Goal: Task Accomplishment & Management: Manage account settings

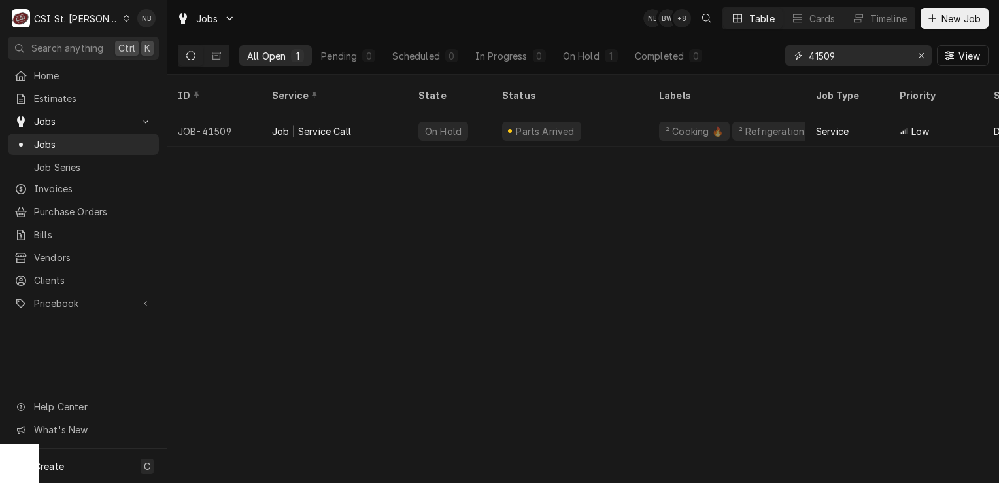
click at [848, 60] on input "41509" at bounding box center [858, 55] width 98 height 21
type input "4"
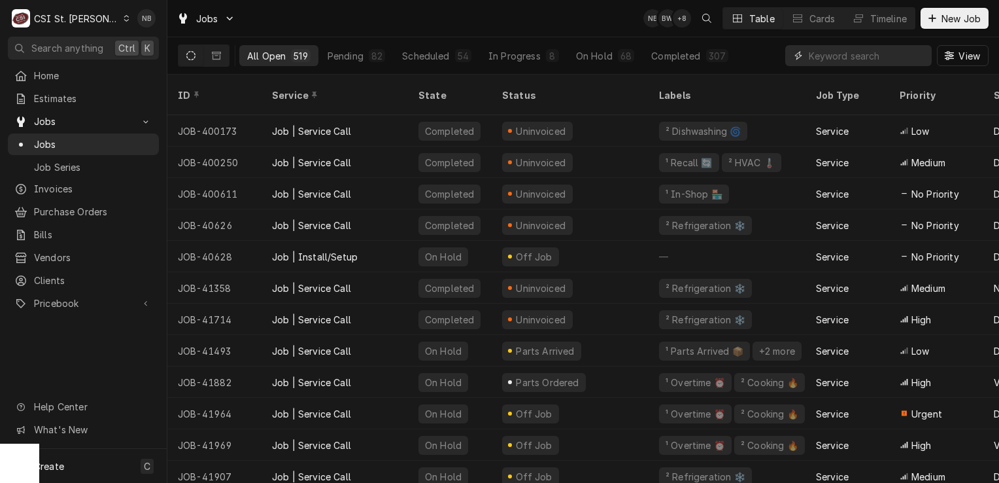
click at [850, 57] on input "Dynamic Content Wrapper" at bounding box center [867, 55] width 116 height 21
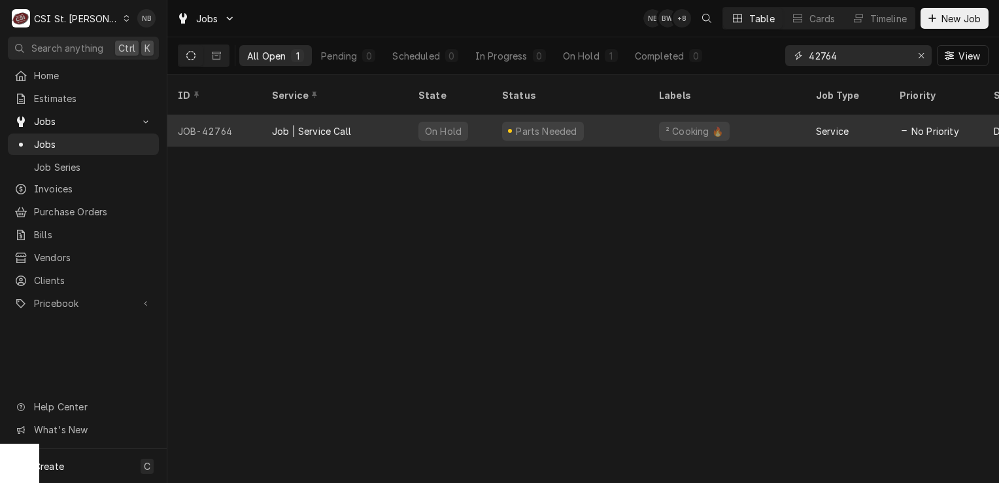
type input "42764"
click at [593, 118] on div "Parts Needed" at bounding box center [570, 130] width 157 height 31
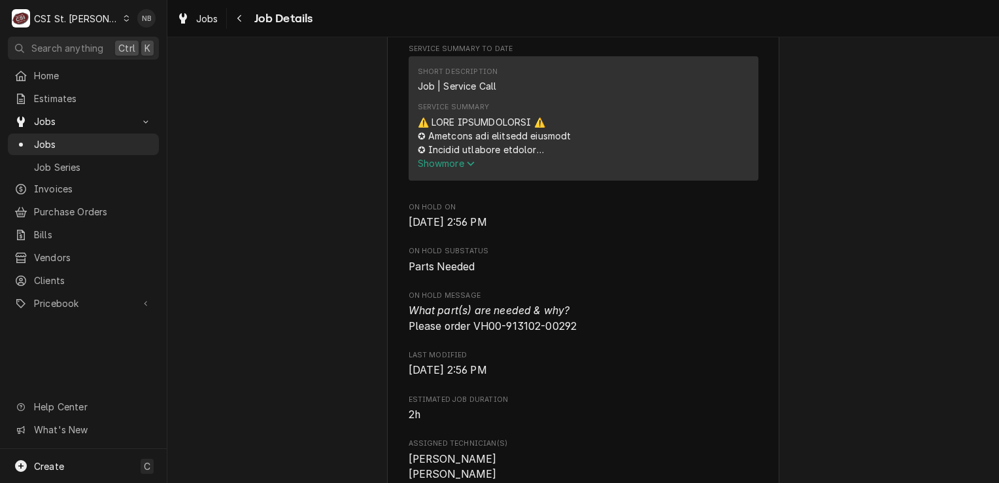
scroll to position [497, 0]
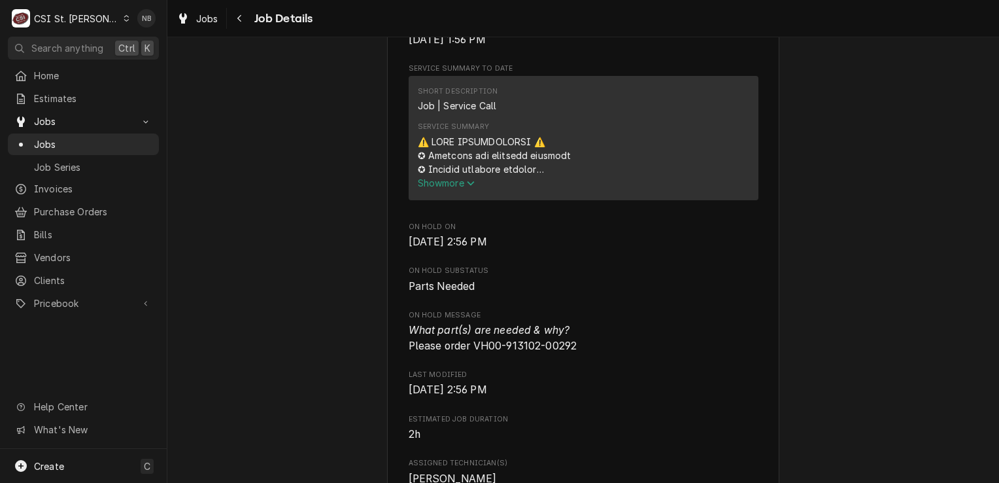
click at [455, 188] on span "Show more" at bounding box center [447, 182] width 58 height 11
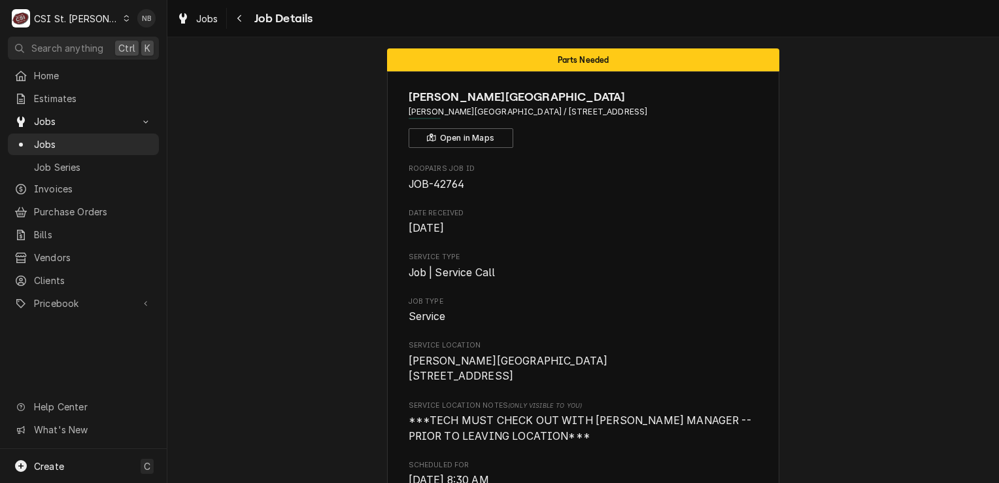
scroll to position [0, 0]
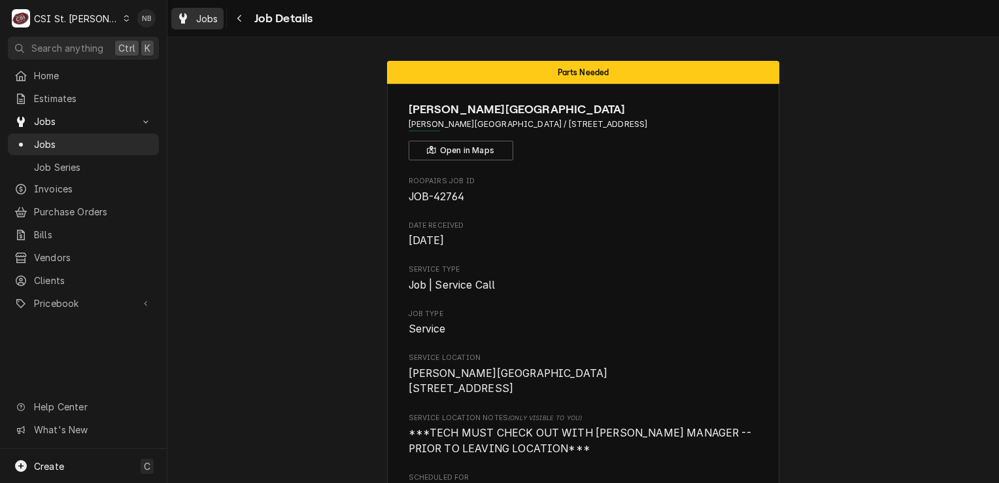
click at [210, 22] on span "Jobs" at bounding box center [207, 19] width 22 height 14
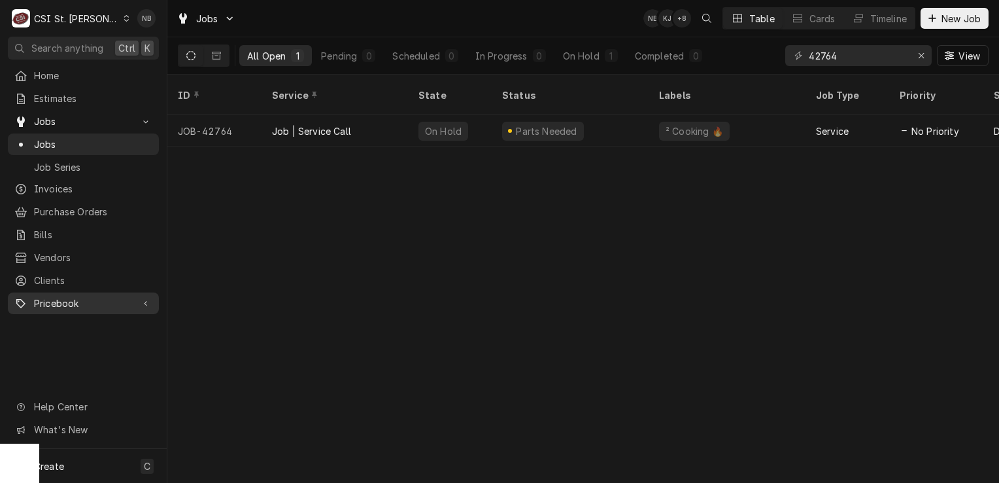
click at [65, 292] on link "Pricebook" at bounding box center [83, 303] width 151 height 22
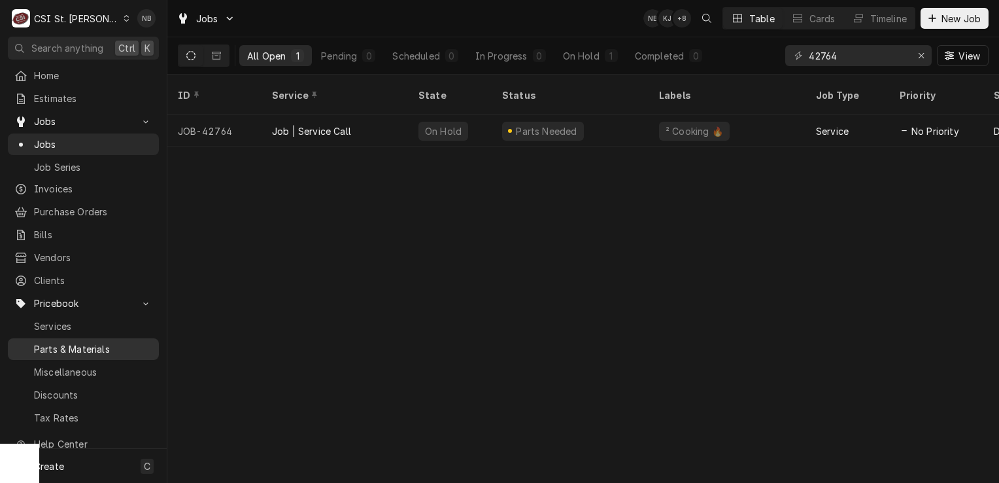
click at [71, 342] on span "Parts & Materials" at bounding box center [93, 349] width 118 height 14
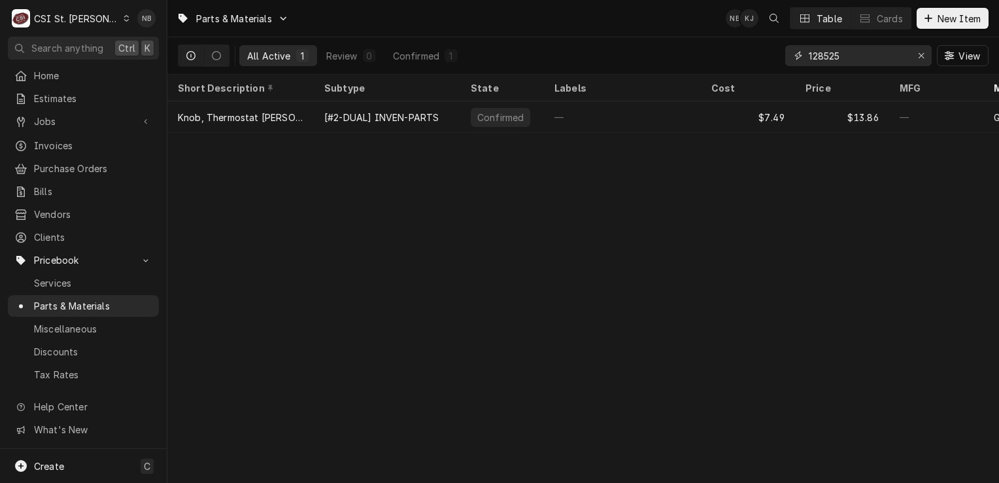
drag, startPoint x: 850, startPoint y: 59, endPoint x: 674, endPoint y: 44, distance: 176.6
click at [685, 44] on div "All Active 1 Review 0 Confirmed 1 128525 View" at bounding box center [583, 55] width 811 height 37
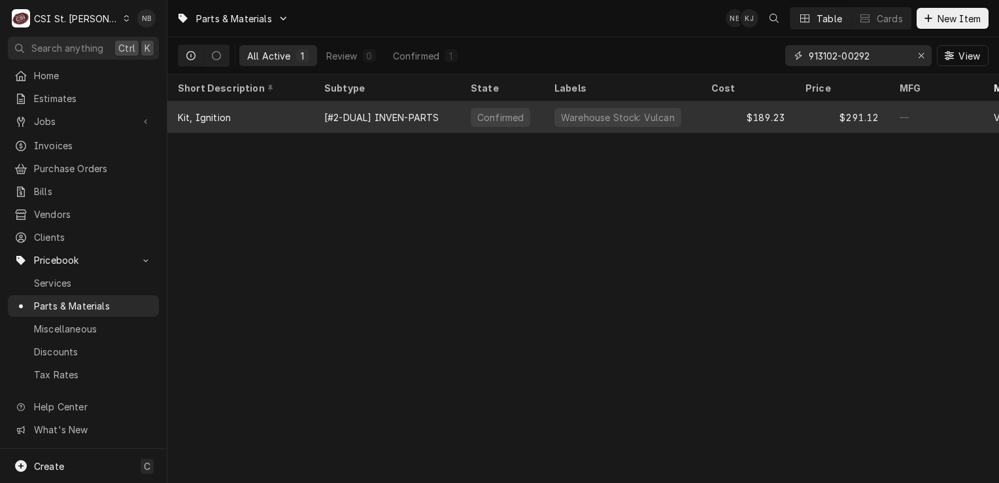
type input "913102-00292"
click at [677, 122] on div "Warehouse Stock: Vulcan" at bounding box center [622, 116] width 157 height 31
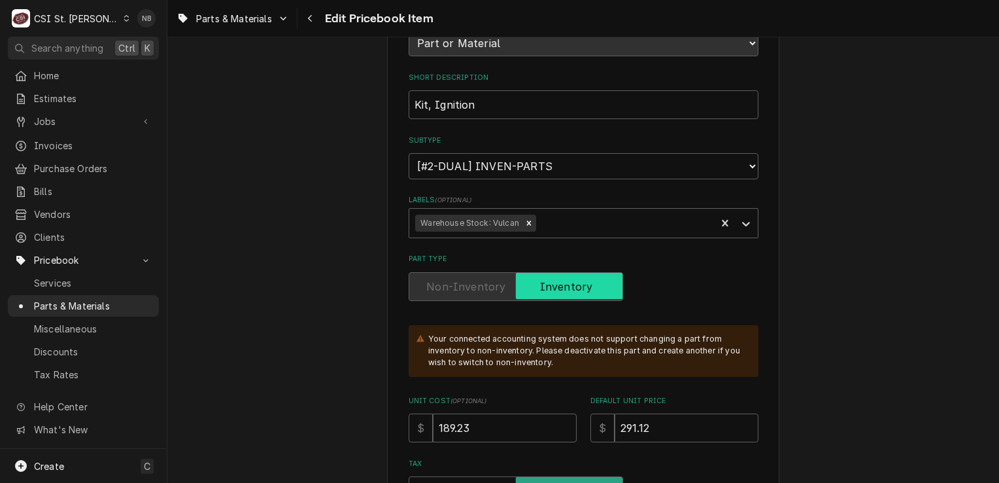
scroll to position [262, 0]
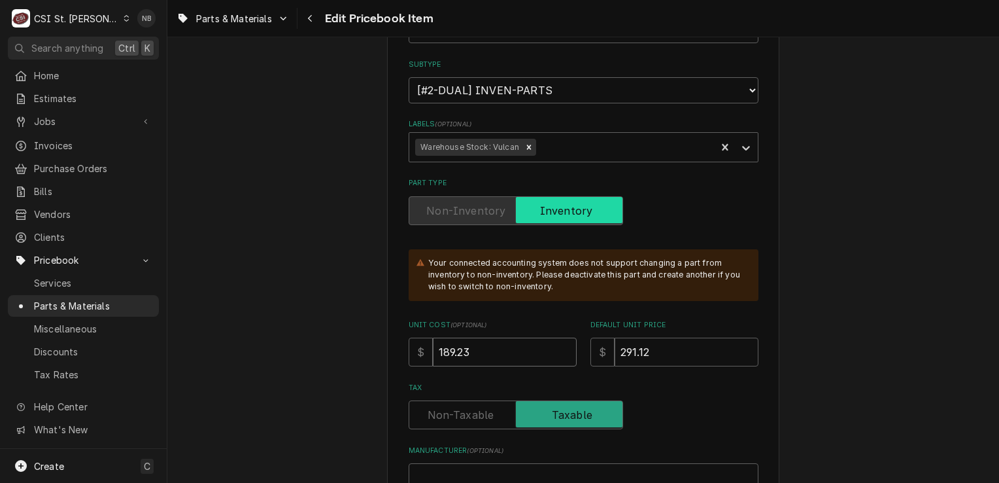
drag, startPoint x: 480, startPoint y: 352, endPoint x: 355, endPoint y: 319, distance: 129.1
type textarea "x"
type input "2"
type textarea "x"
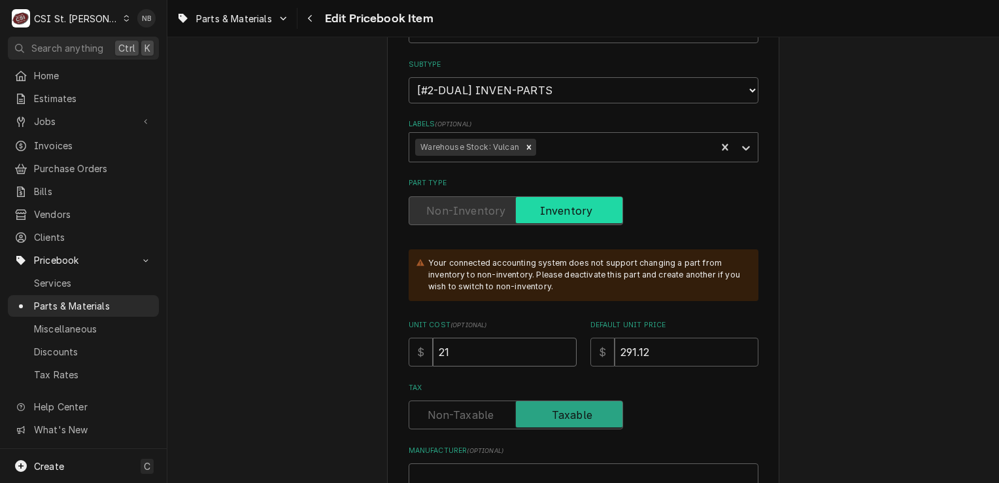
type input "218"
type textarea "x"
type input "218.3"
type textarea "x"
type input "218.32"
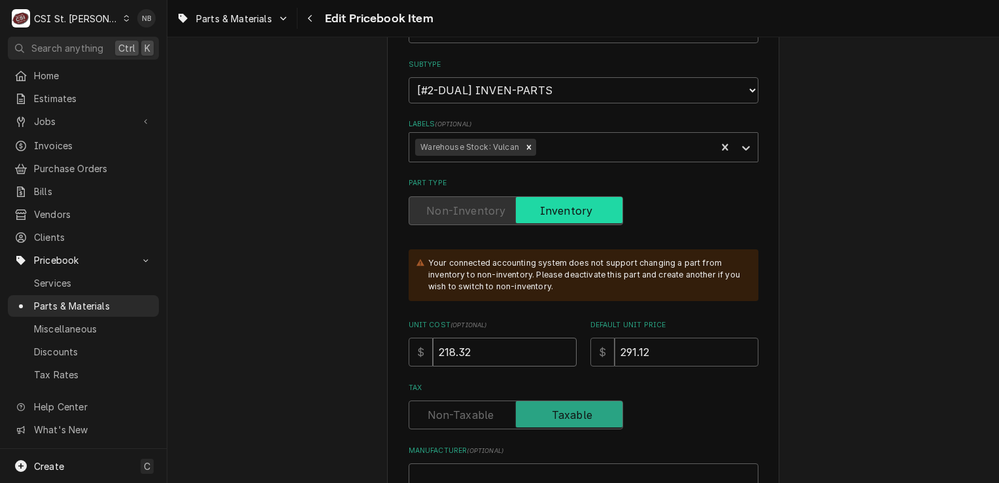
type textarea "x"
type input "218.3"
type textarea "x"
type input "218.34"
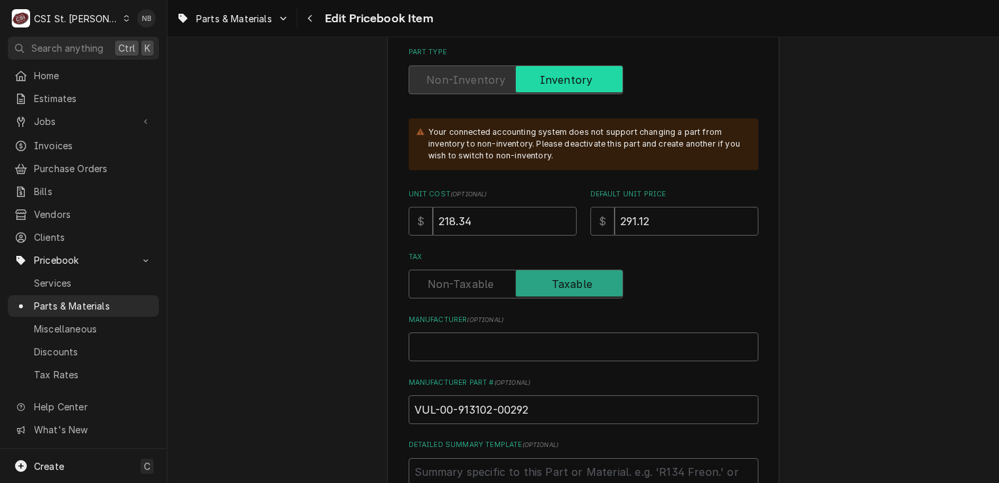
scroll to position [523, 0]
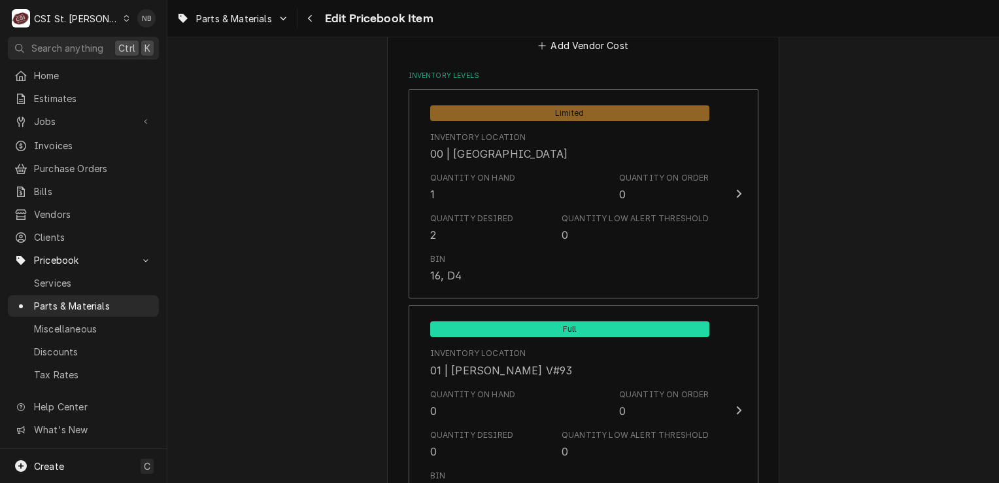
scroll to position [1112, 0]
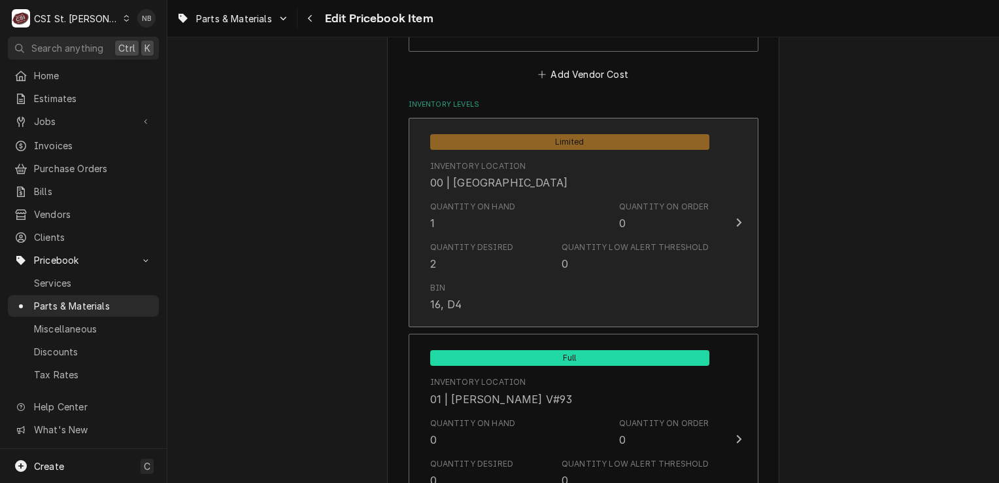
click at [606, 247] on div "Quantity Low Alert Threshold" at bounding box center [635, 247] width 147 height 12
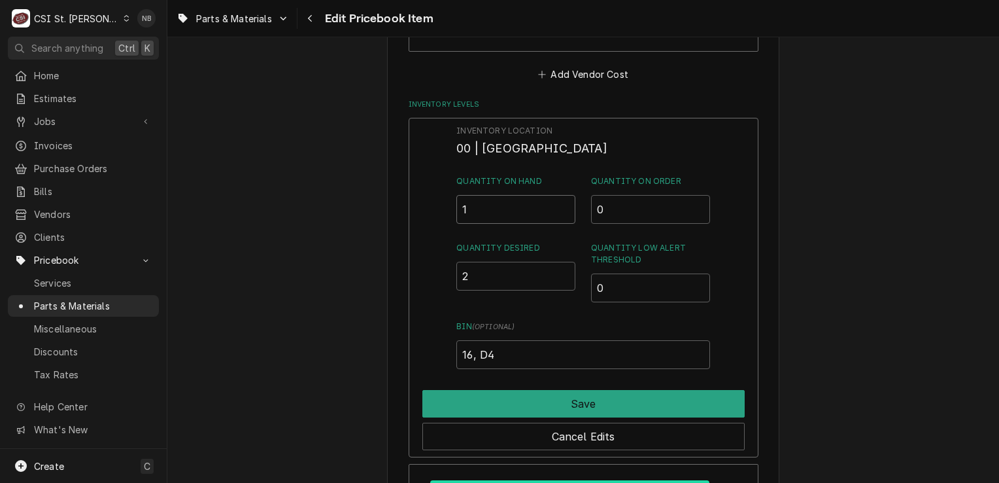
click at [521, 213] on input "1" at bounding box center [516, 209] width 119 height 29
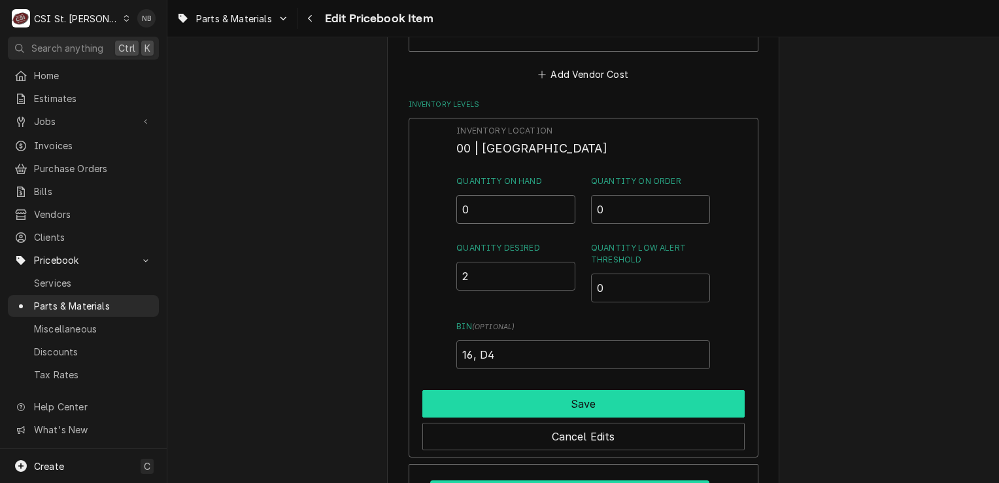
type input "0"
click at [596, 409] on button "Save" at bounding box center [583, 403] width 322 height 27
type textarea "x"
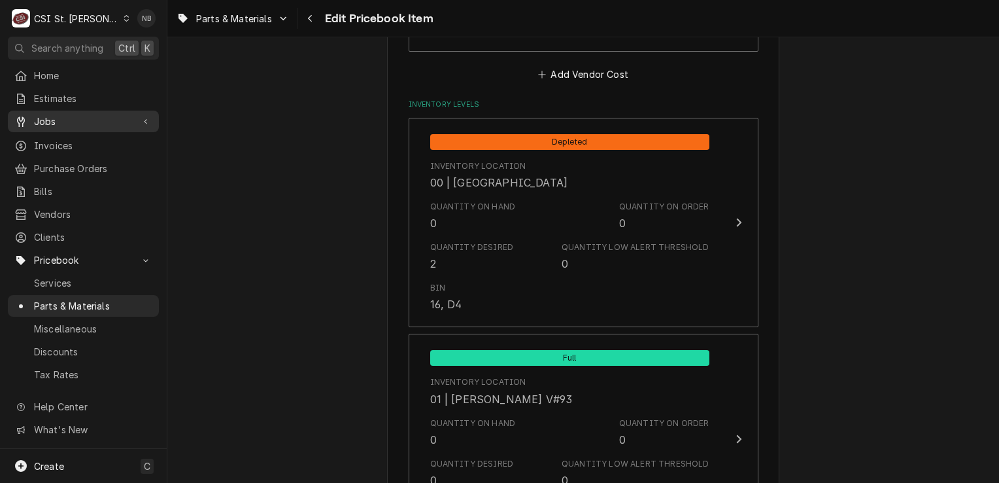
drag, startPoint x: 50, startPoint y: 112, endPoint x: 44, endPoint y: 116, distance: 7.1
click at [44, 116] on span "Jobs" at bounding box center [83, 121] width 99 height 14
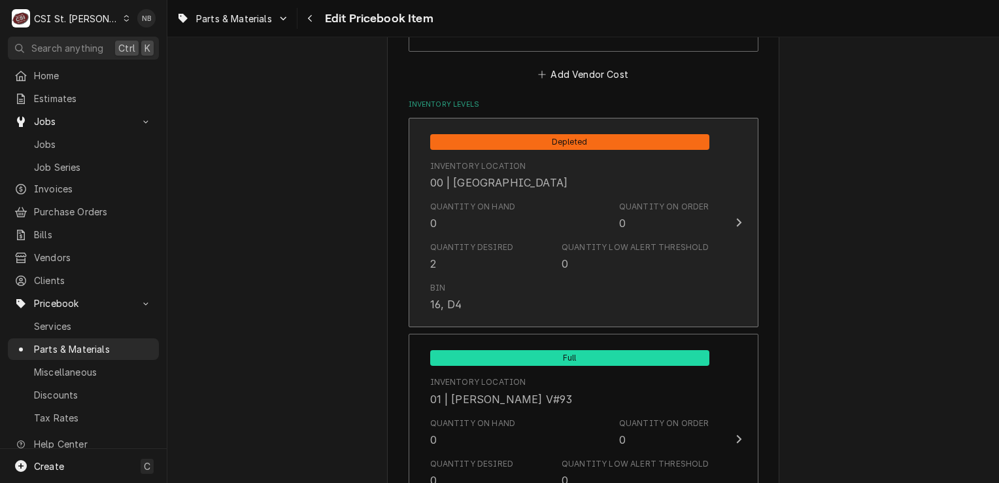
click at [625, 280] on div "Bin 16, D4" at bounding box center [569, 297] width 279 height 41
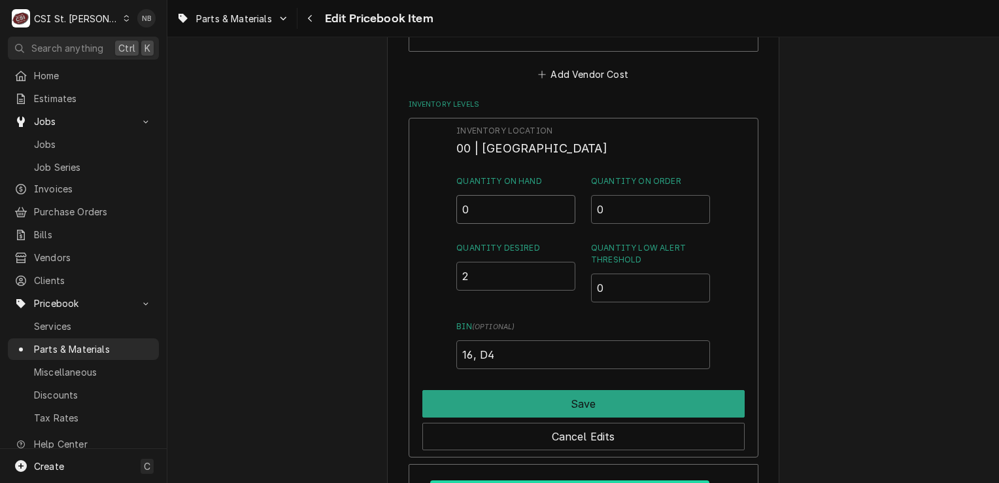
click at [522, 196] on input "0" at bounding box center [516, 209] width 119 height 29
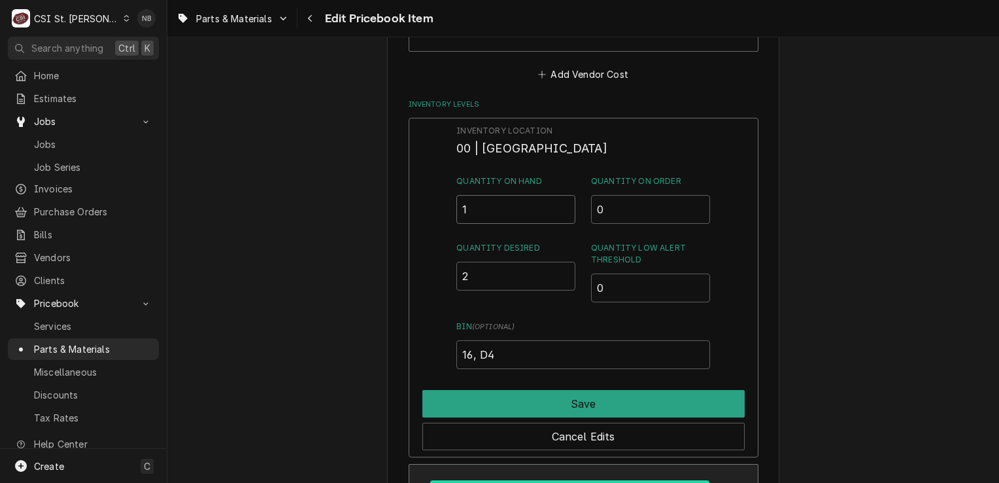
type input "1"
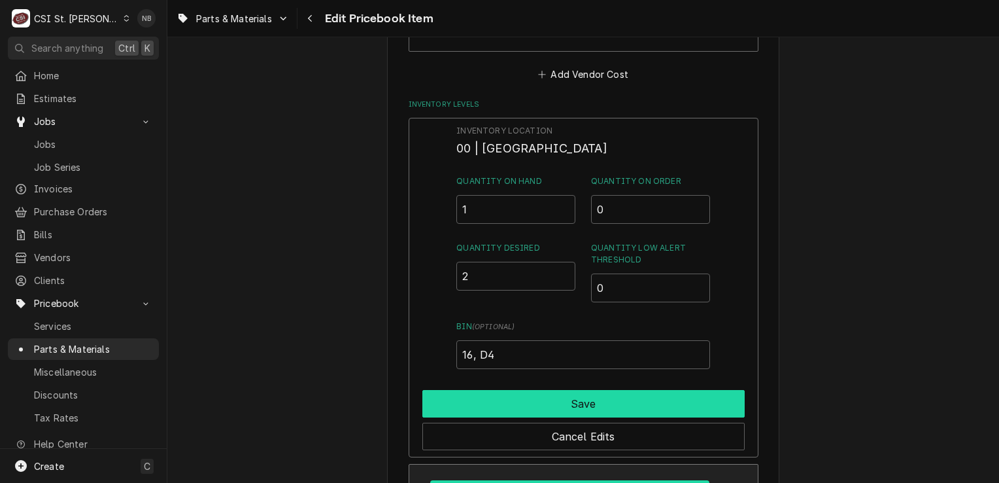
click at [538, 399] on button "Save" at bounding box center [583, 403] width 322 height 27
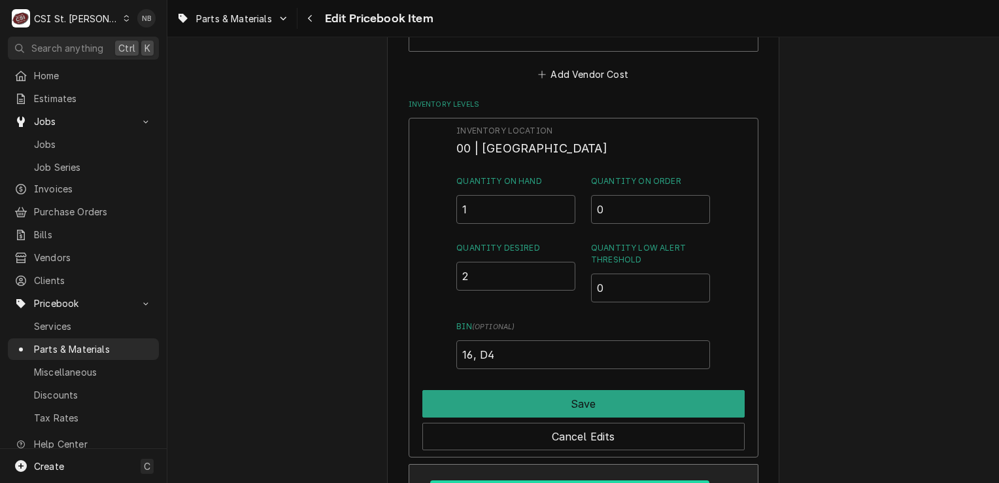
type textarea "x"
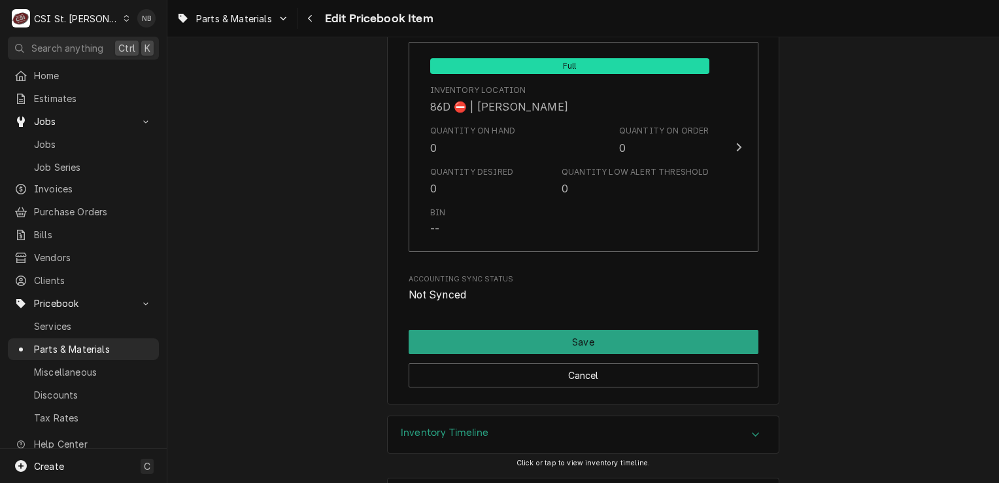
scroll to position [11173, 0]
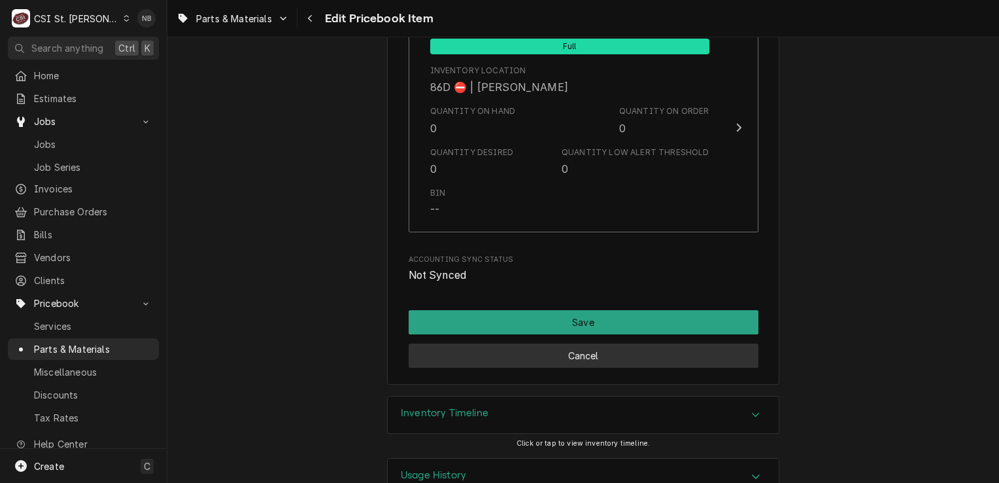
click at [641, 343] on button "Cancel" at bounding box center [584, 355] width 350 height 24
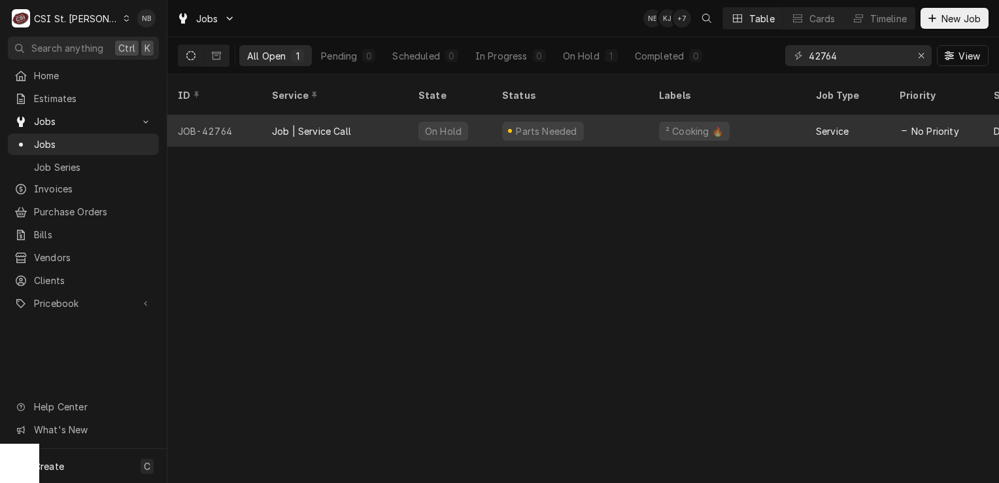
click at [628, 120] on div "Parts Needed" at bounding box center [570, 130] width 157 height 31
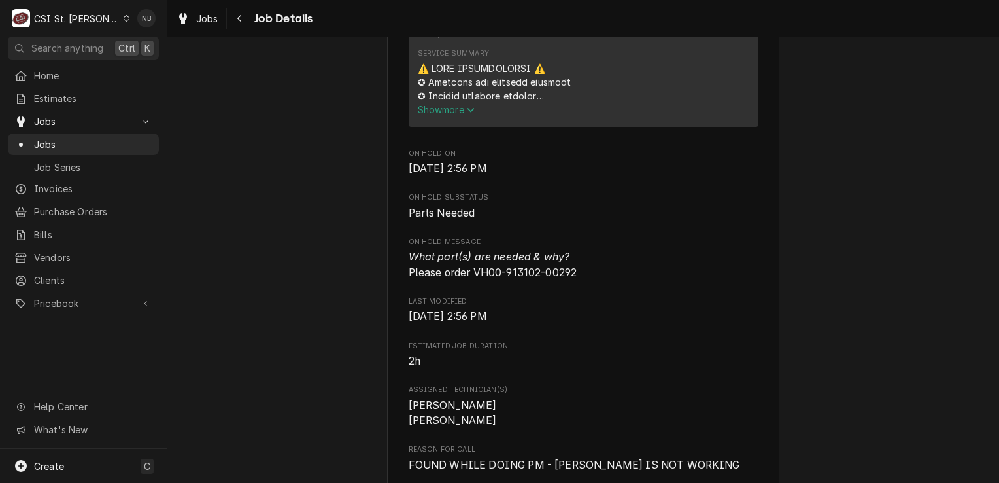
scroll to position [523, 0]
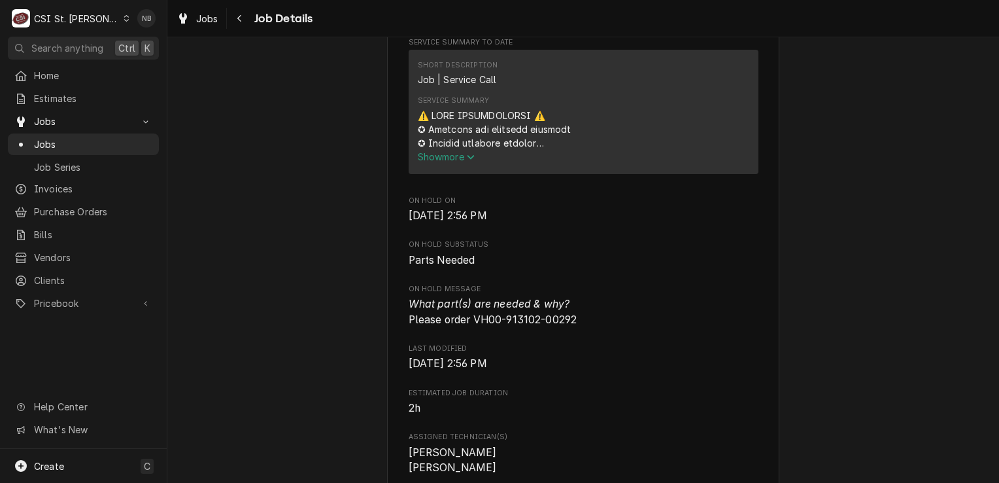
click at [451, 162] on span "Show more" at bounding box center [447, 156] width 58 height 11
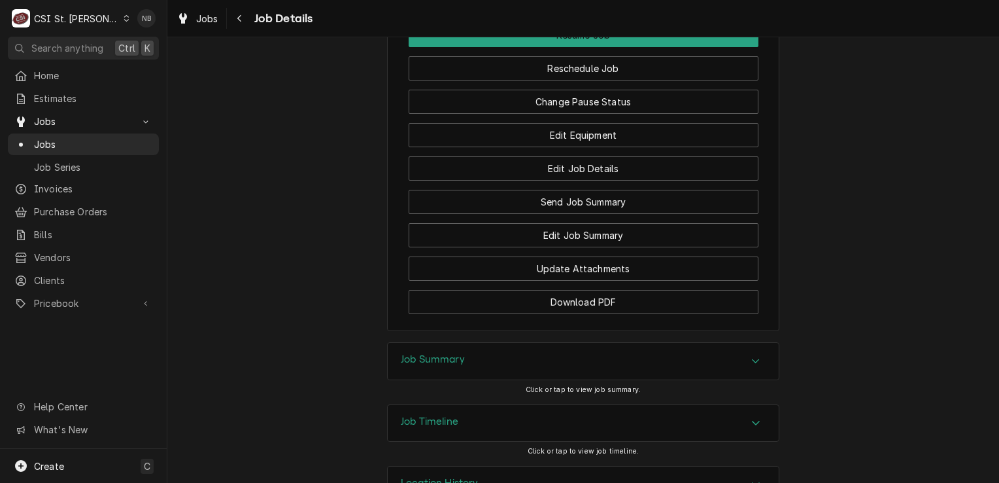
scroll to position [2043, 0]
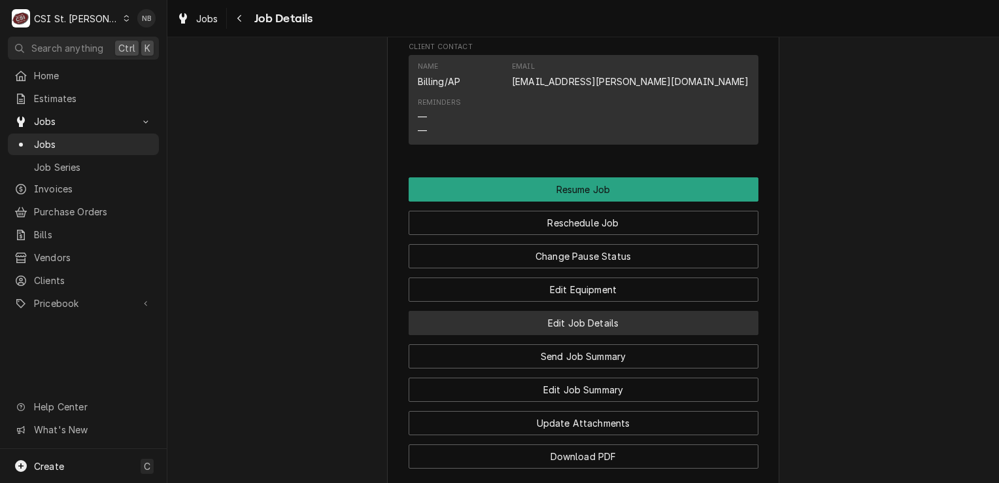
click at [642, 332] on button "Edit Job Details" at bounding box center [584, 323] width 350 height 24
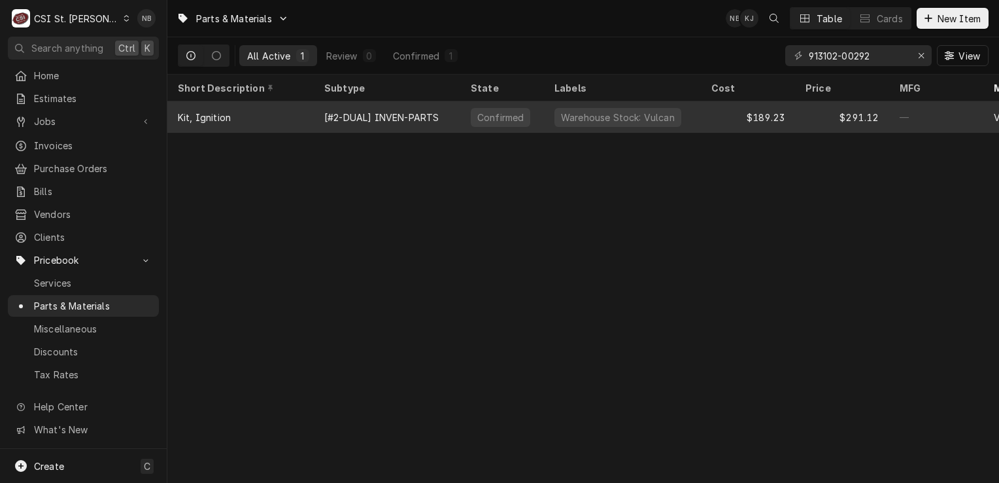
click at [448, 111] on div "[#2-DUAL] INVEN-PARTS" at bounding box center [387, 116] width 146 height 31
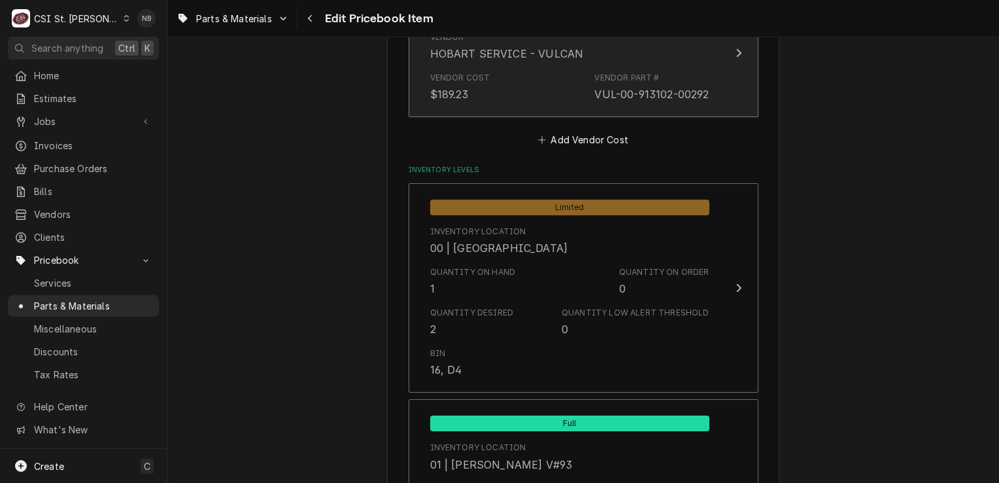
scroll to position [1112, 0]
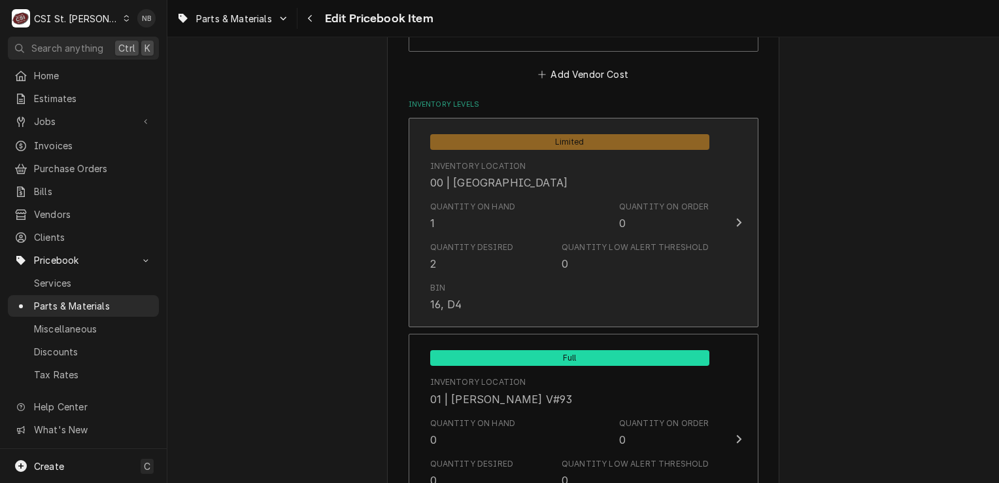
click at [500, 218] on div "Quantity on Hand 1" at bounding box center [473, 216] width 86 height 30
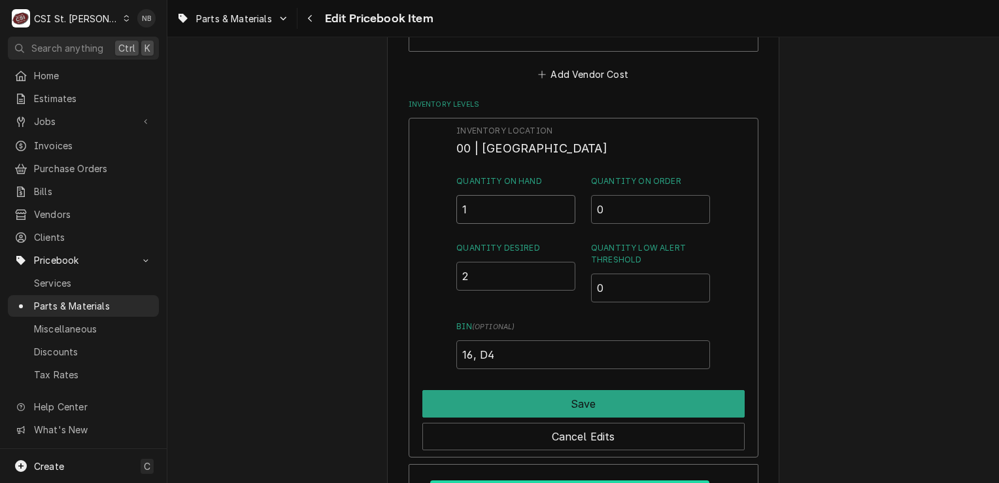
click at [491, 209] on input "1" at bounding box center [516, 209] width 119 height 29
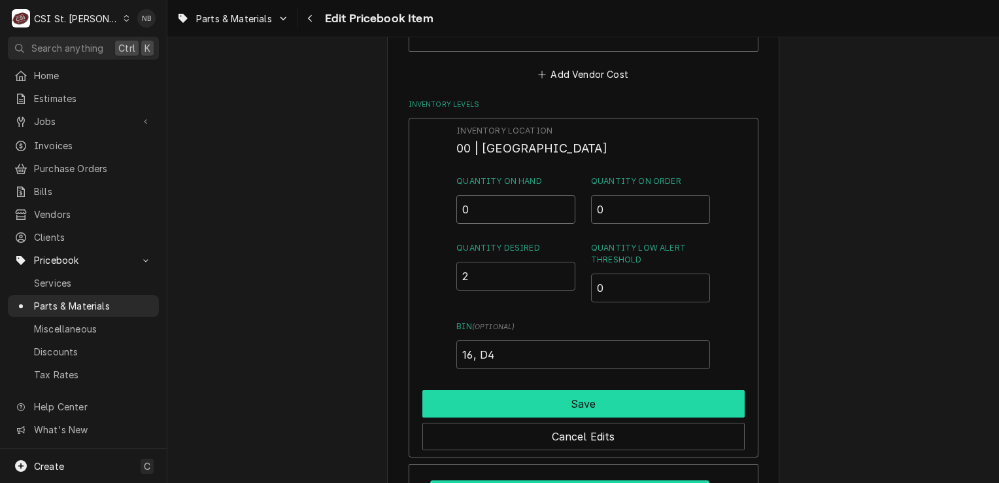
type input "0"
click at [618, 405] on button "Save" at bounding box center [583, 403] width 322 height 27
type textarea "x"
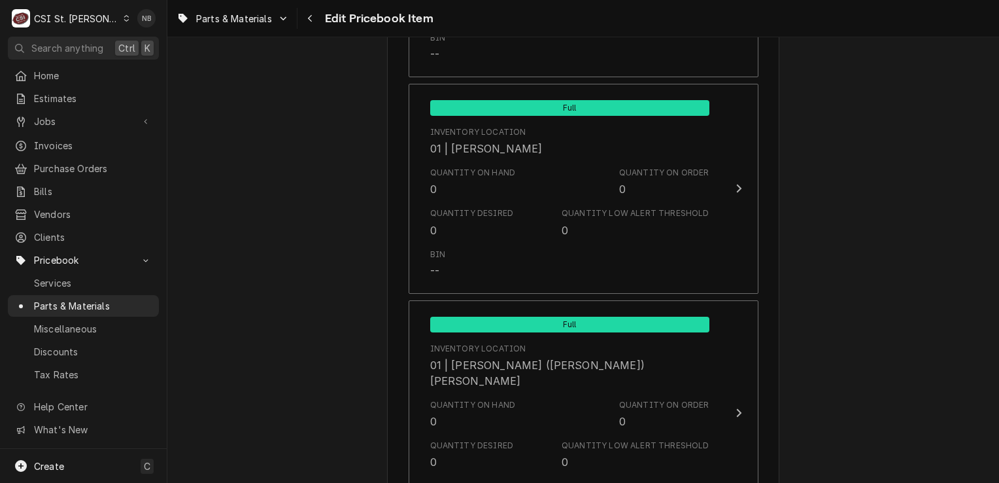
scroll to position [3532, 0]
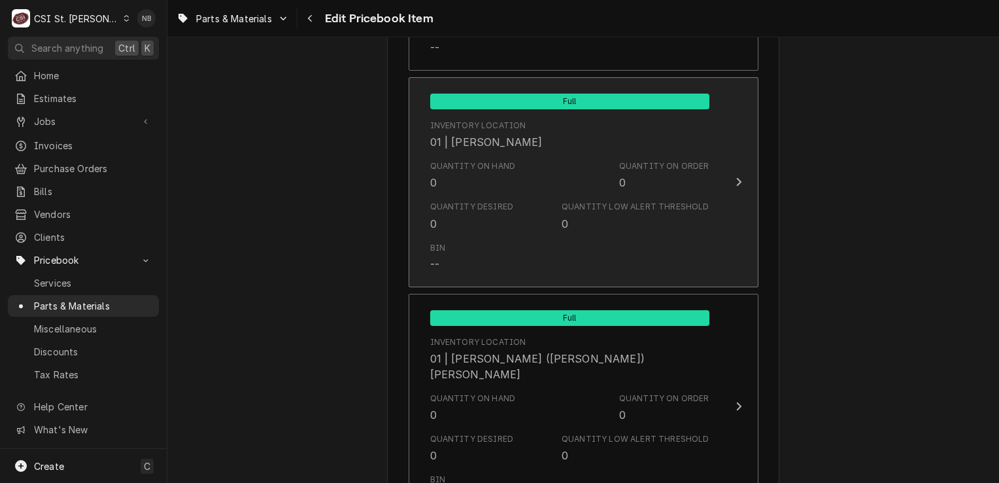
click at [629, 237] on div "Bin --" at bounding box center [569, 257] width 279 height 41
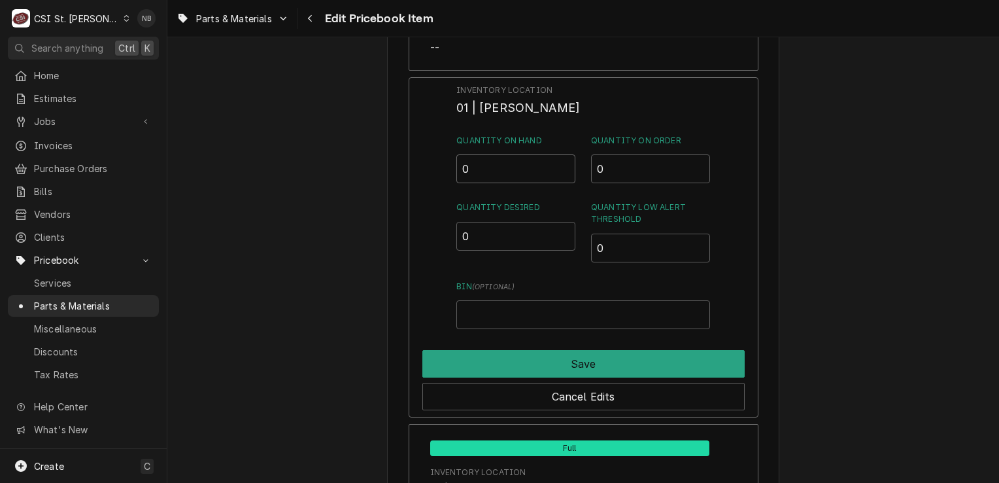
click at [474, 163] on input "0" at bounding box center [516, 168] width 119 height 29
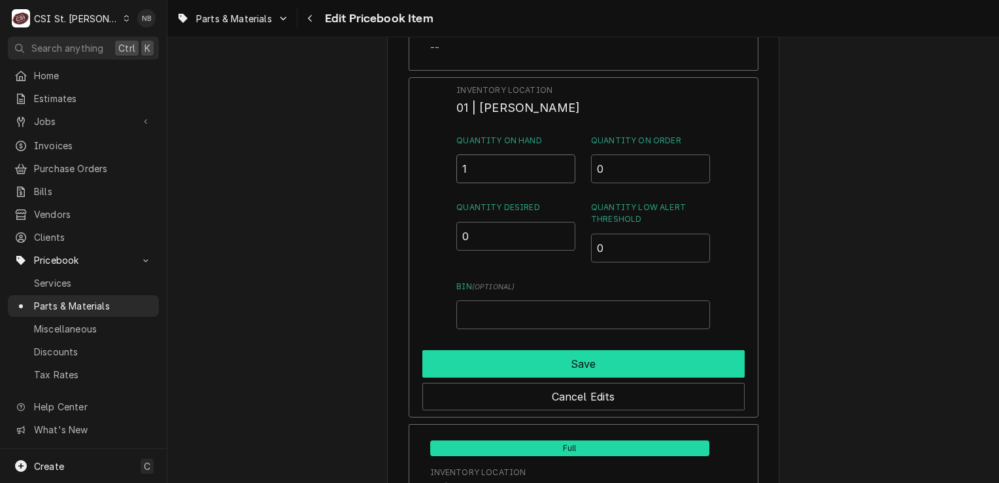
type input "1"
click at [560, 350] on button "Save" at bounding box center [583, 363] width 322 height 27
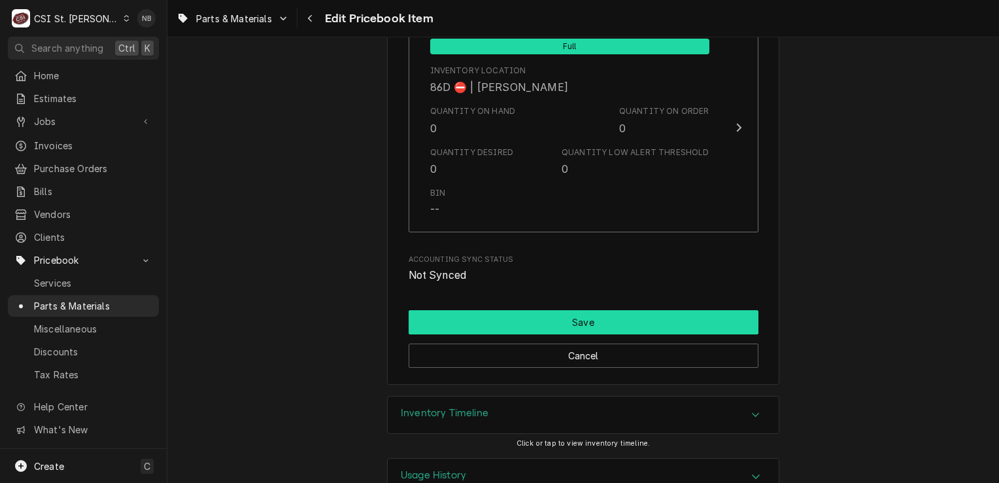
click at [604, 310] on button "Save" at bounding box center [584, 322] width 350 height 24
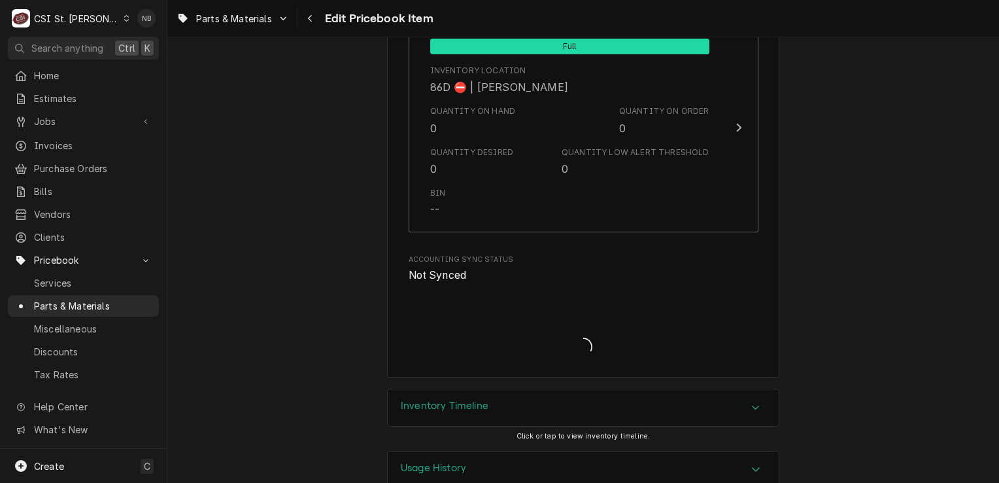
scroll to position [11166, 0]
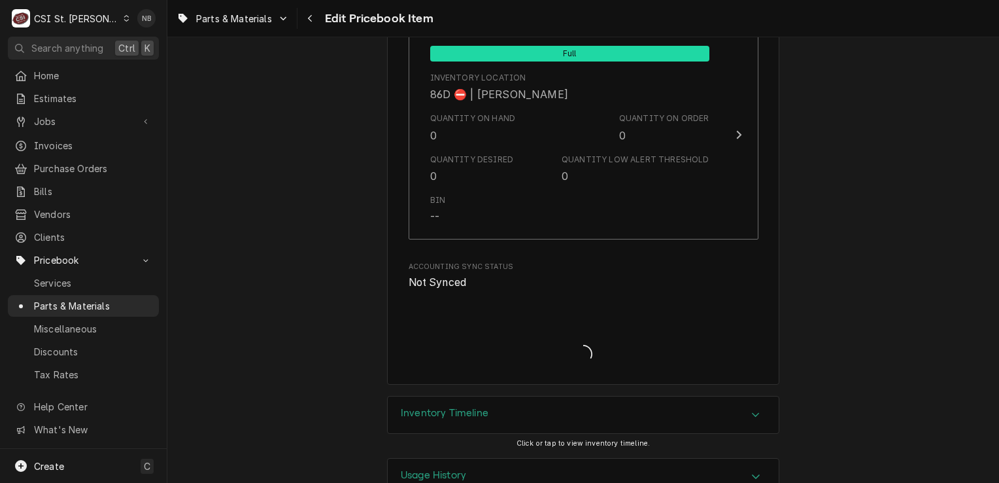
type textarea "x"
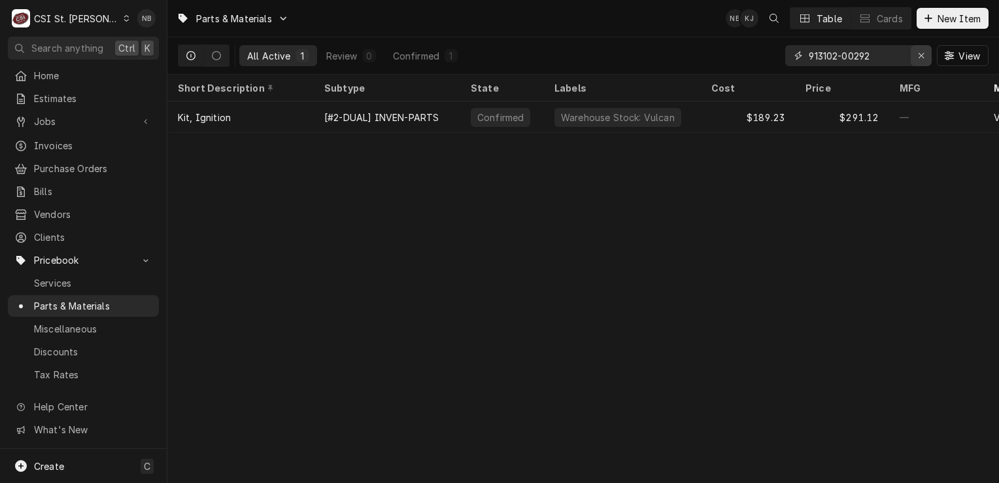
click at [923, 60] on icon "Erase input" at bounding box center [921, 55] width 7 height 9
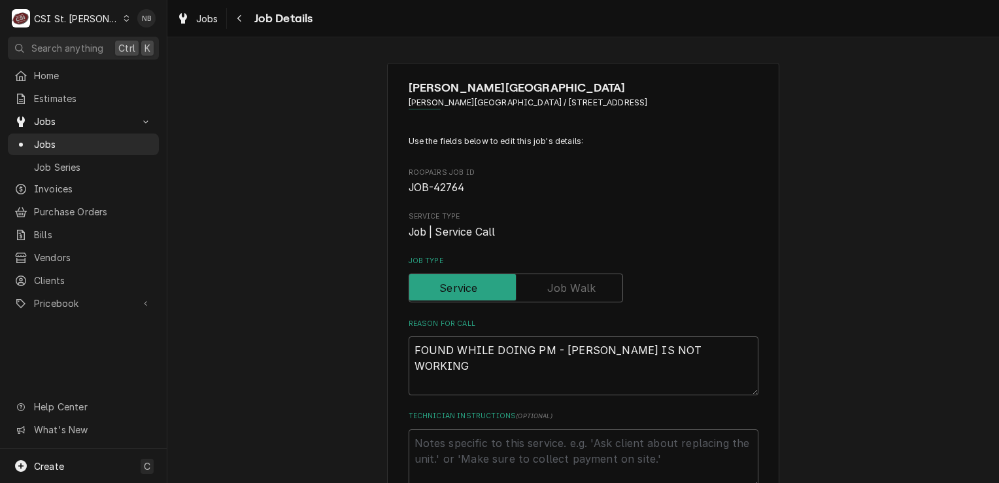
scroll to position [196, 0]
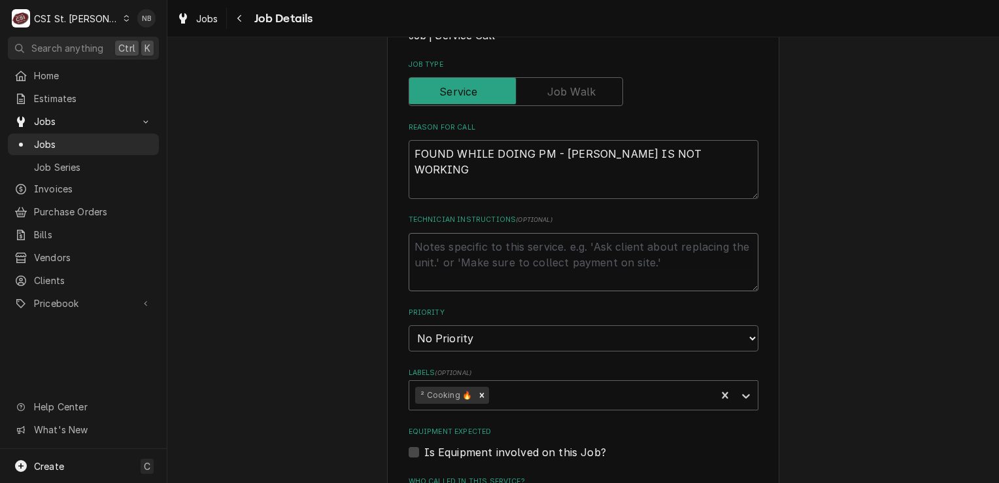
click at [549, 258] on textarea "Technician Instructions ( optional )" at bounding box center [584, 262] width 350 height 59
type textarea "x"
type textarea "9"
type textarea "x"
type textarea "9/"
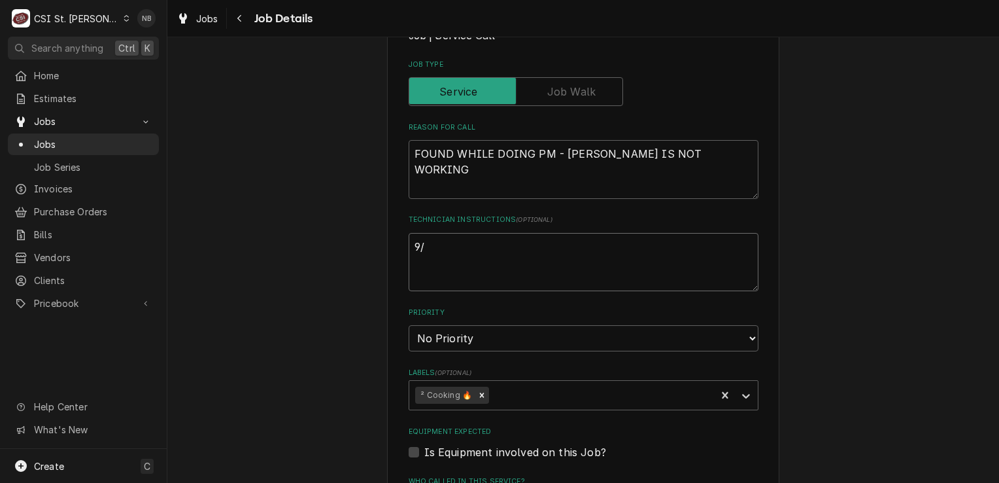
type textarea "x"
type textarea "9/1"
type textarea "x"
type textarea "9/19"
type textarea "x"
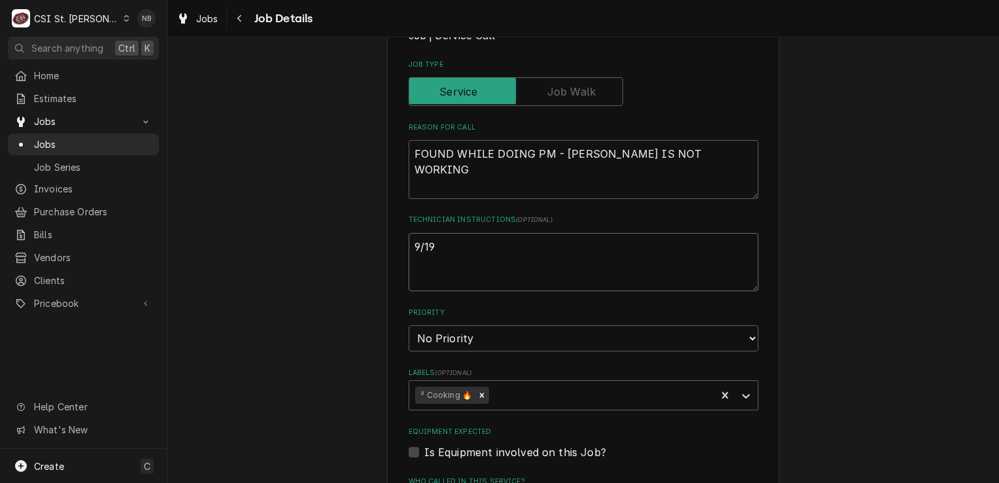
type textarea "9/19/"
type textarea "x"
type textarea "9/19/2"
type textarea "x"
type textarea "9/19/25"
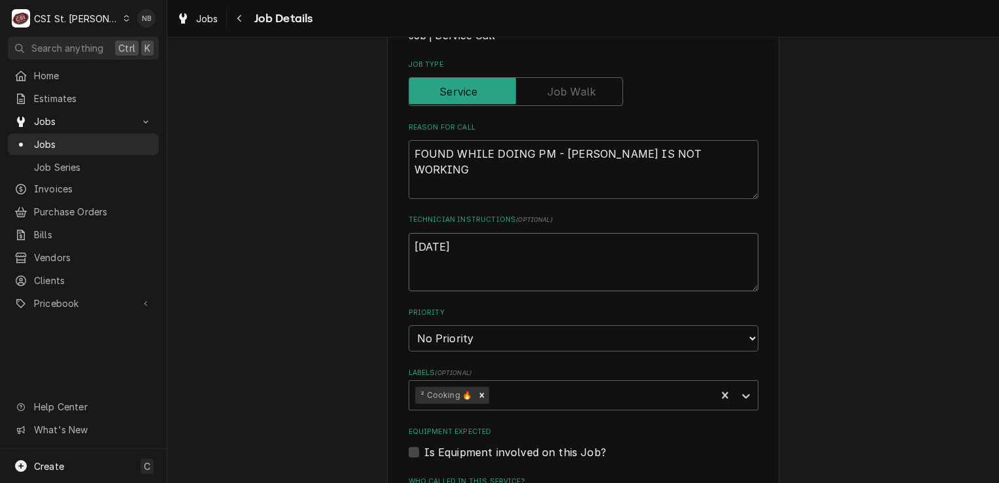
type textarea "x"
type textarea "9/19/25-"
type textarea "x"
type textarea "9/19/25-P"
type textarea "x"
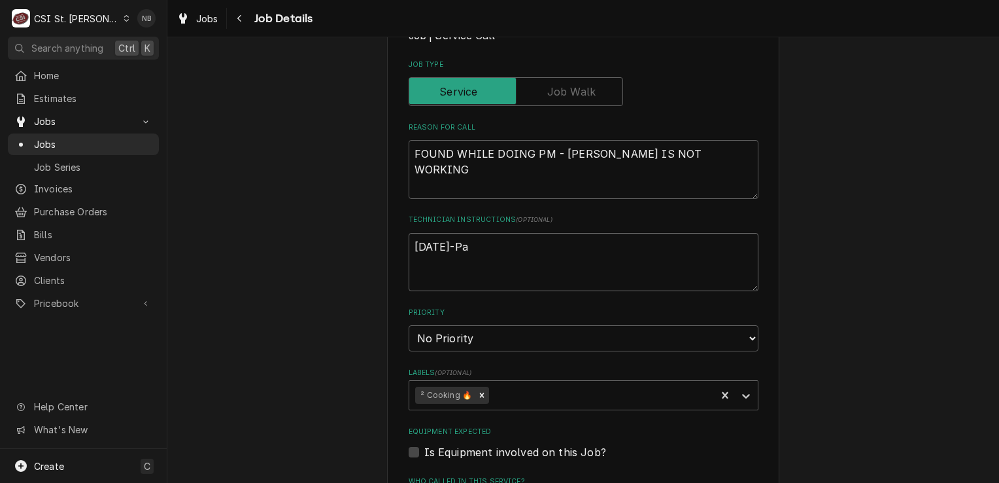
type textarea "[DATE]-Par"
type textarea "x"
type textarea "[DATE]-Part"
type textarea "x"
type textarea "[DATE]-Parts"
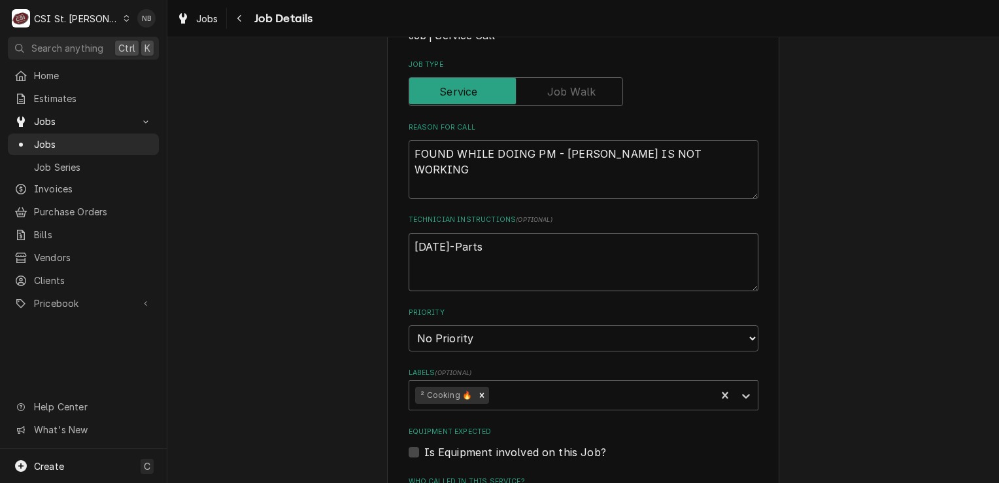
type textarea "x"
type textarea "9/19/25-Parts"
type textarea "x"
type textarea "9/19/25-Parts p"
type textarea "x"
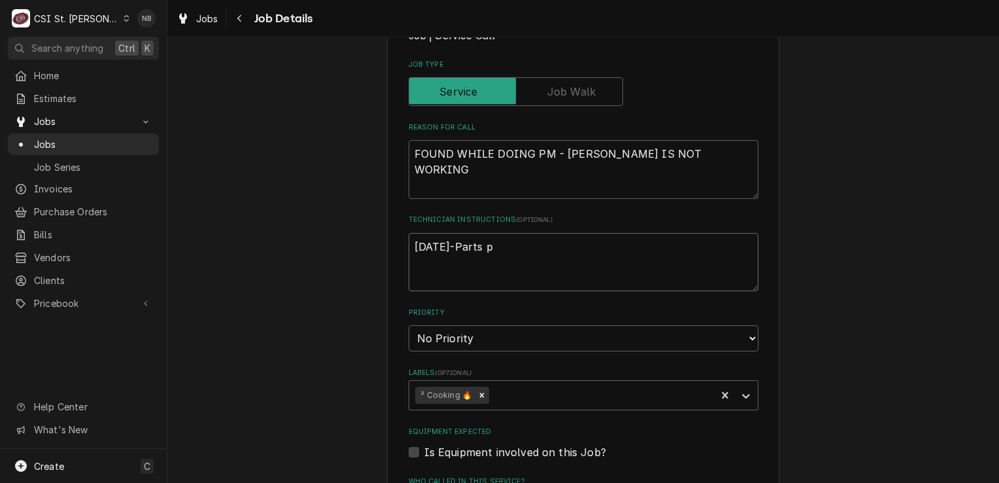
type textarea "9/19/25-Parts pl"
type textarea "x"
type textarea "9/19/25-Parts pla"
type textarea "x"
type textarea "9/19/25-Parts plac"
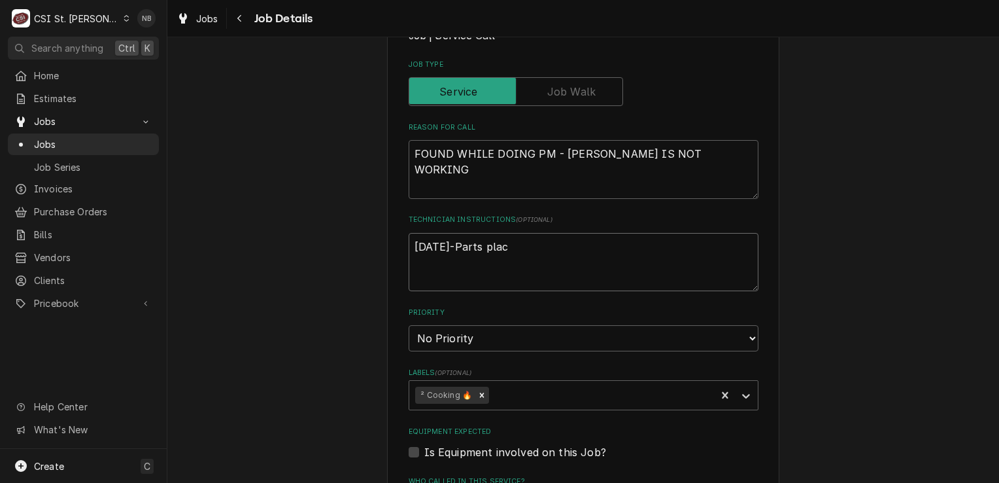
type textarea "x"
type textarea "9/19/25-Parts place"
type textarea "x"
type textarea "9/19/25-Parts placed"
type textarea "x"
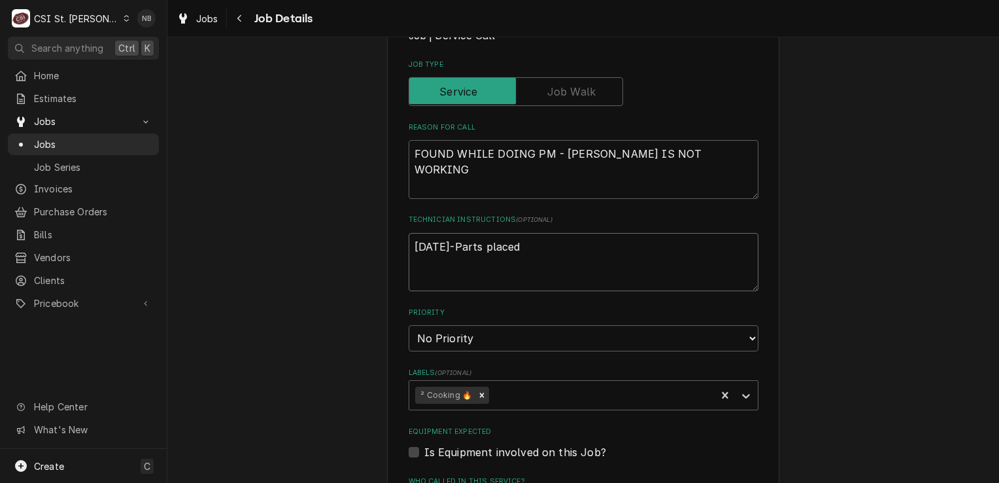
type textarea "9/19/25-Parts placed o"
type textarea "x"
type textarea "9/19/25-Parts placed on"
type textarea "x"
type textarea "9/19/25-Parts placed on"
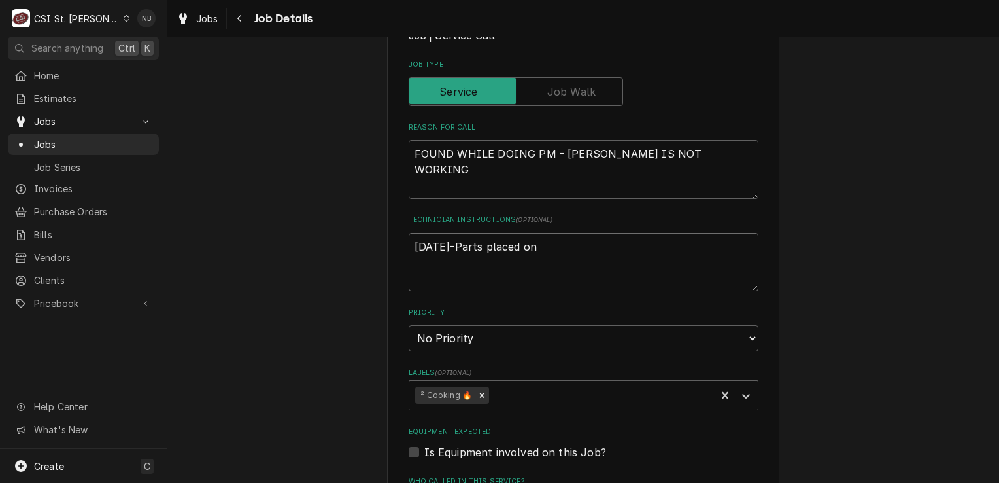
type textarea "x"
type textarea "9/19/25-Parts placed on M"
type textarea "x"
type textarea "9/19/25-Parts placed on Ma"
type textarea "x"
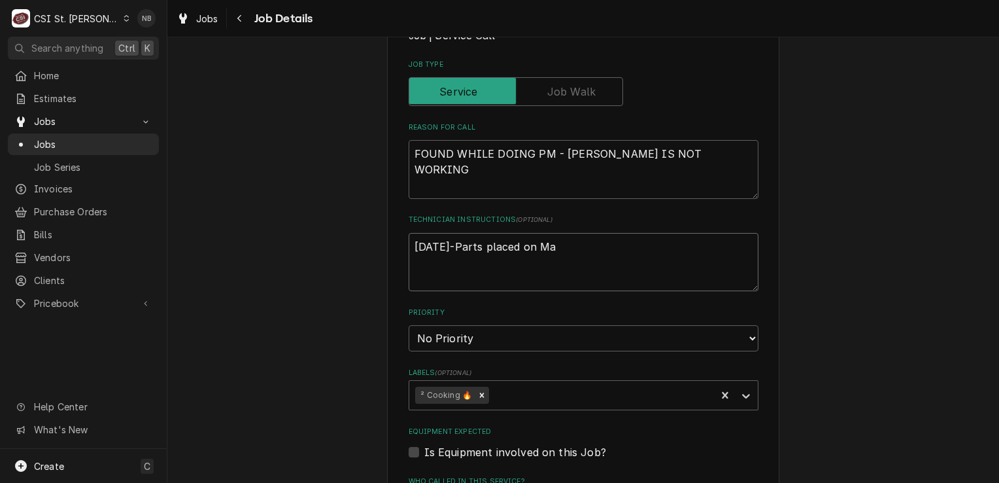
type textarea "9/19/25-Parts placed on Mat"
type textarea "x"
type textarea "9/19/25-Parts placed on Matt"
type textarea "x"
type textarea "9/19/25-Parts placed on Matt"
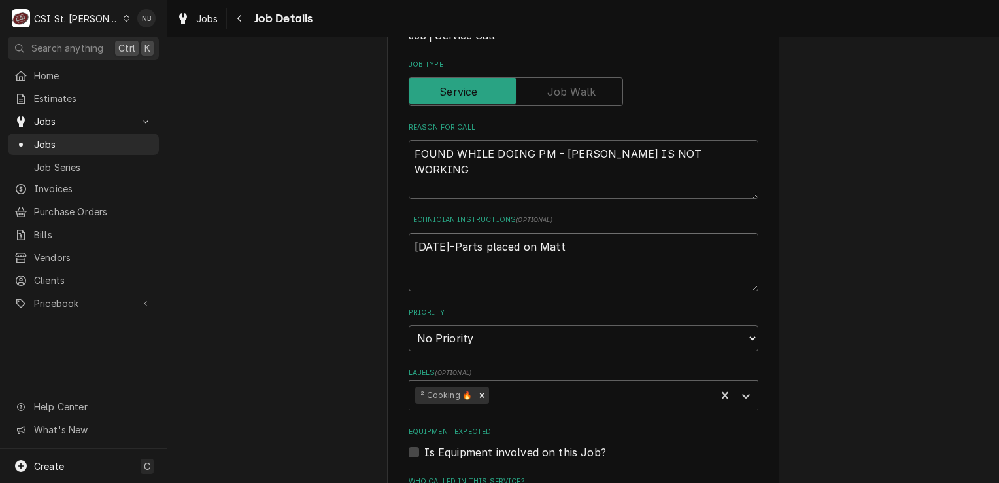
type textarea "x"
type textarea "9/19/25-Parts placed on Matt F"
type textarea "x"
type textarea "9/19/25-Parts placed on Matt F"
type textarea "x"
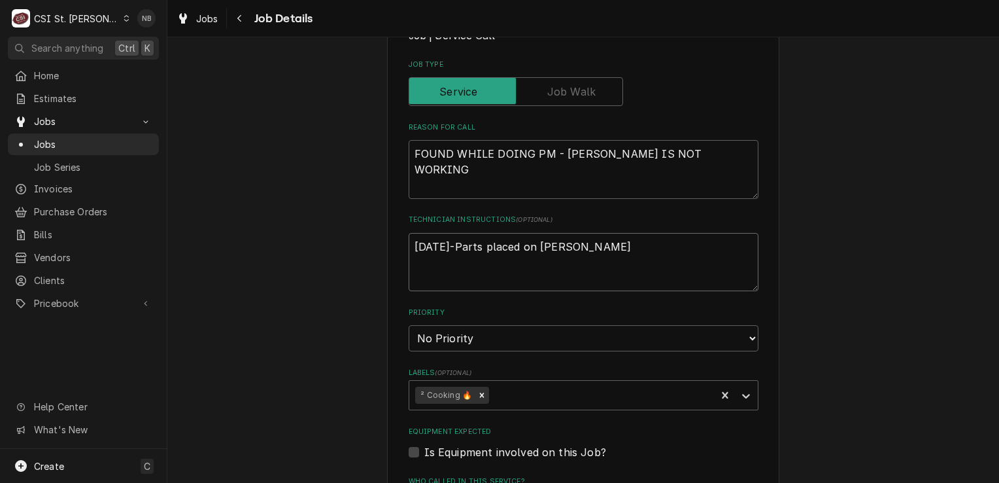
type textarea "9/19/25-Parts placed on Matt F S"
type textarea "x"
type textarea "9/19/25-Parts placed on Matt F Sh"
type textarea "x"
type textarea "9/19/25-Parts placed on Matt F She"
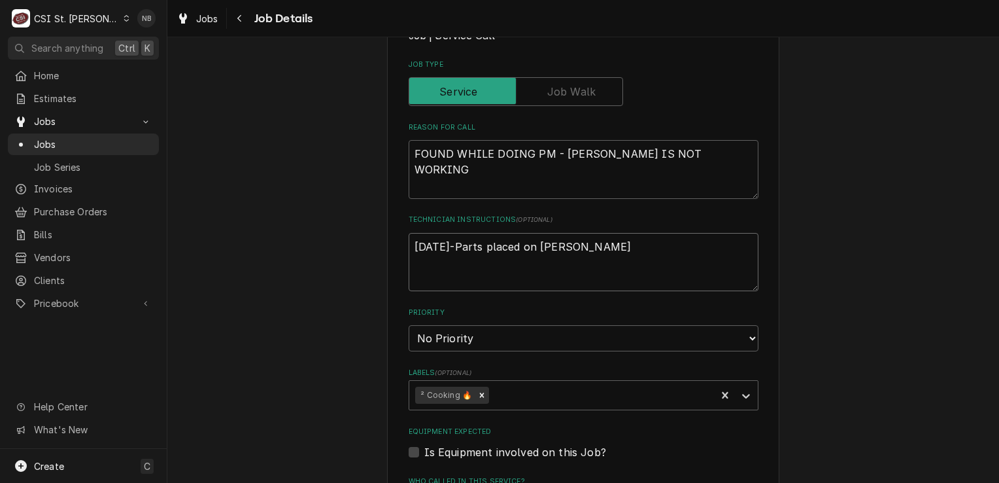
type textarea "x"
type textarea "9/19/25-Parts placed on Matt F Shel"
type textarea "x"
type textarea "9/19/25-Parts placed on Matt F Shelf"
type textarea "x"
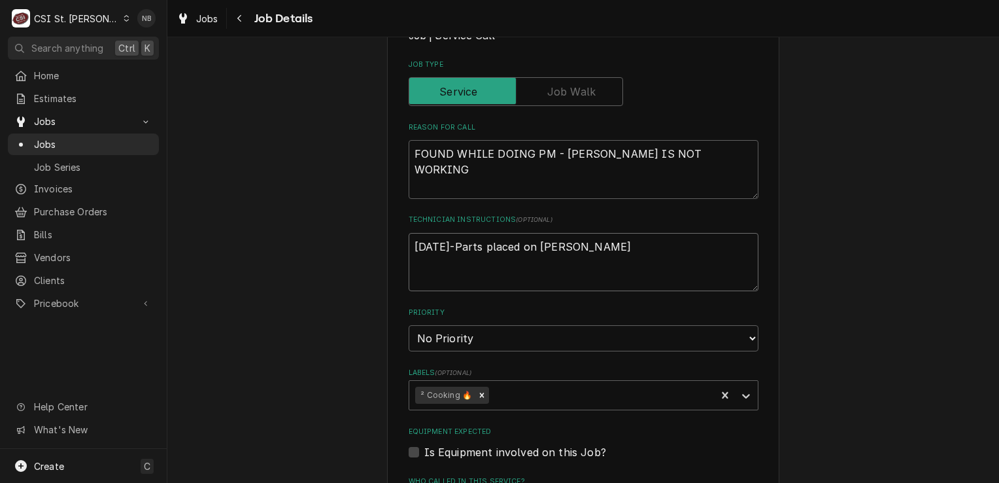
type textarea "9/19/25-Parts placed on Matt F Shelf."
type textarea "x"
type textarea "9/19/25-Parts placed on Matt F Shelf.-"
type textarea "x"
type textarea "9/19/25-Parts placed on Matt F Shelf.-N"
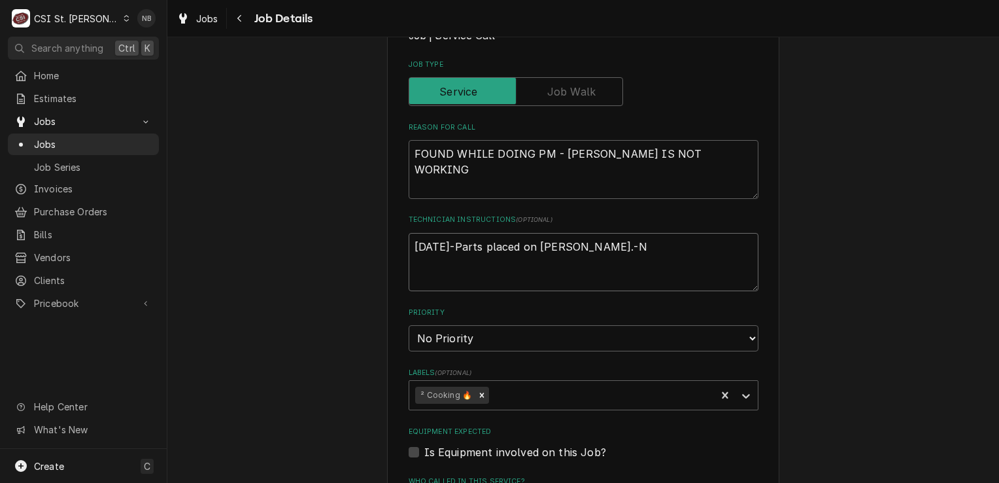
type textarea "x"
type textarea "9/19/25-Parts placed on Matt F Shelf.-NB"
type textarea "x"
type textarea "9/19/25-Parts placed on Matt F Shelf.-NB"
click at [821, 248] on div "Touchette Regional Hospital Touchette Regional Hospital / 5900 Bond Ave, East S…" at bounding box center [583, 378] width 832 height 1046
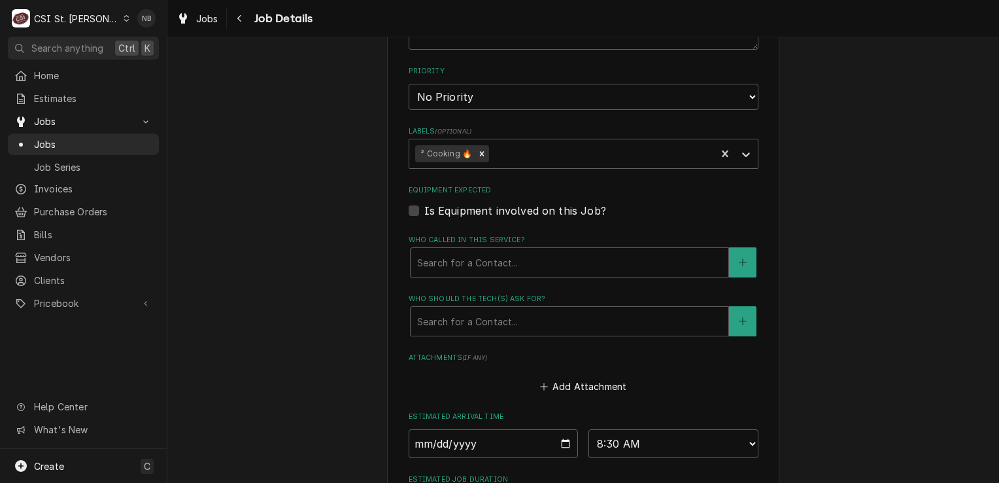
scroll to position [349, 0]
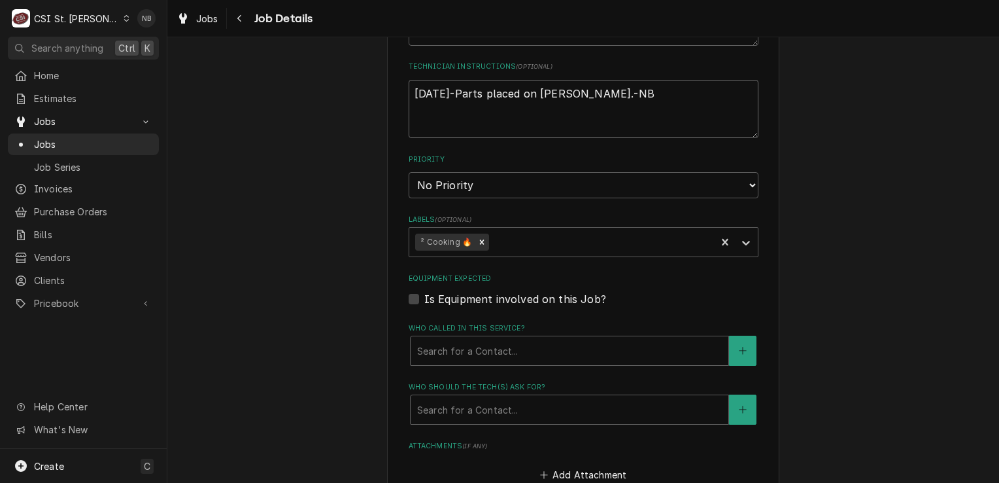
type textarea "x"
type textarea "9/19/25-Parts placed on Matt F Shelf-NB"
type textarea "x"
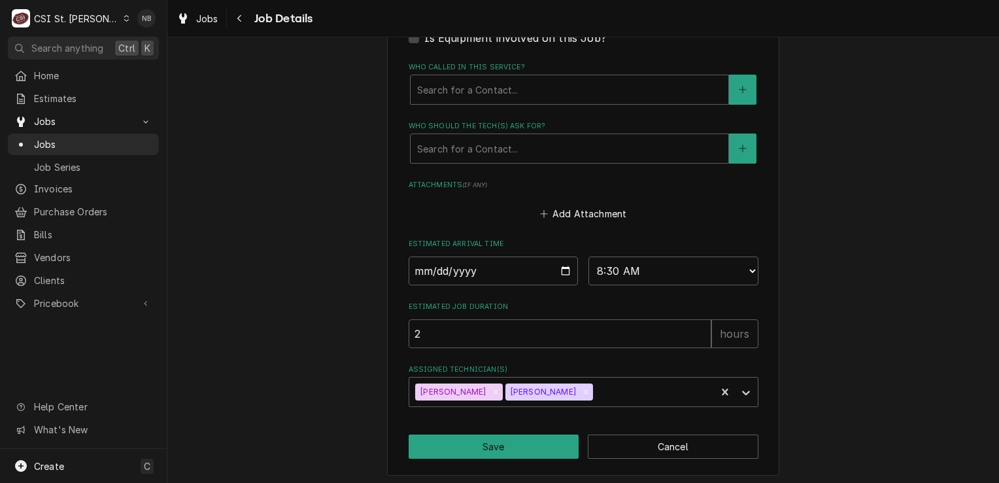
scroll to position [611, 0]
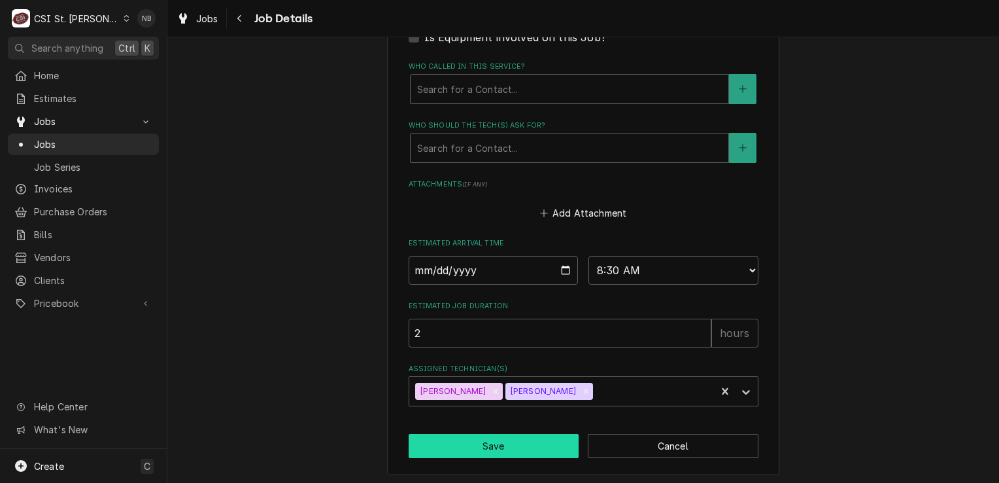
type textarea "9/19/25-Parts placed on Matt F Shelf-NB"
click at [530, 441] on button "Save" at bounding box center [494, 446] width 171 height 24
type textarea "x"
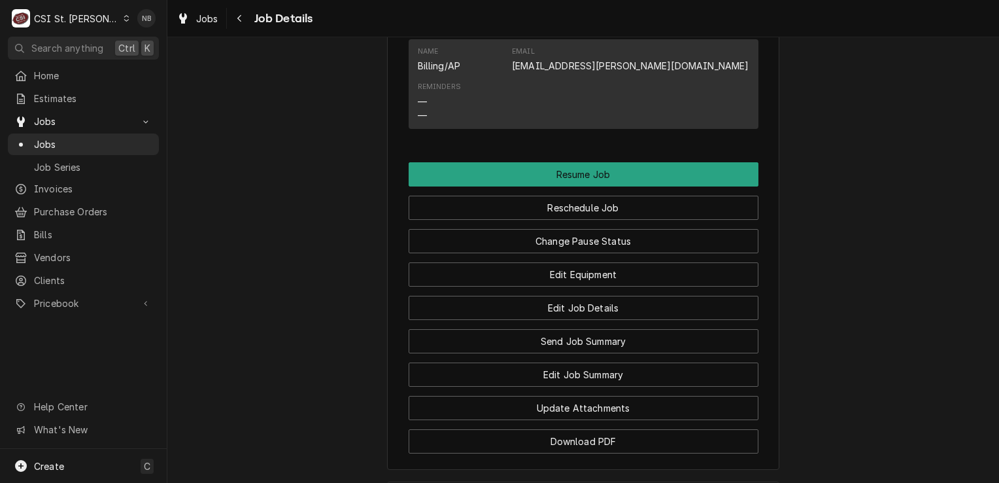
scroll to position [1243, 0]
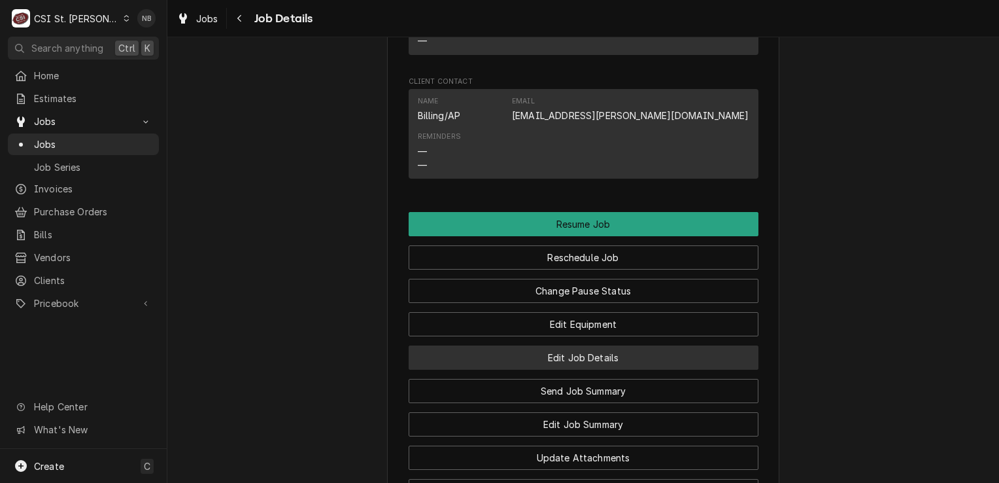
click at [604, 370] on button "Edit Job Details" at bounding box center [584, 357] width 350 height 24
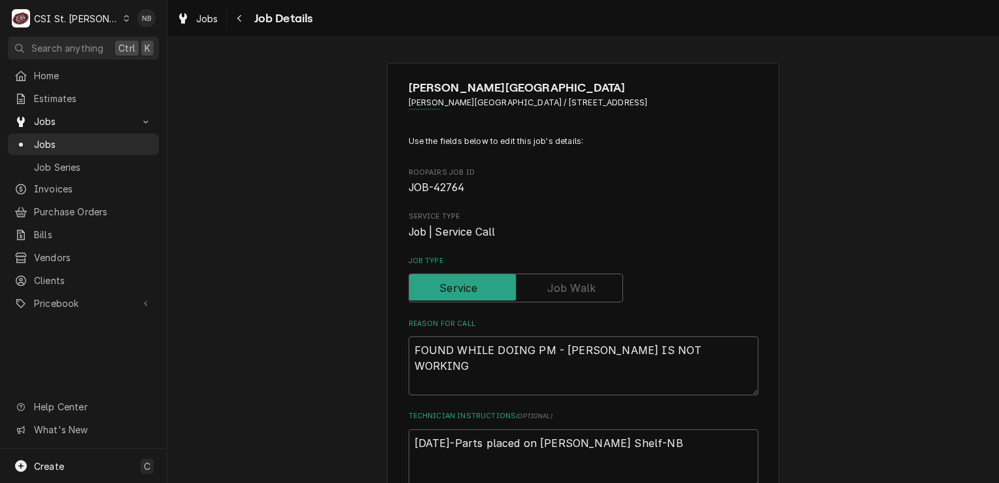
type textarea "x"
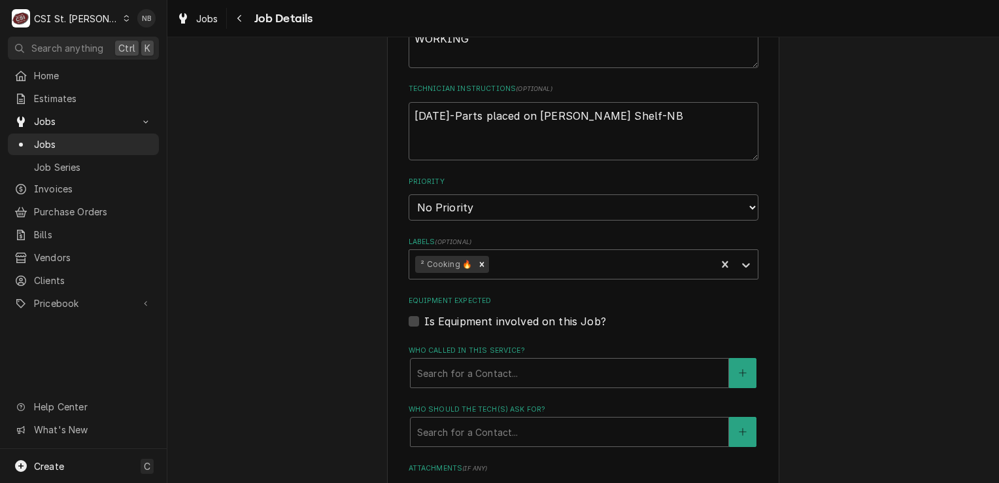
scroll to position [611, 0]
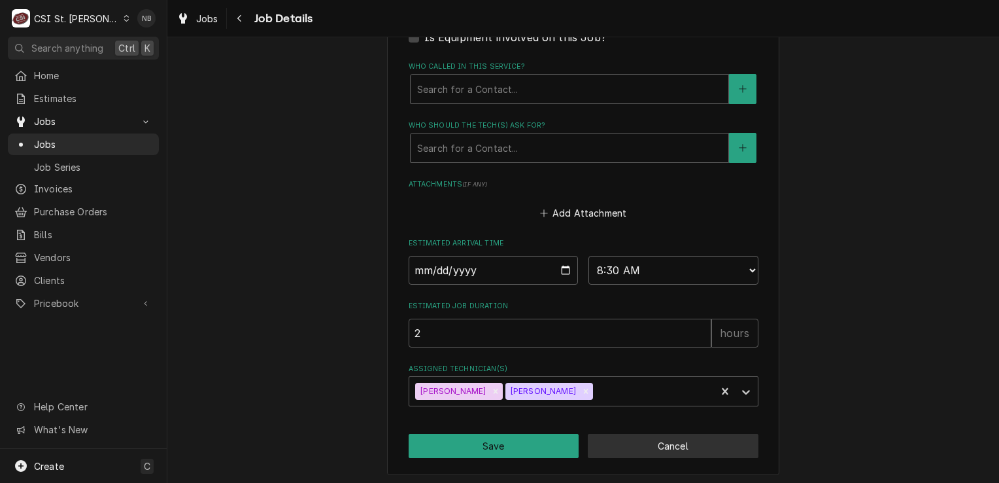
click at [659, 447] on button "Cancel" at bounding box center [673, 446] width 171 height 24
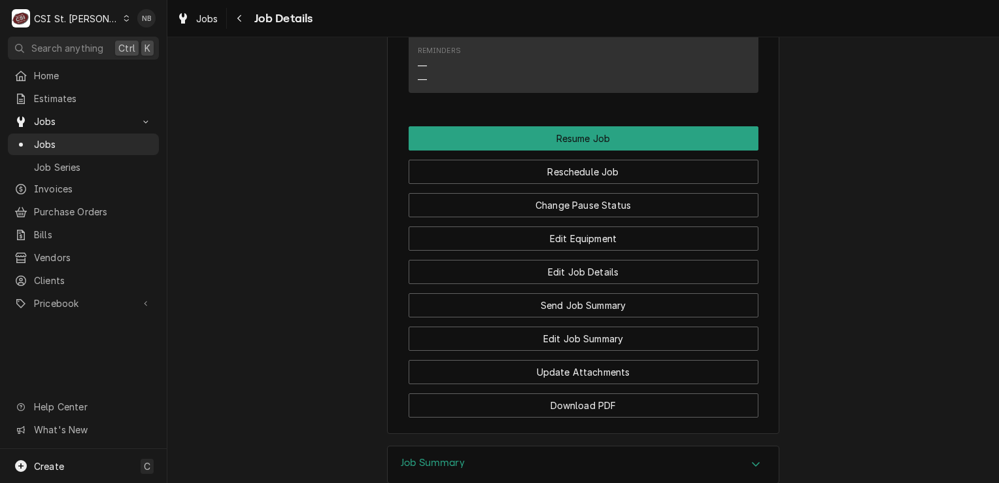
scroll to position [1373, 0]
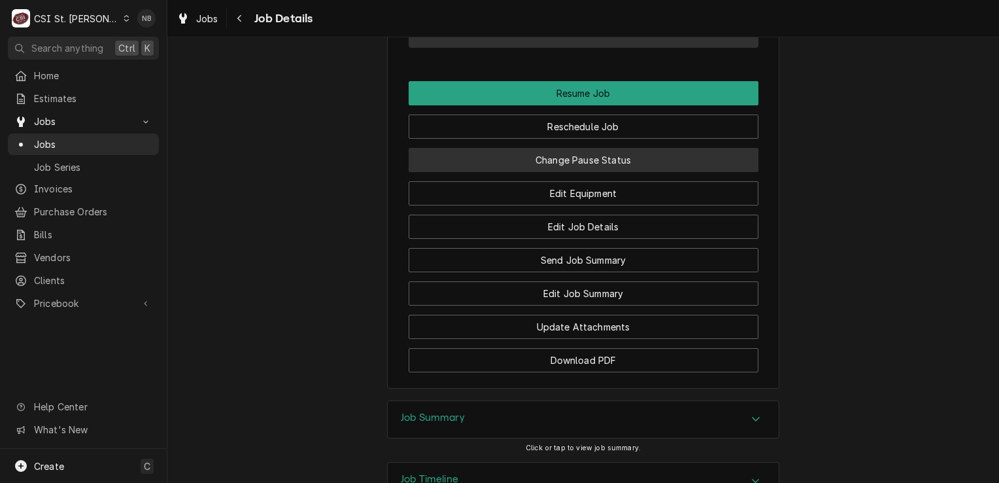
click at [625, 167] on button "Change Pause Status" at bounding box center [584, 160] width 350 height 24
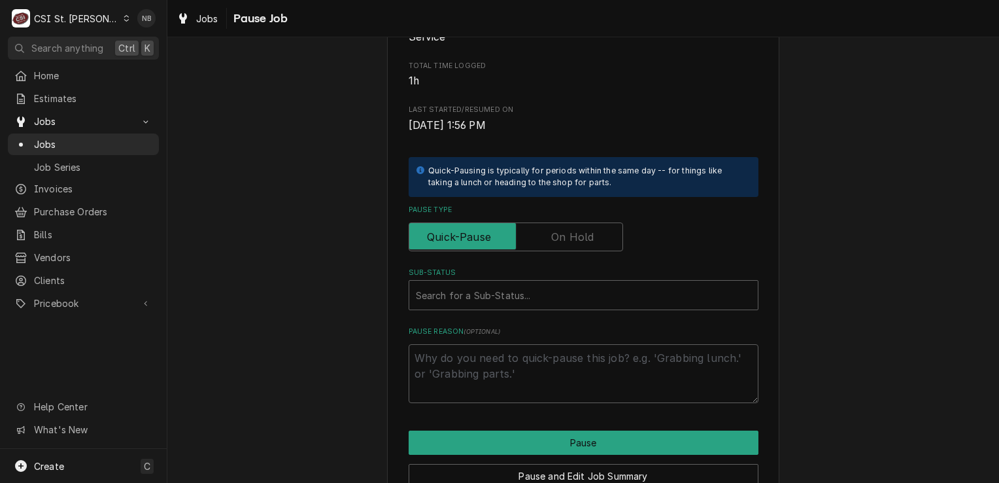
scroll to position [248, 0]
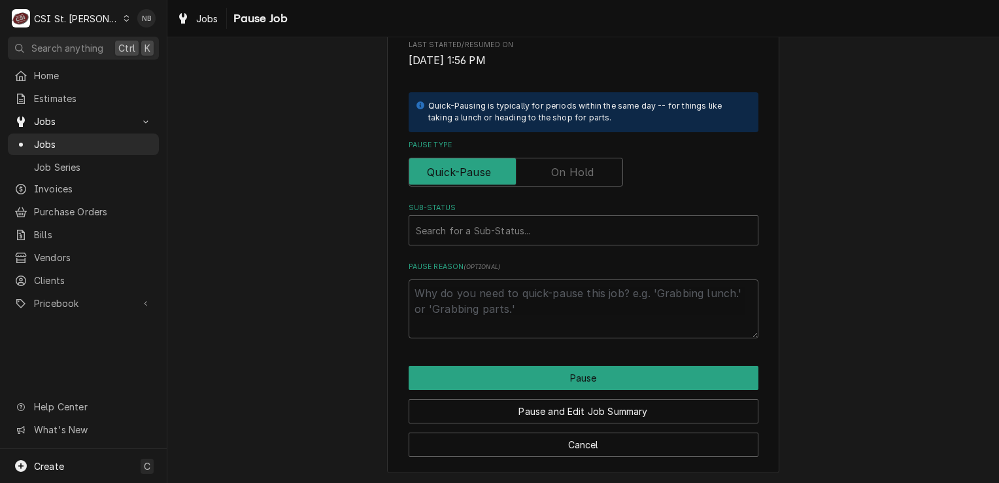
click at [557, 172] on label "Pause Type" at bounding box center [516, 172] width 215 height 29
click at [557, 172] on input "Pause Type" at bounding box center [516, 172] width 203 height 29
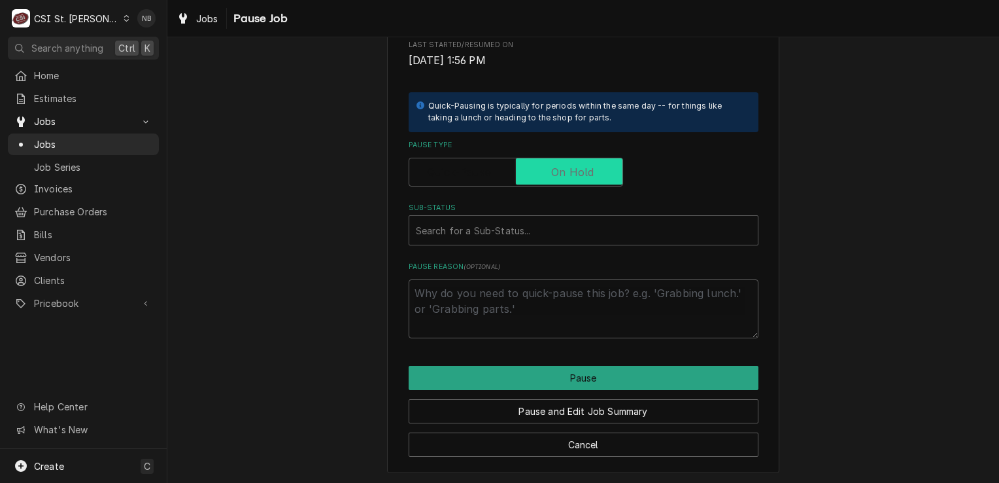
checkbox input "true"
click at [534, 229] on div "Sub-Status" at bounding box center [584, 230] width 336 height 24
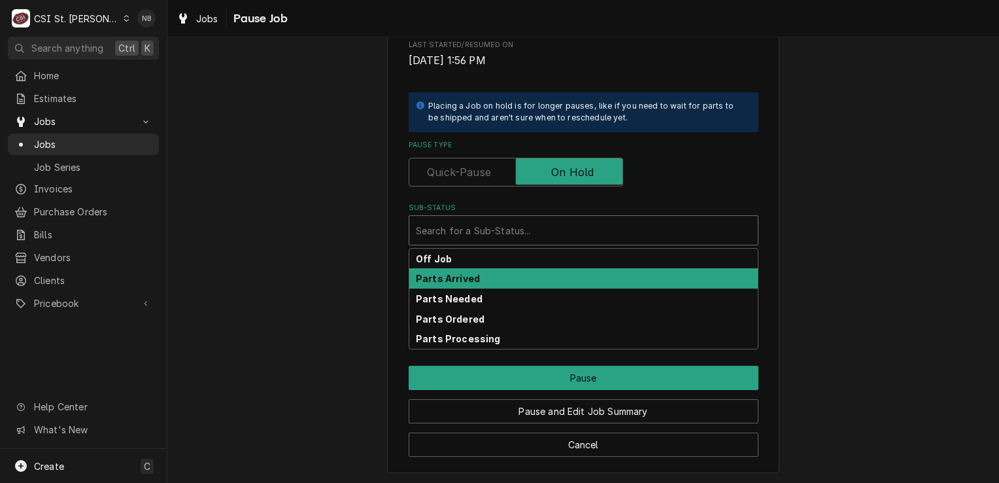
click at [533, 276] on div "Parts Arrived" at bounding box center [583, 278] width 349 height 20
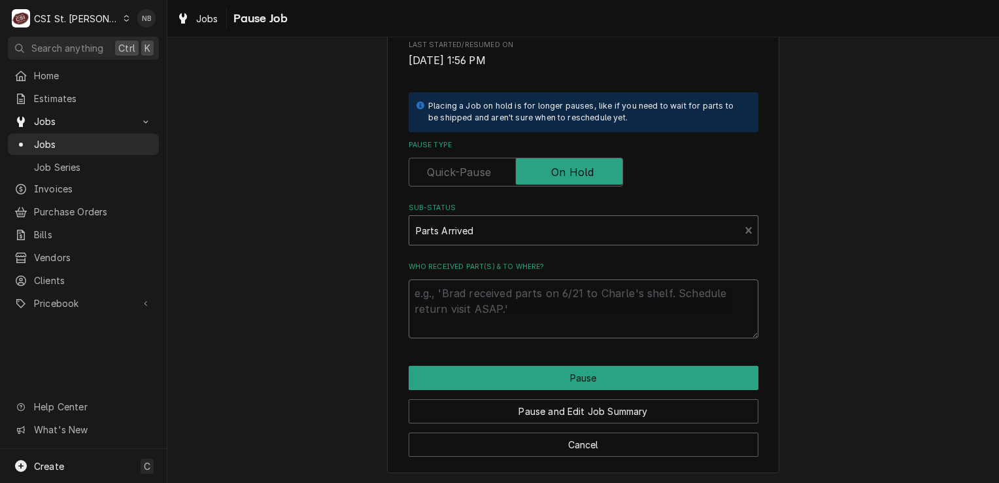
click at [552, 313] on textarea "Who received part(s) & to where?" at bounding box center [584, 308] width 350 height 59
type textarea "x"
type textarea "9"
type textarea "x"
type textarea "91"
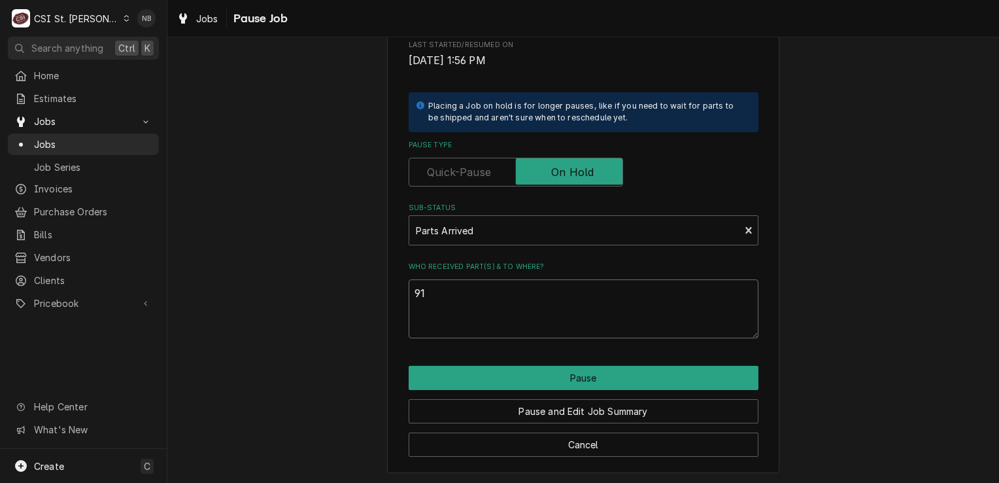
type textarea "x"
type textarea "9"
type textarea "x"
type textarea "9/"
type textarea "x"
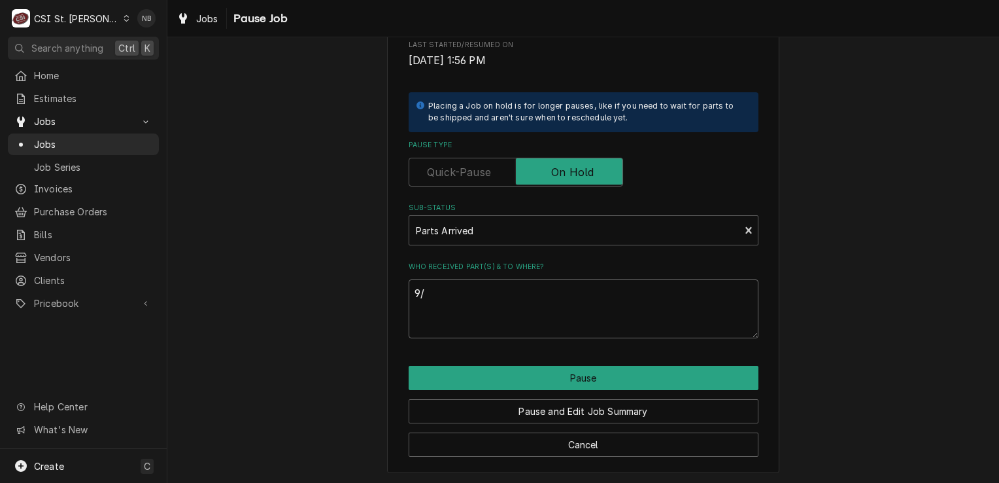
type textarea "9/1"
type textarea "x"
type textarea "9/19"
type textarea "x"
type textarea "9/19/"
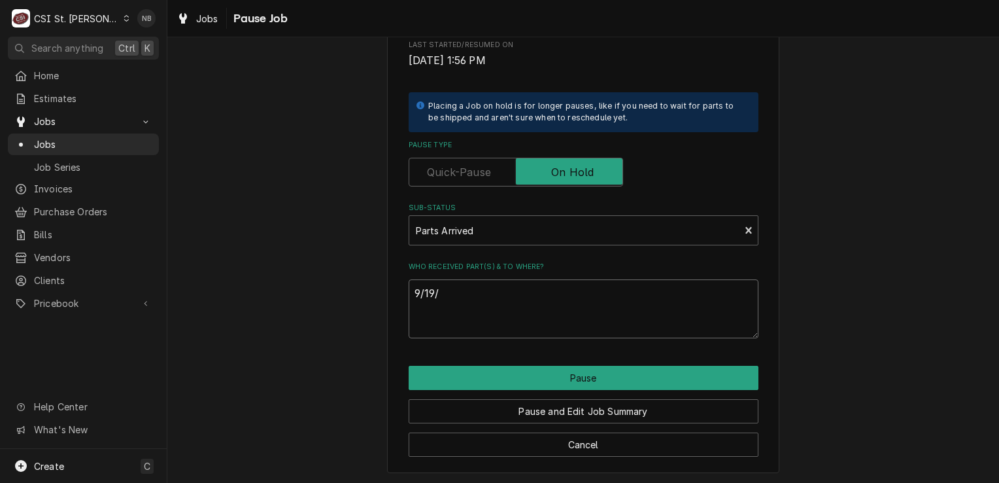
type textarea "x"
type textarea "9/19/2"
type textarea "x"
type textarea "[DATE]"
type textarea "x"
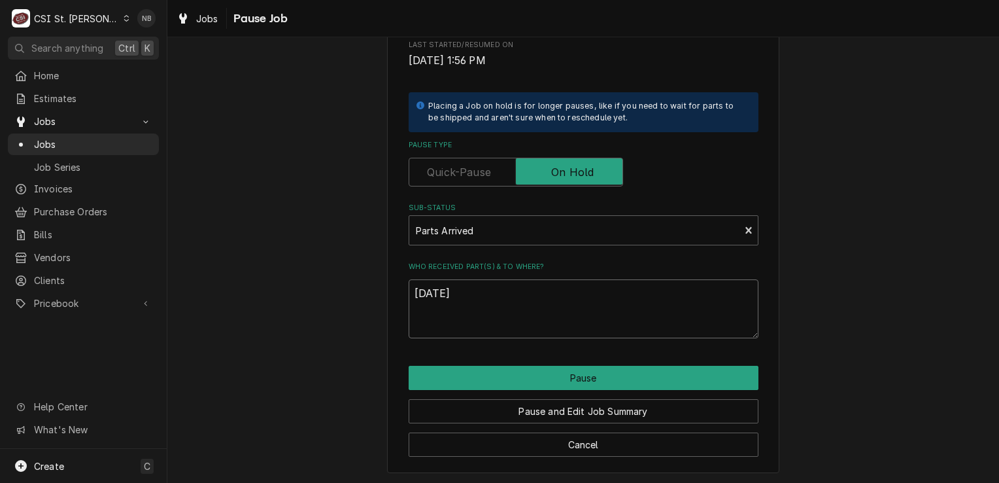
type textarea "9/19/25-"
type textarea "x"
type textarea "9/19/25-P"
type textarea "x"
type textarea "9/19/25-Pa"
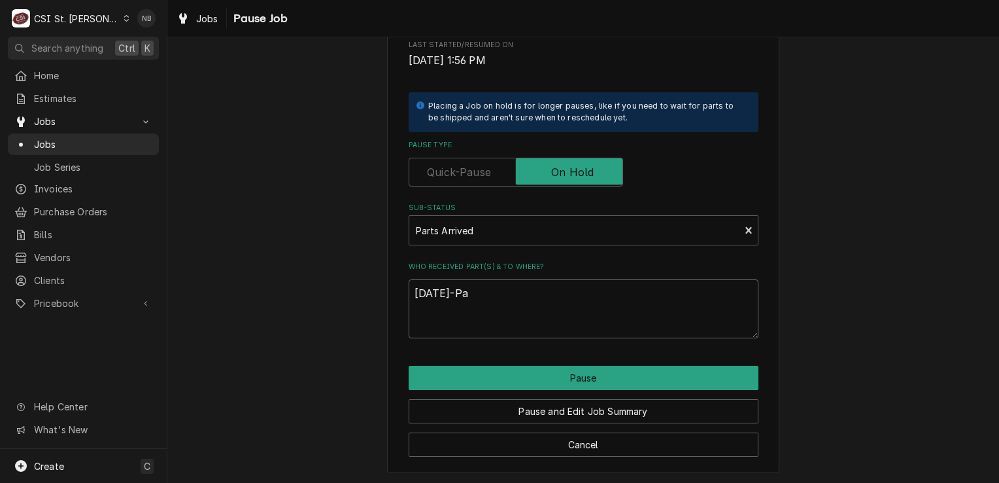
type textarea "x"
type textarea "9/19/25-Par"
type textarea "x"
type textarea "9/19/25-Part"
type textarea "x"
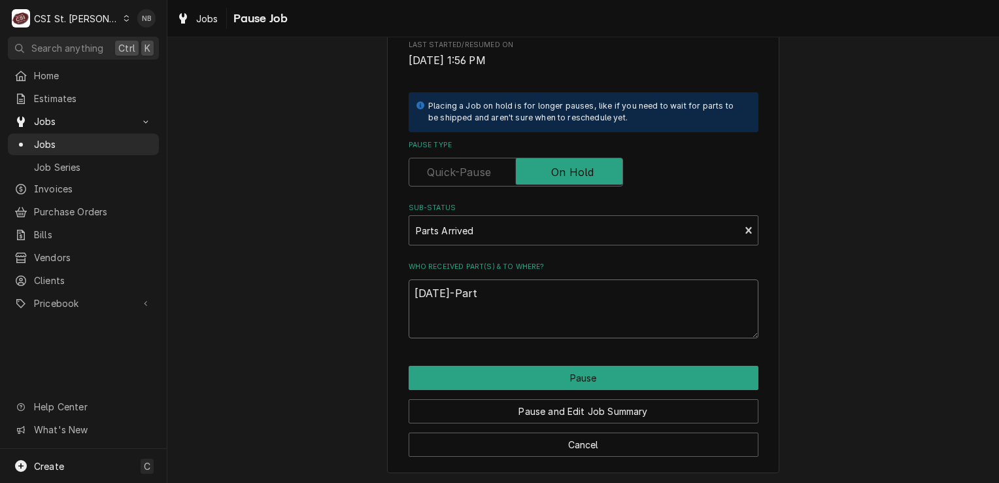
type textarea "9/19/25-Parts"
type textarea "x"
type textarea "9/19/25-Parts"
type textarea "x"
type textarea "9/19/25-Parts p"
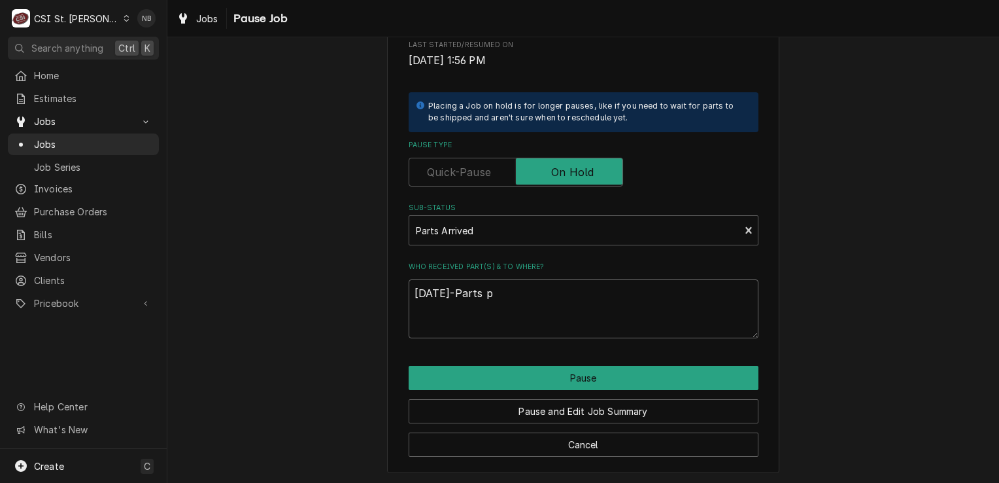
type textarea "x"
type textarea "9/19/25-Parts pl"
type textarea "x"
type textarea "9/19/25-Parts pla"
type textarea "x"
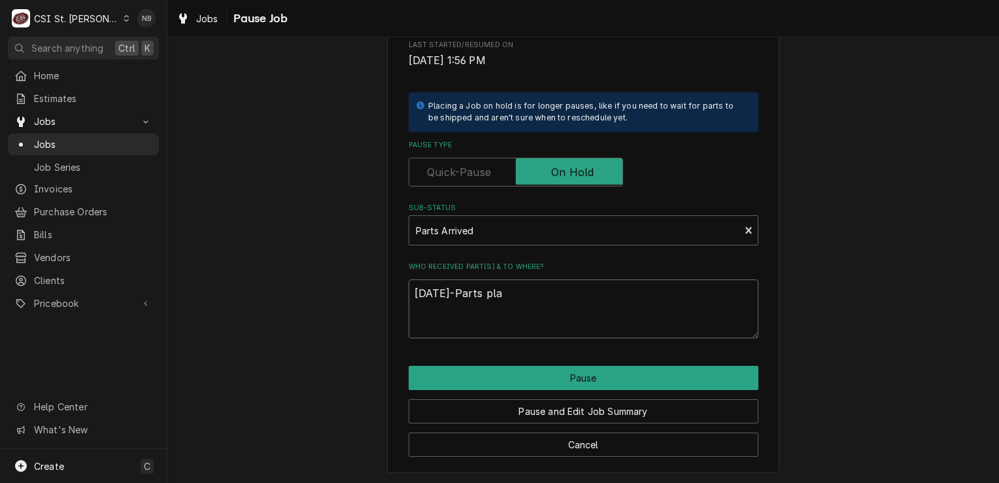
type textarea "9/19/25-Parts plac"
type textarea "x"
type textarea "9/19/25-Parts place"
type textarea "x"
type textarea "9/19/25-Parts placed"
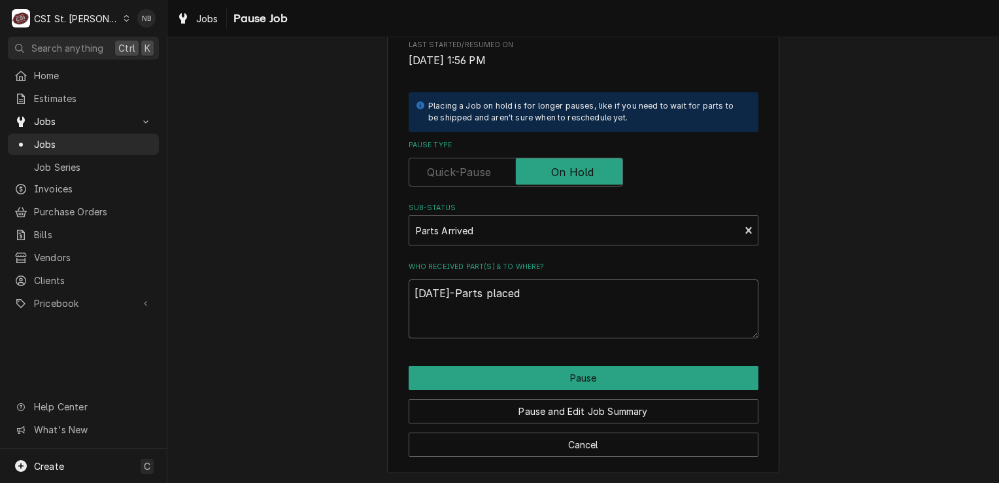
type textarea "x"
type textarea "9/19/25-Parts placed"
type textarea "x"
type textarea "9/19/25-Parts placed o"
type textarea "x"
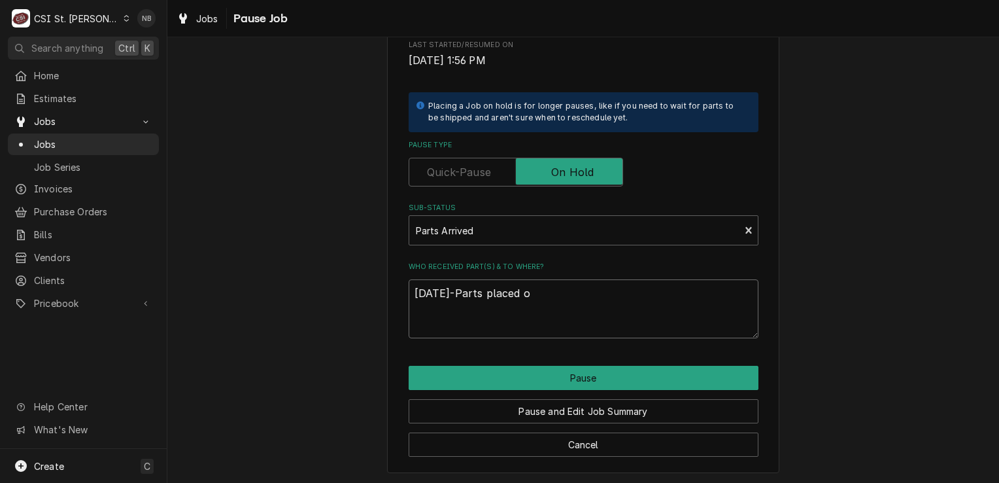
type textarea "9/19/25-Parts placed on"
type textarea "x"
type textarea "9/19/25-Parts placed on"
type textarea "x"
type textarea "9/19/25-Parts placed on M"
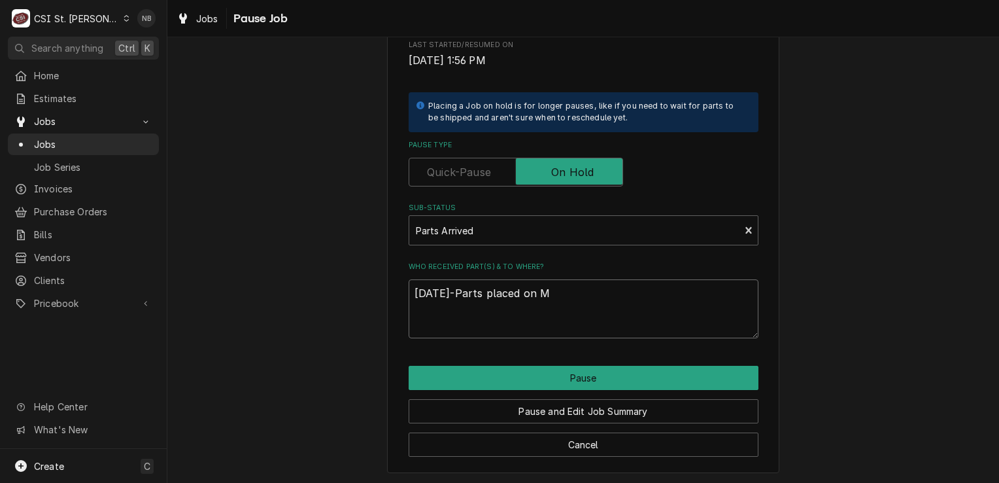
type textarea "x"
type textarea "9/19/25-Parts placed on Ma"
type textarea "x"
type textarea "9/19/25-Parts placed on Mat"
type textarea "x"
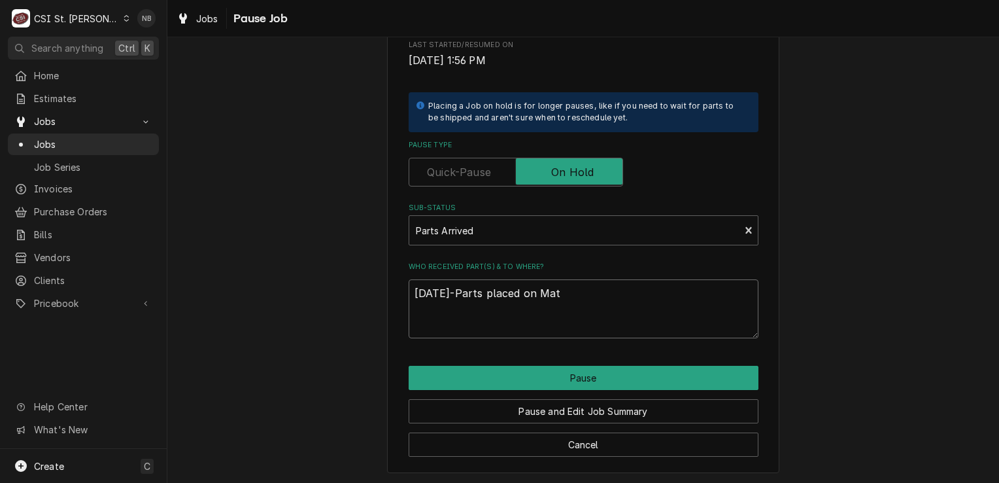
type textarea "9/19/25-Parts placed on Matt"
type textarea "x"
type textarea "9/19/25-Parts placed on Matt"
type textarea "x"
type textarea "9/19/25-Parts placed on Matt F"
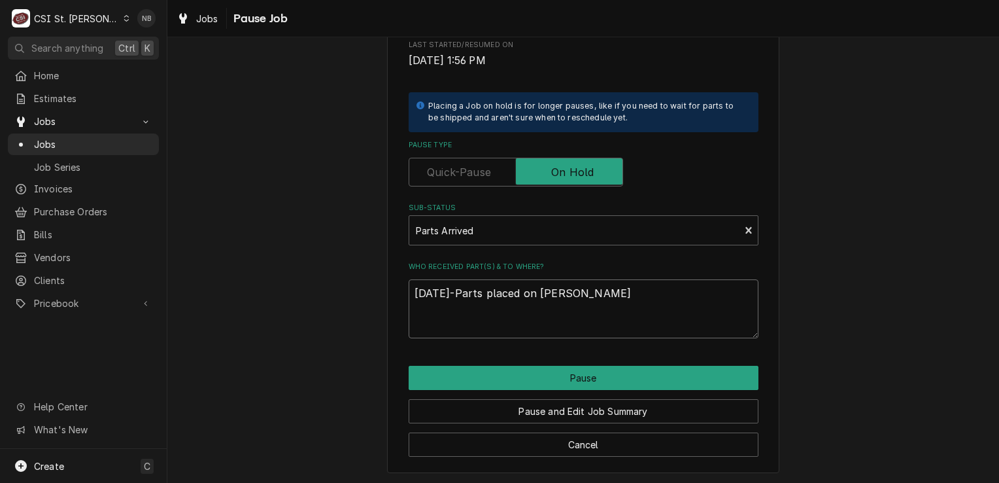
type textarea "x"
type textarea "9/19/25-Parts placed on Matt F"
type textarea "x"
type textarea "9/19/25-Parts placed on Matt F S"
type textarea "x"
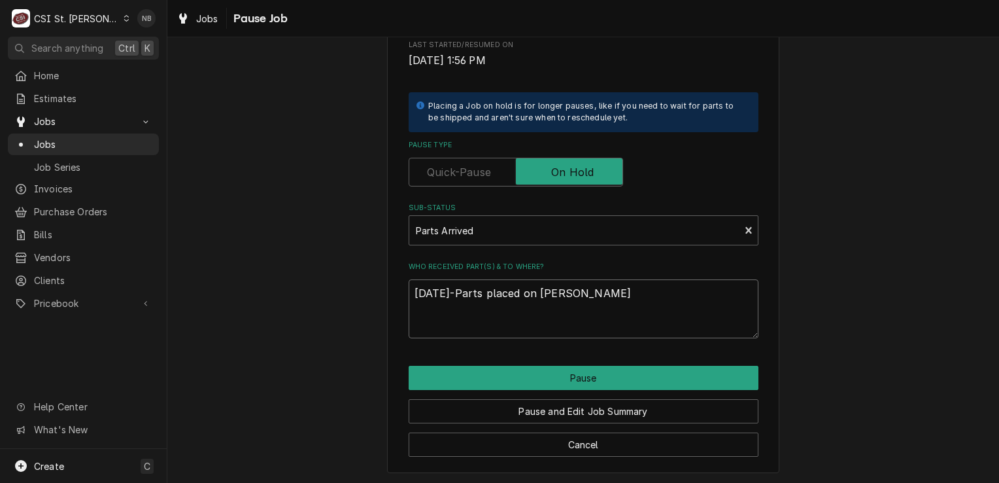
type textarea "9/19/25-Parts placed on Matt F She"
type textarea "x"
type textarea "9/19/25-Parts placed on Matt F Shel"
type textarea "x"
type textarea "9/19/25-Parts placed on Matt F Shelf"
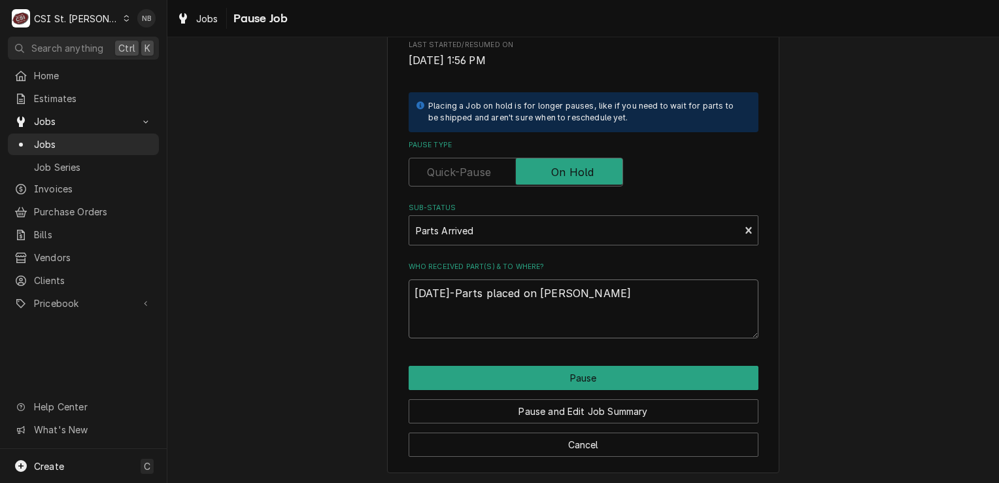
type textarea "x"
type textarea "9/19/25-Parts placed on Matt F Shelf-"
type textarea "x"
type textarea "9/19/25-Parts placed on Matt F Shelf-N"
type textarea "x"
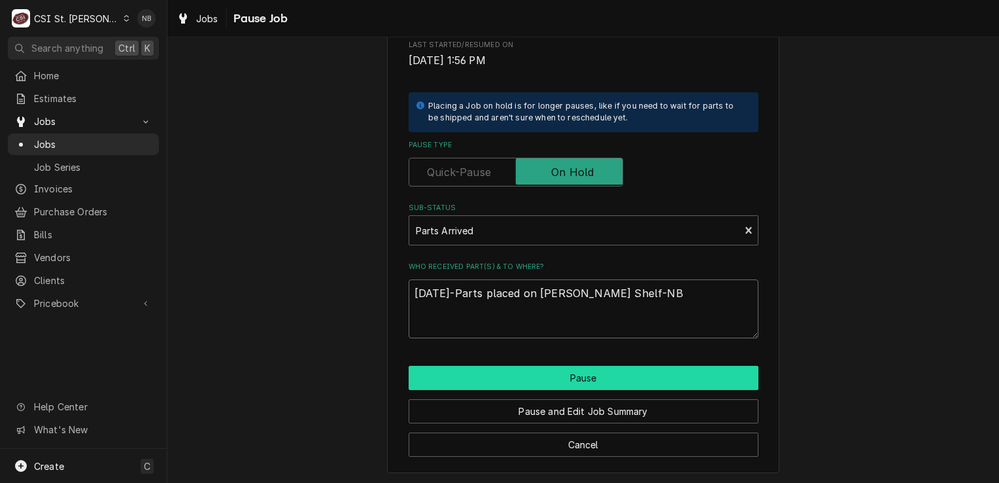
type textarea "[DATE]-Parts placed on [PERSON_NAME] Shelf-NB"
click at [589, 368] on button "Pause" at bounding box center [584, 378] width 350 height 24
type textarea "x"
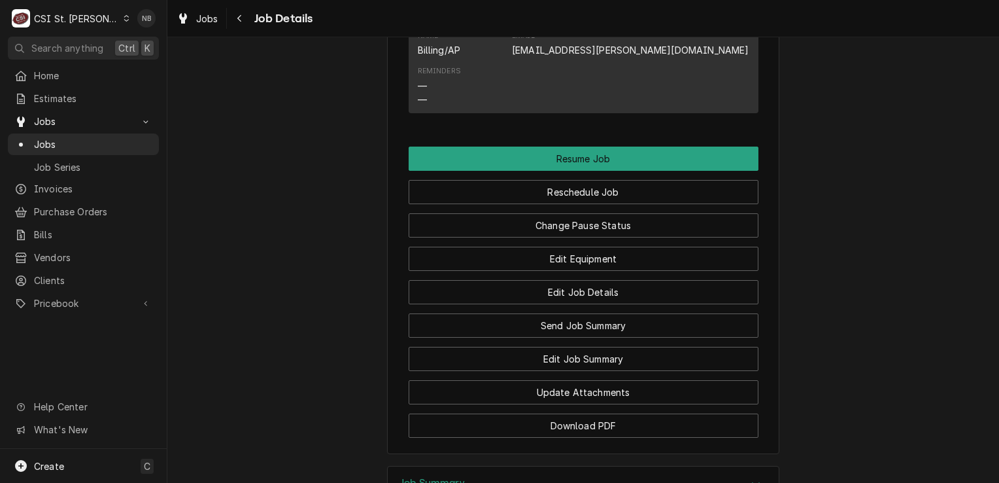
scroll to position [1487, 0]
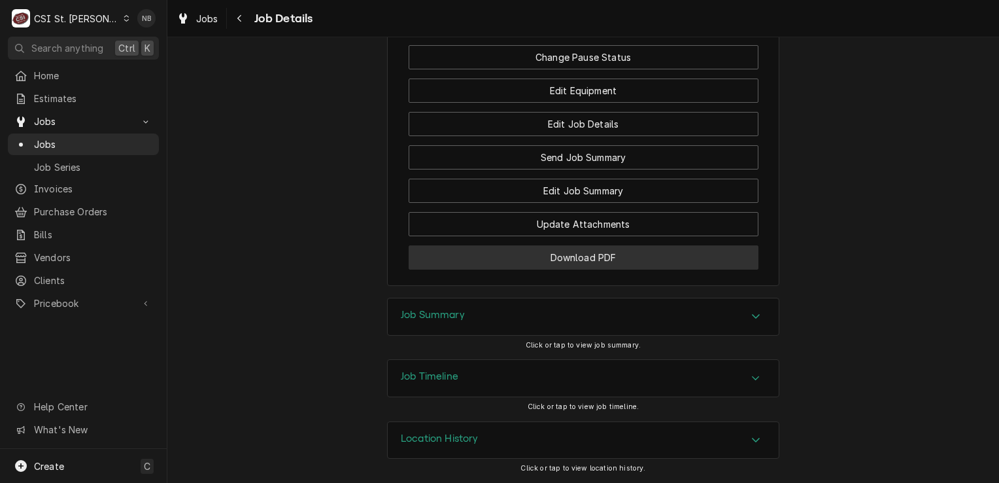
click at [578, 255] on button "Download PDF" at bounding box center [584, 257] width 350 height 24
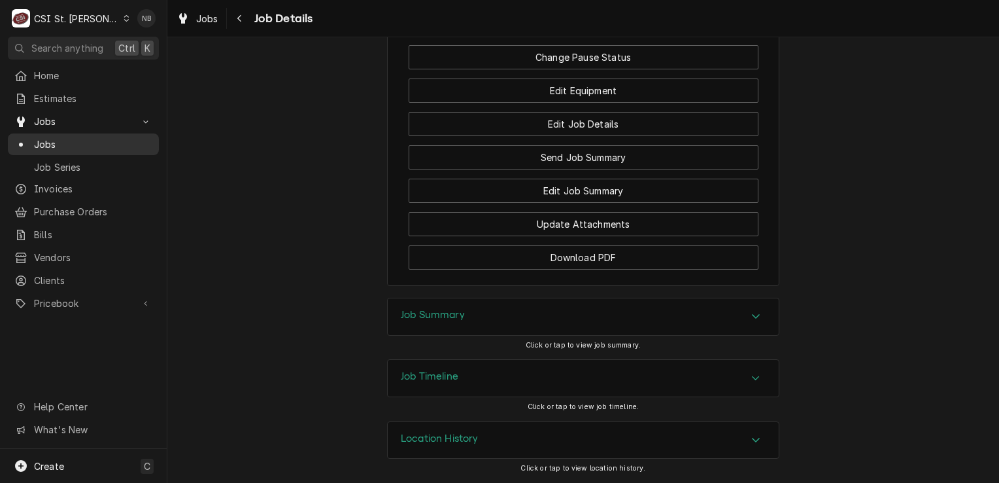
click at [77, 141] on span "Jobs" at bounding box center [93, 144] width 118 height 14
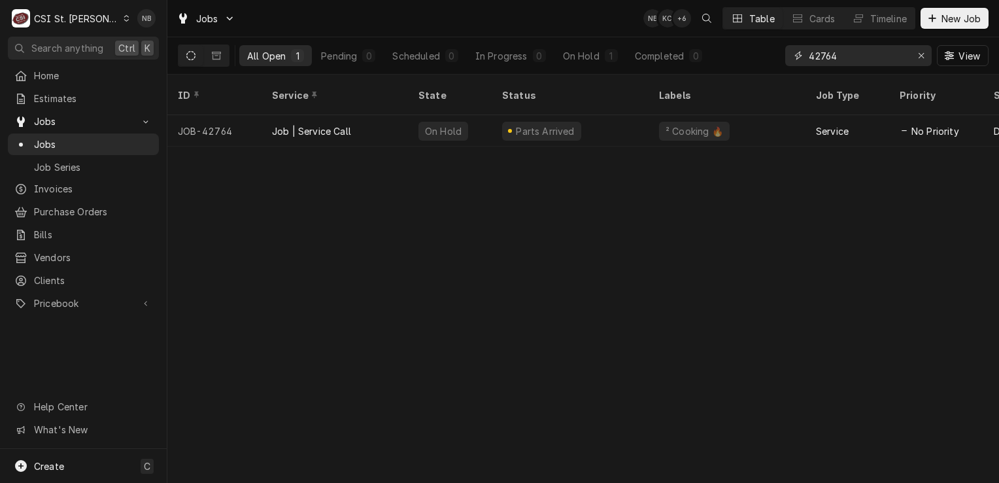
drag, startPoint x: 839, startPoint y: 53, endPoint x: 825, endPoint y: 54, distance: 14.4
click at [825, 54] on input "42764" at bounding box center [858, 55] width 98 height 21
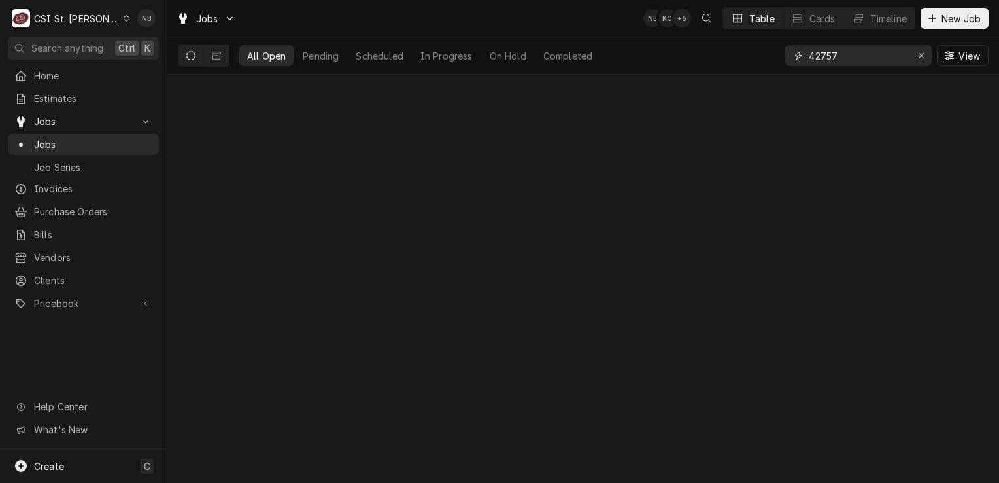
type input "42757"
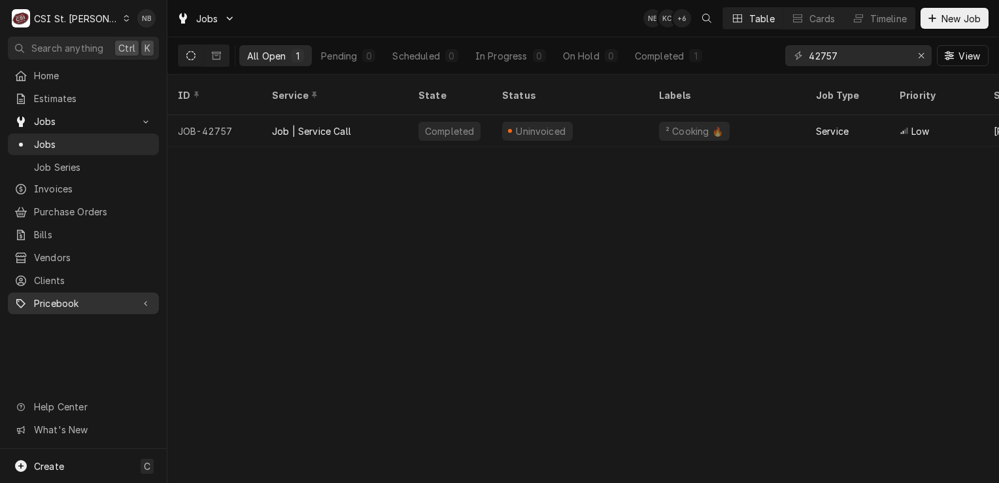
click at [71, 302] on div "Pricebook" at bounding box center [83, 303] width 146 height 16
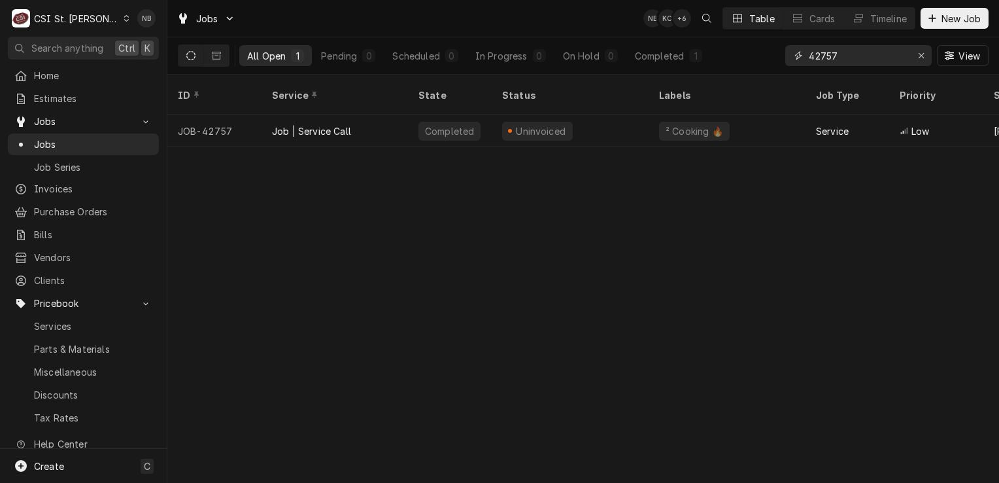
drag, startPoint x: 867, startPoint y: 61, endPoint x: 730, endPoint y: 20, distance: 142.8
click at [730, 20] on div "Jobs NB KC + 6 Table Cards Timeline New Job All Open 1 Pending 0 Scheduled 0 In…" at bounding box center [583, 37] width 832 height 75
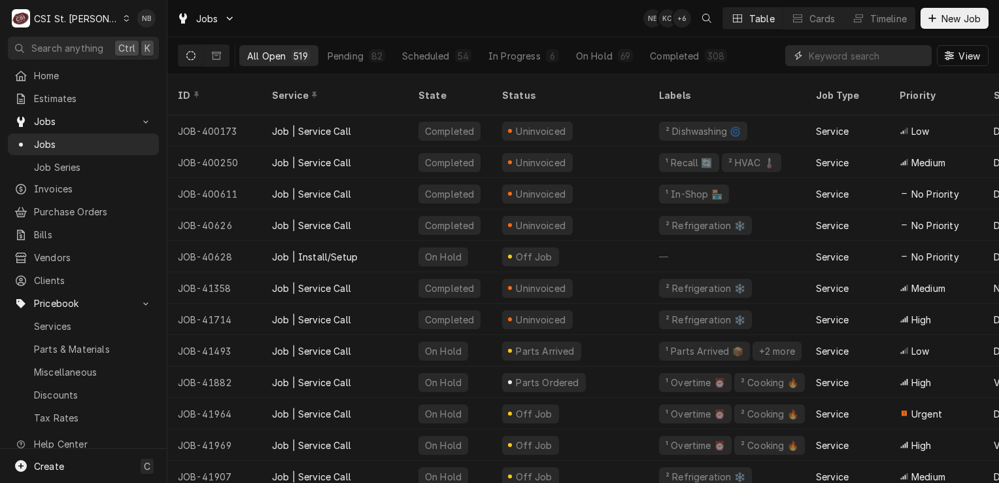
paste input "tur-ngc-315"
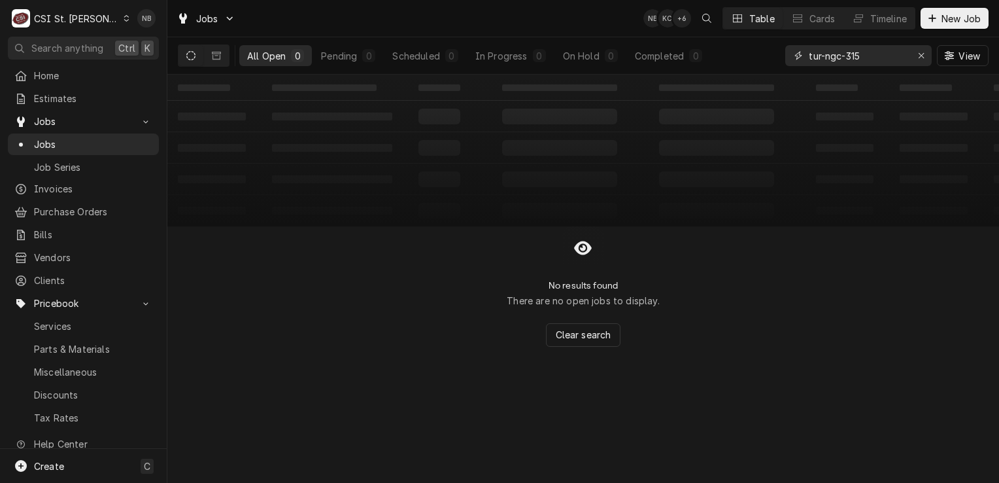
drag, startPoint x: 827, startPoint y: 58, endPoint x: 617, endPoint y: 36, distance: 211.1
click at [617, 36] on div "Jobs NB KC + 6 Table Cards Timeline New Job All Open 0 Pending 0 Scheduled 0 In…" at bounding box center [583, 37] width 832 height 75
drag, startPoint x: 831, startPoint y: 60, endPoint x: 549, endPoint y: 33, distance: 283.2
click at [571, 27] on div "Jobs NB KC + 6 Table Cards Timeline New Job All Open 0 Pending 0 Scheduled 0 In…" at bounding box center [583, 37] width 832 height 75
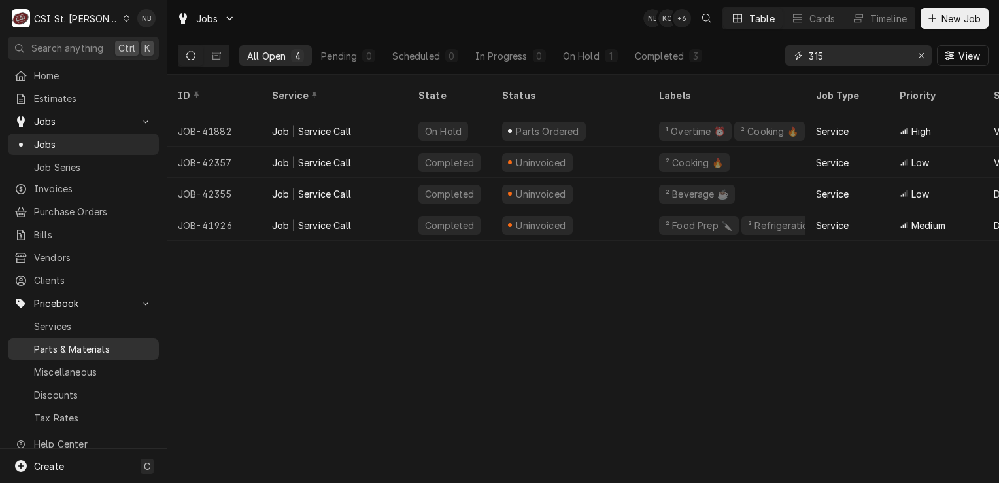
type input "315"
click at [70, 347] on div "Parts & Materials" at bounding box center [83, 349] width 146 height 16
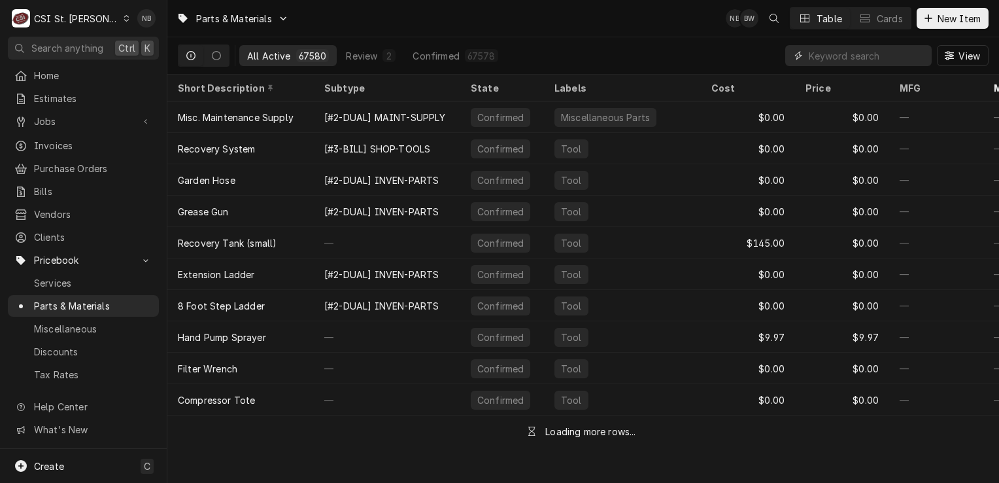
paste input "tur-ngc-315"
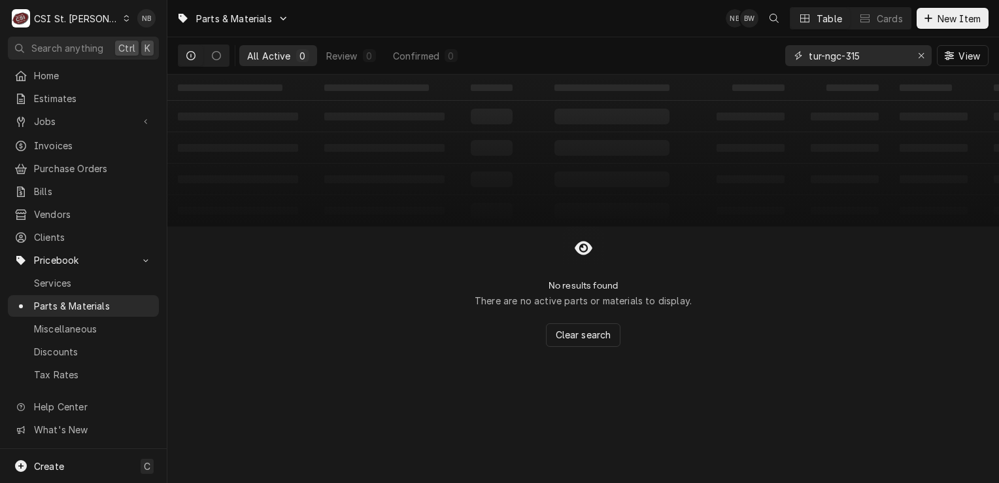
click at [861, 58] on input "tur-ngc-315" at bounding box center [858, 55] width 98 height 21
click at [824, 57] on input "tur-ngc-315" at bounding box center [858, 55] width 98 height 21
drag, startPoint x: 828, startPoint y: 55, endPoint x: 786, endPoint y: 54, distance: 41.9
click at [786, 54] on div "ngc-315" at bounding box center [858, 55] width 146 height 21
type input "315"
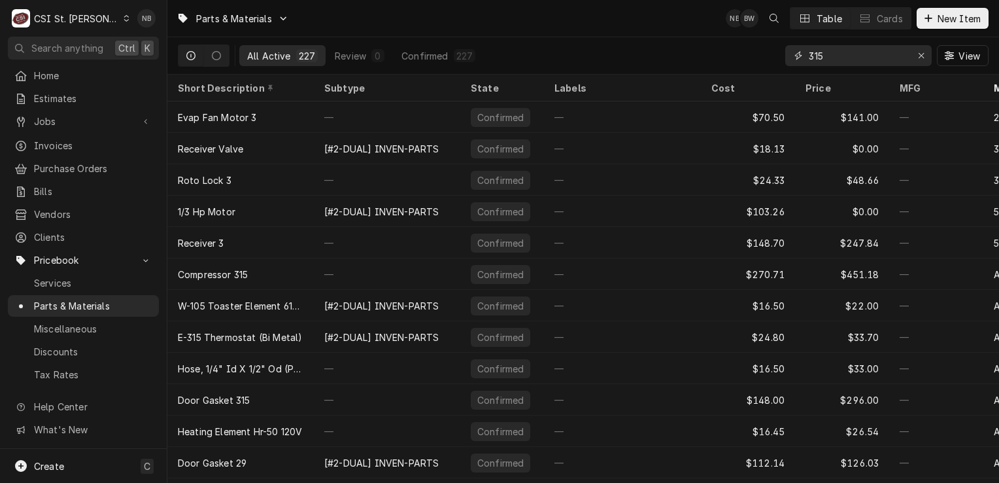
drag, startPoint x: 833, startPoint y: 59, endPoint x: 680, endPoint y: 9, distance: 161.1
click at [688, 7] on div "Parts & Materials NB BW Table Cards New Item All Active 227 Review 0 Confirmed …" at bounding box center [583, 37] width 832 height 75
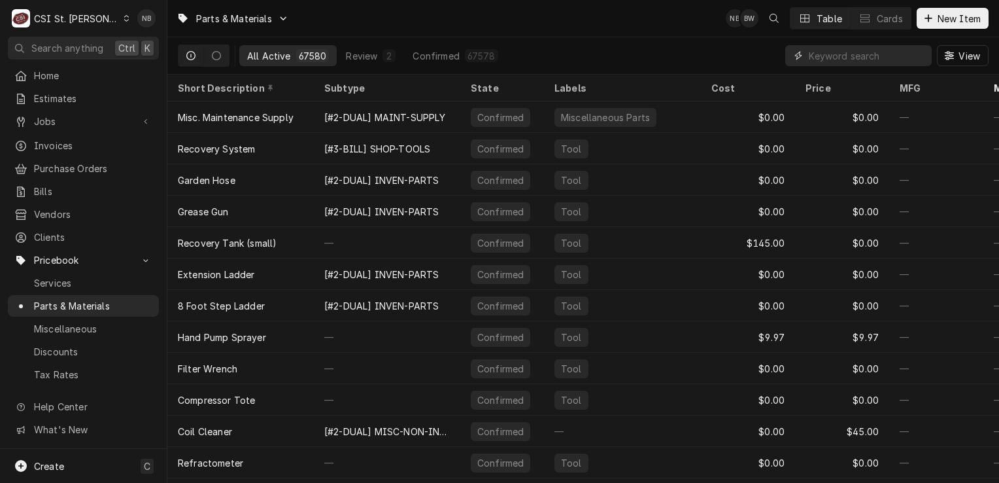
paste input "tur-ngc-315"
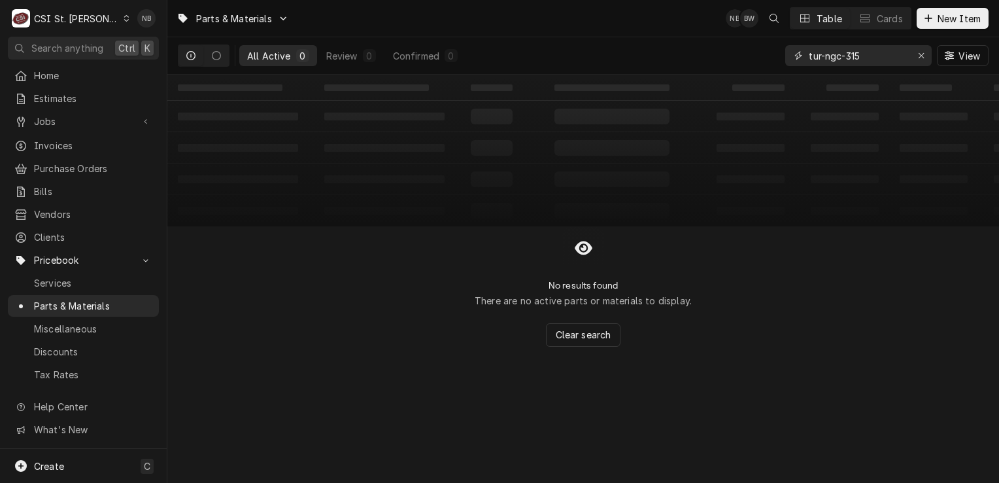
click at [854, 61] on input "tur-ngc-315" at bounding box center [858, 55] width 98 height 21
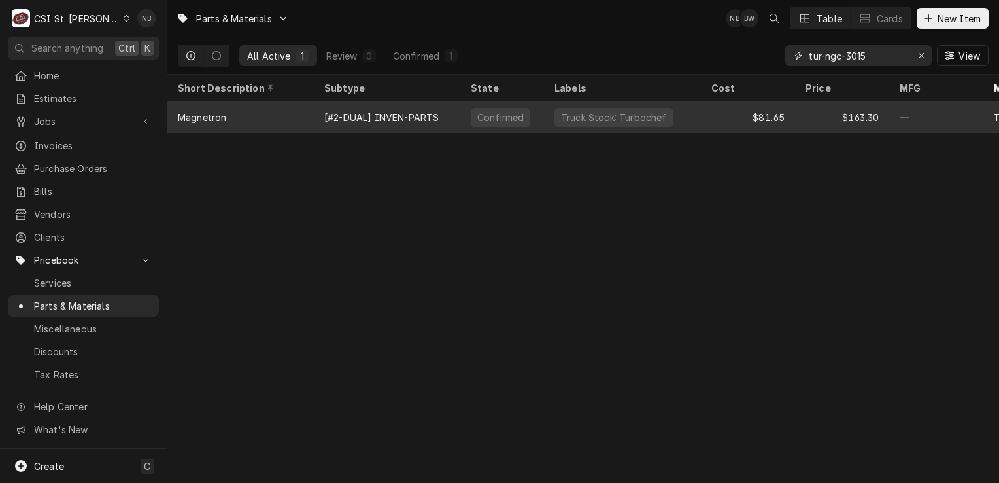
type input "tur-ngc-3015"
click at [637, 114] on div "Truck Stock: Turbochef" at bounding box center [614, 118] width 109 height 14
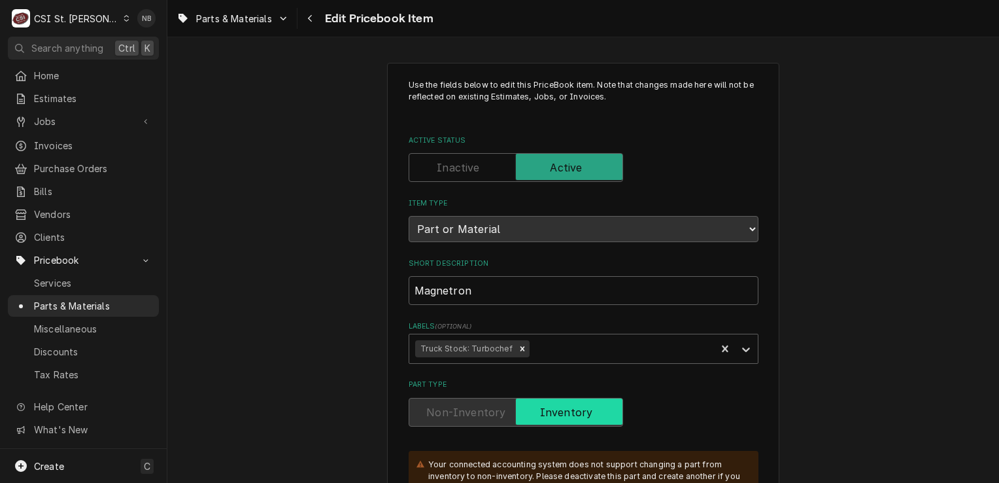
type textarea "x"
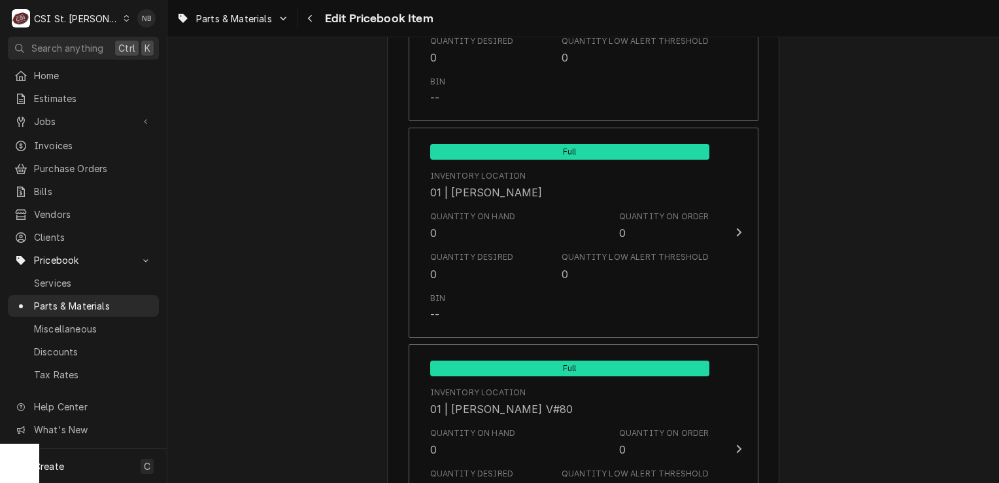
scroll to position [2812, 0]
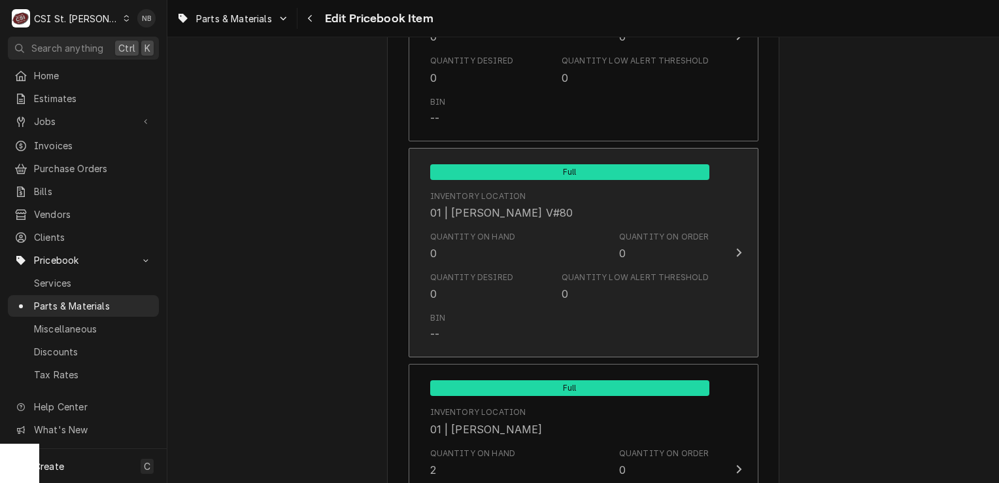
click at [560, 234] on div "Quantity on Hand 0 Quantity on Order 0" at bounding box center [569, 246] width 279 height 41
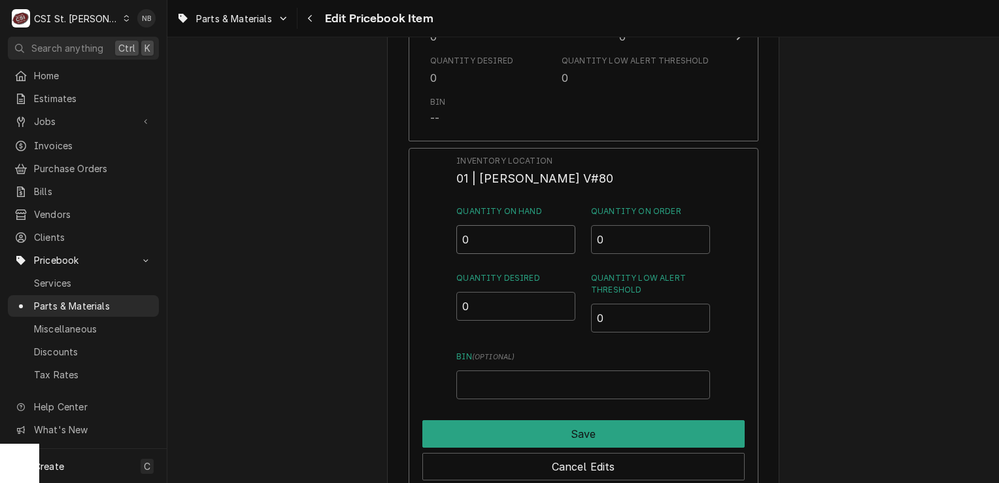
drag, startPoint x: 479, startPoint y: 219, endPoint x: 490, endPoint y: 241, distance: 24.3
click at [479, 225] on input "0" at bounding box center [516, 239] width 119 height 29
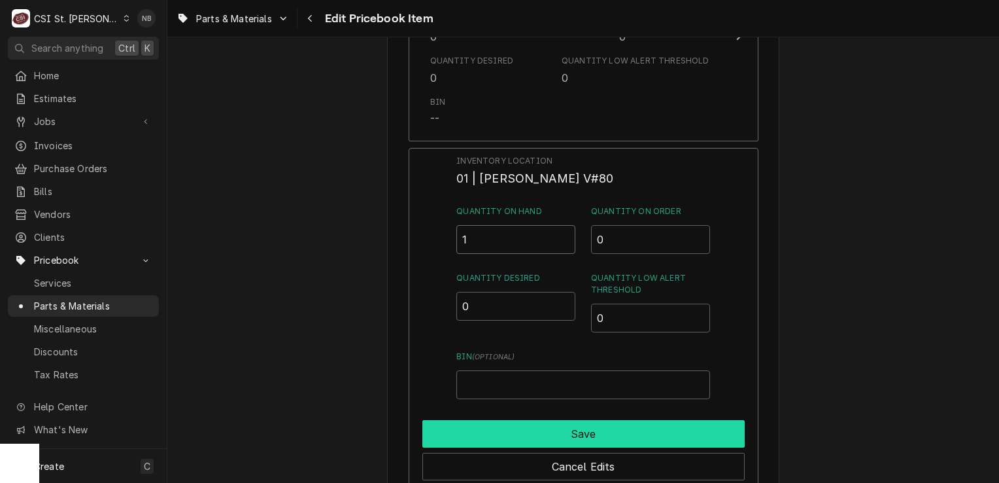
type input "1"
click at [625, 433] on button "Save" at bounding box center [583, 433] width 322 height 27
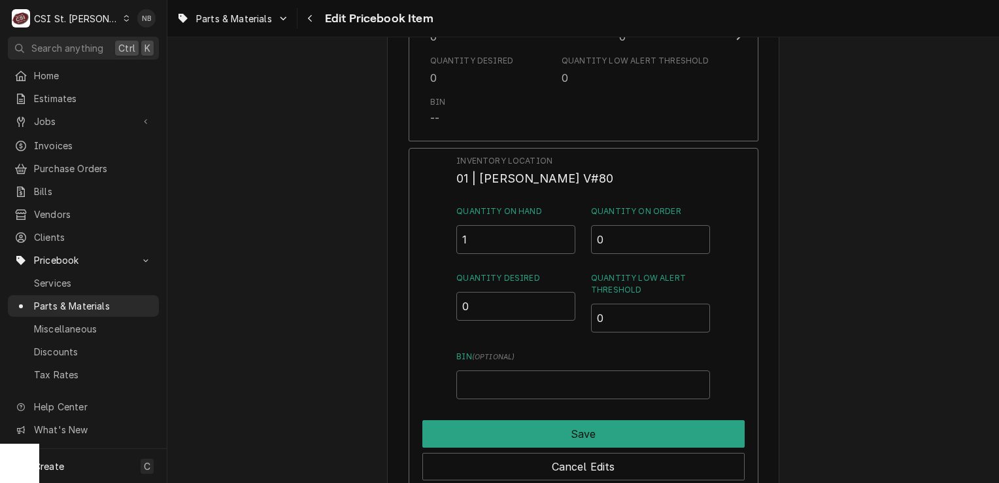
type textarea "x"
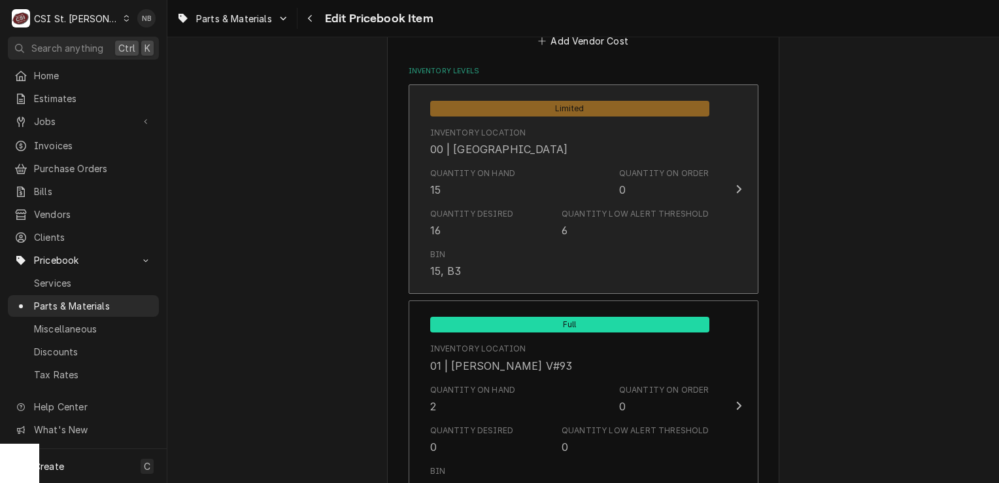
scroll to position [1177, 0]
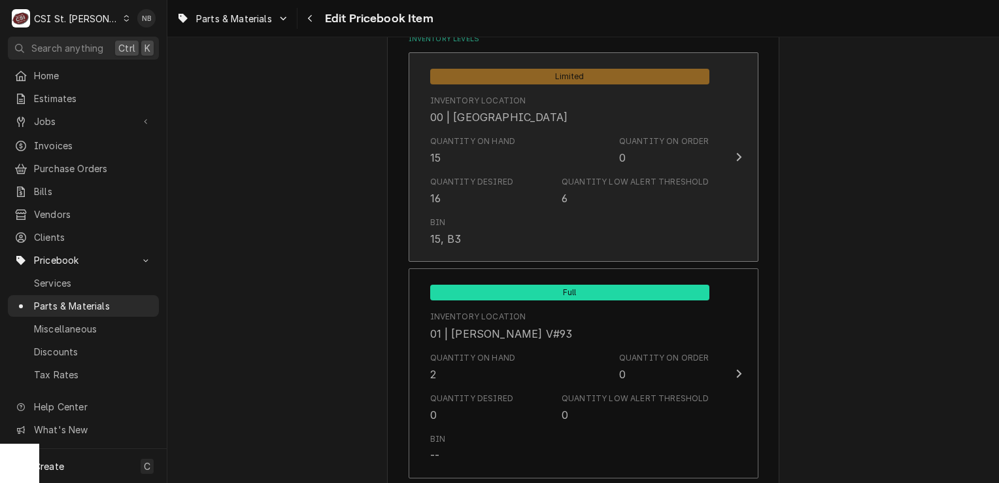
click at [574, 181] on div "Quantity Low Alert Threshold" at bounding box center [635, 182] width 147 height 12
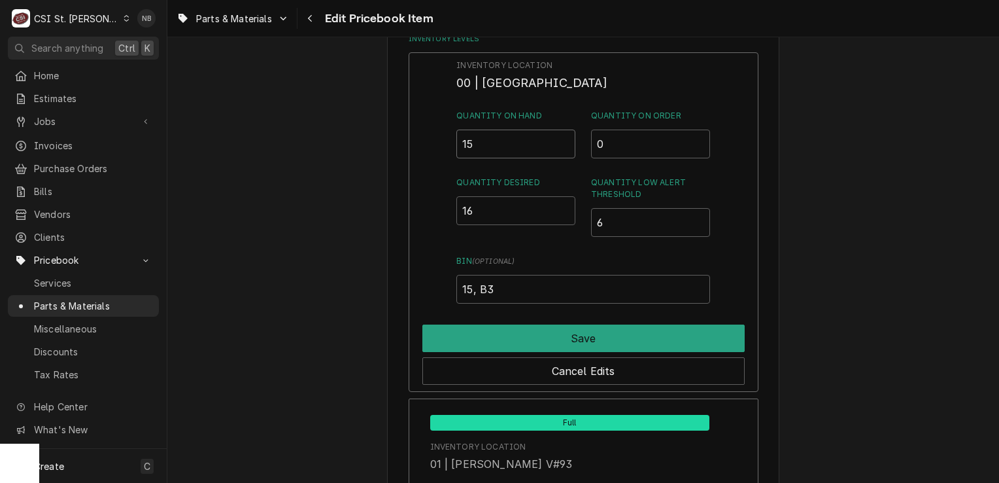
click at [487, 141] on input "15" at bounding box center [516, 143] width 119 height 29
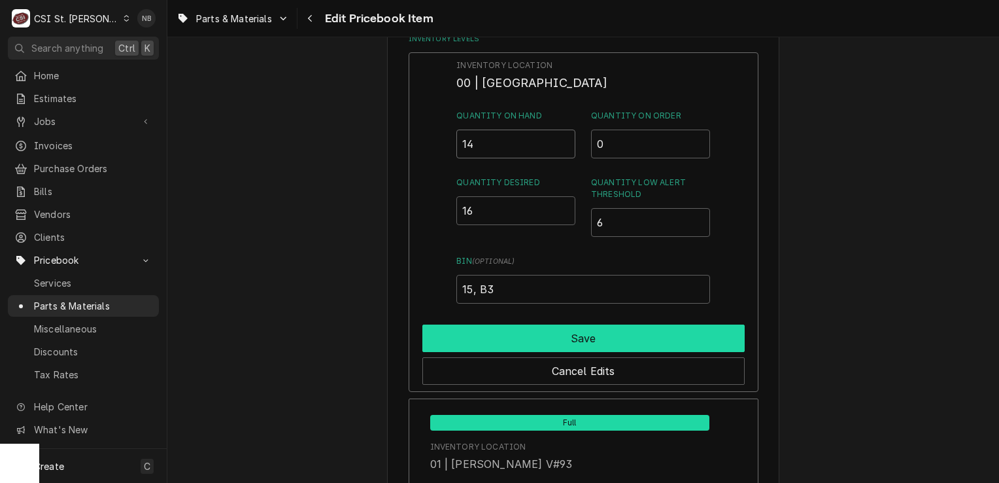
type input "14"
click at [571, 338] on button "Save" at bounding box center [583, 337] width 322 height 27
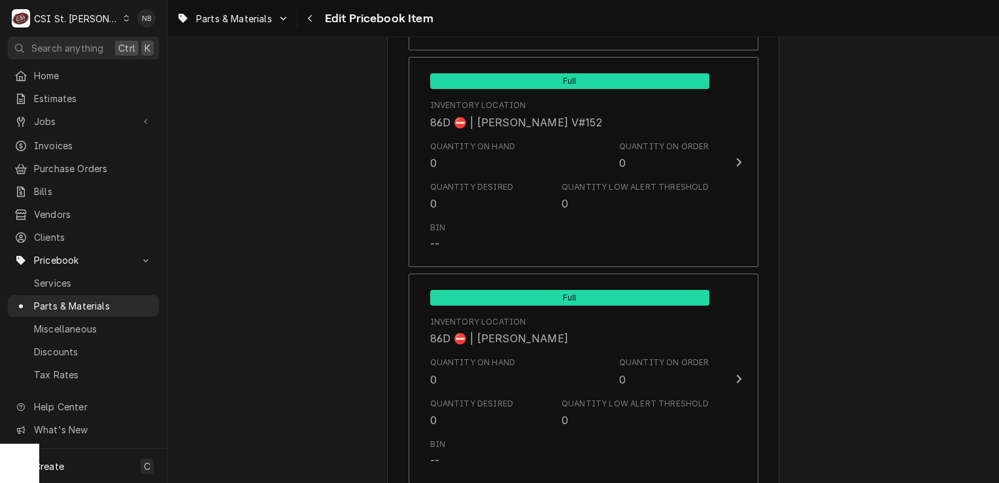
scroll to position [11173, 0]
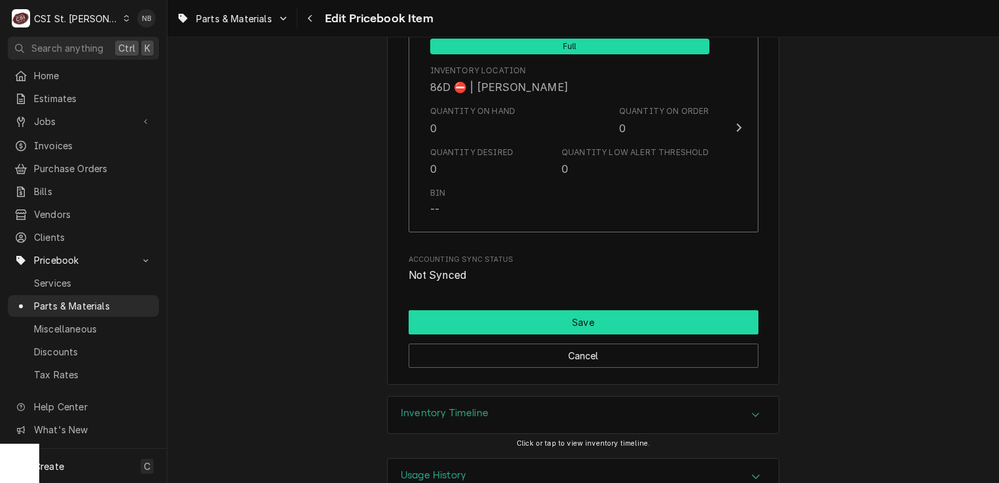
click at [604, 310] on button "Save" at bounding box center [584, 322] width 350 height 24
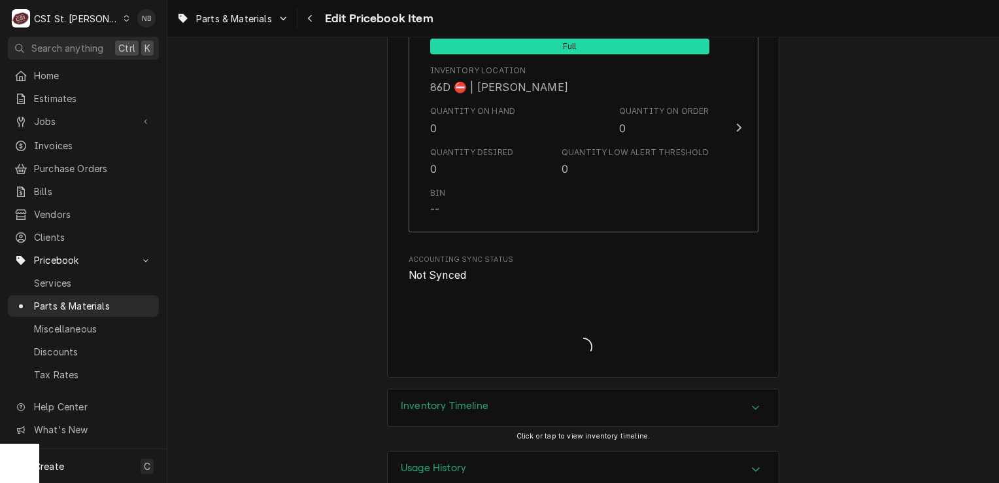
scroll to position [11166, 0]
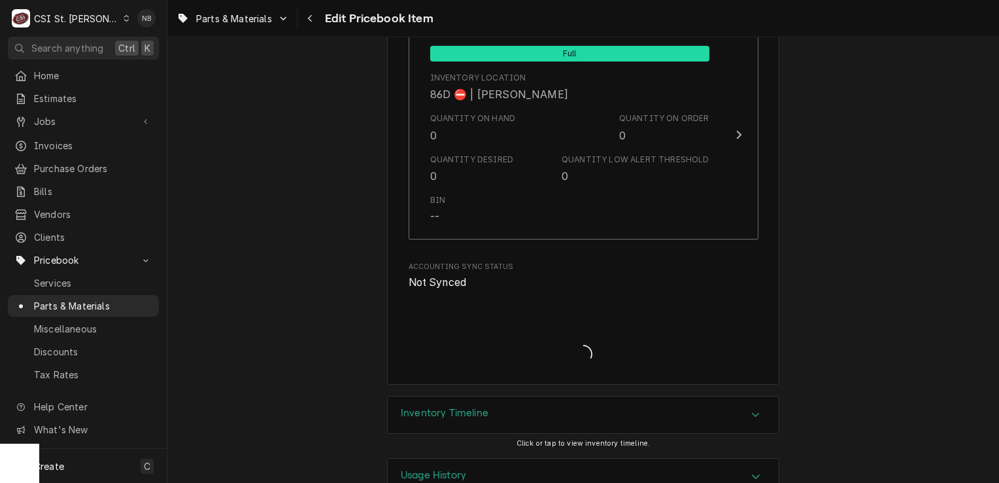
type textarea "x"
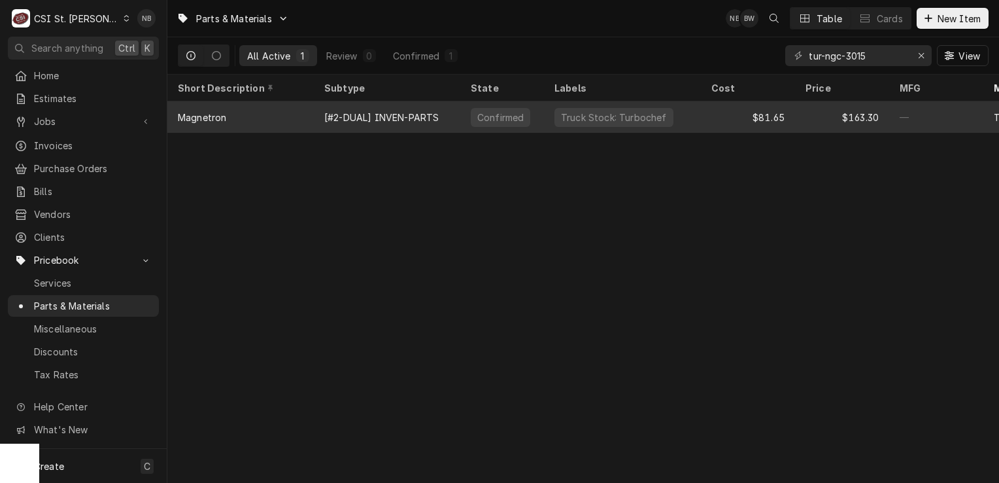
click at [672, 120] on div "Truck Stock: Turbochef" at bounding box center [622, 116] width 157 height 31
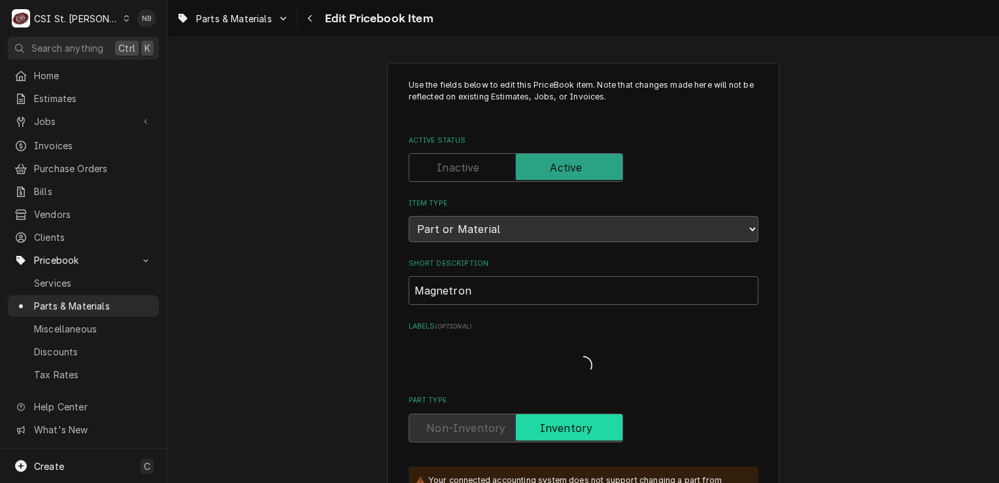
type textarea "x"
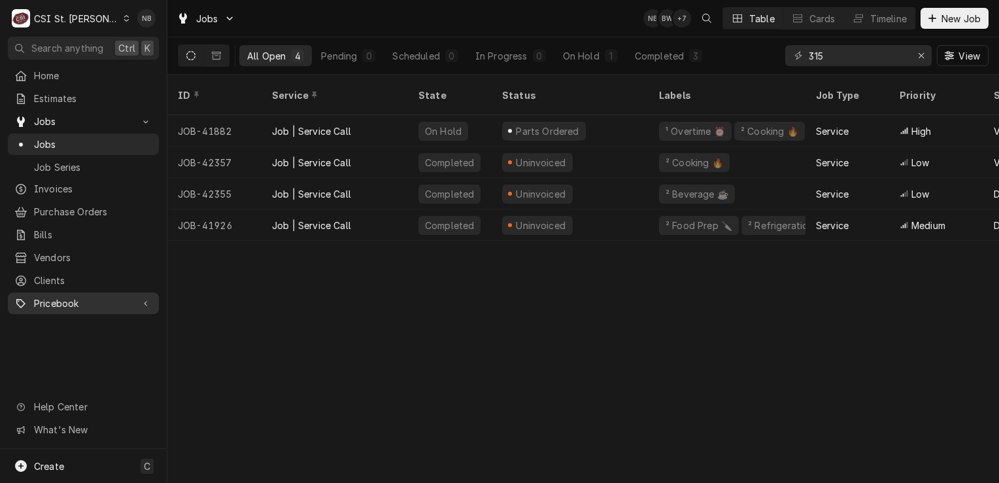
click at [78, 296] on span "Pricebook" at bounding box center [83, 303] width 99 height 14
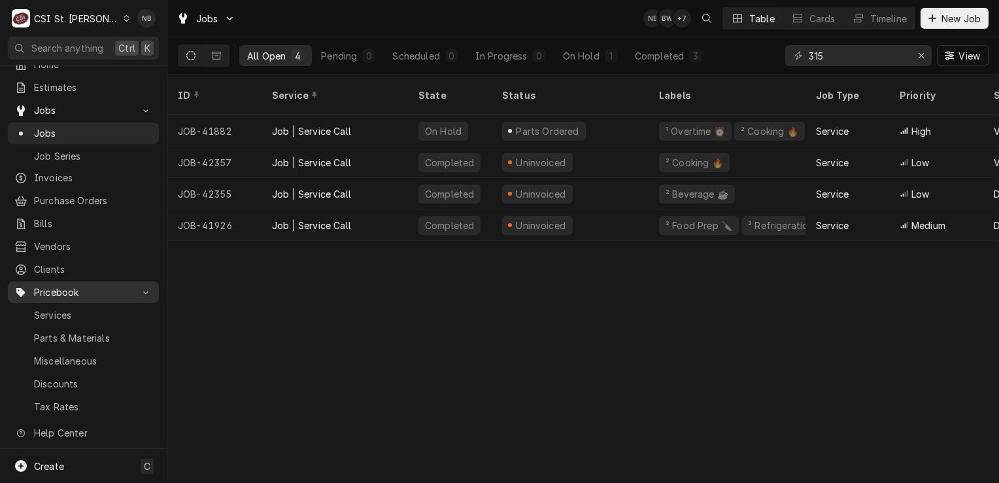
scroll to position [23, 0]
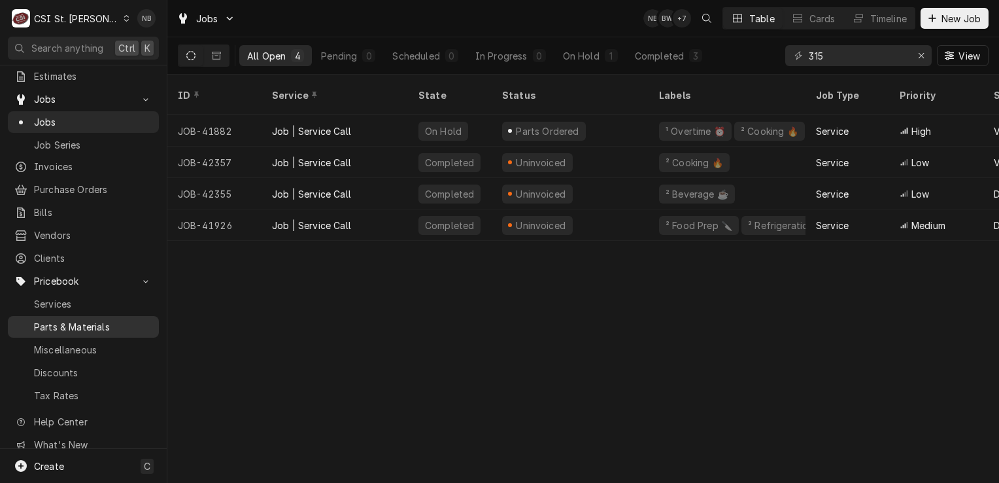
click at [94, 320] on span "Parts & Materials" at bounding box center [93, 327] width 118 height 14
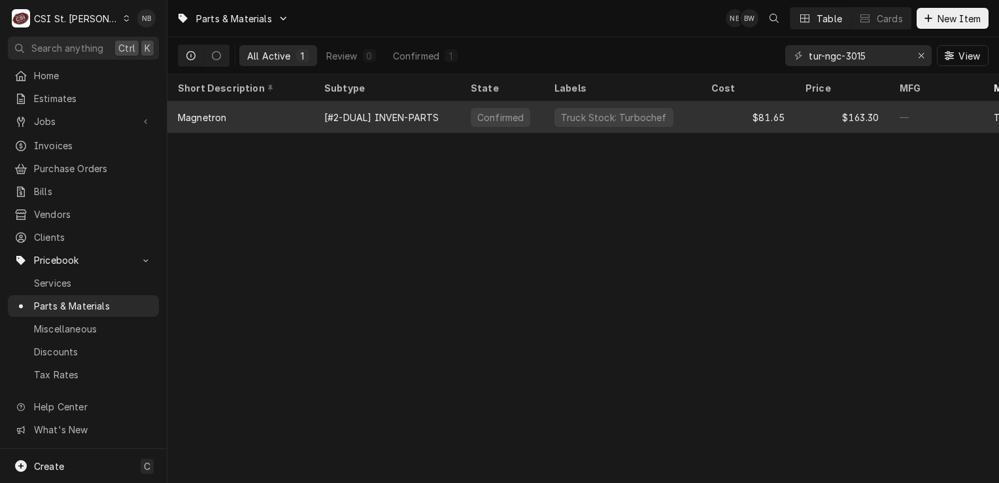
click at [712, 118] on div "$81.65" at bounding box center [748, 116] width 94 height 31
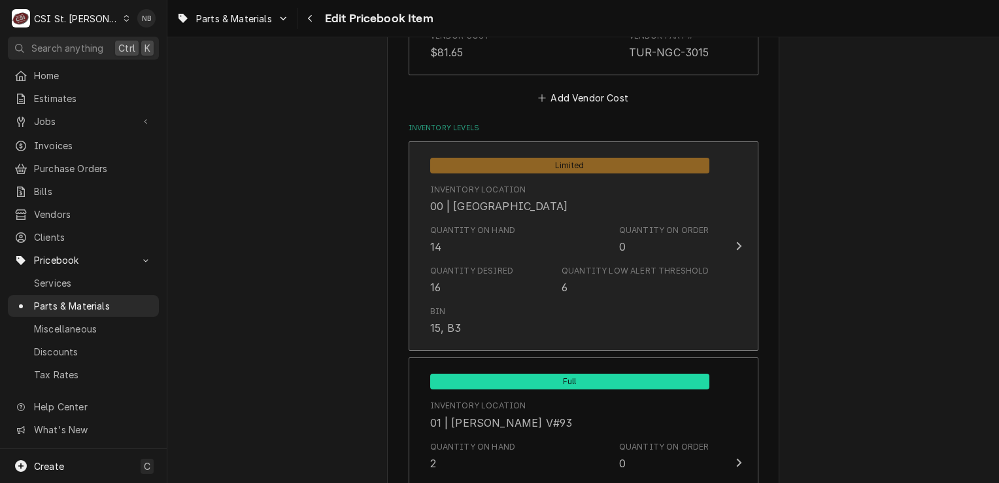
scroll to position [1112, 0]
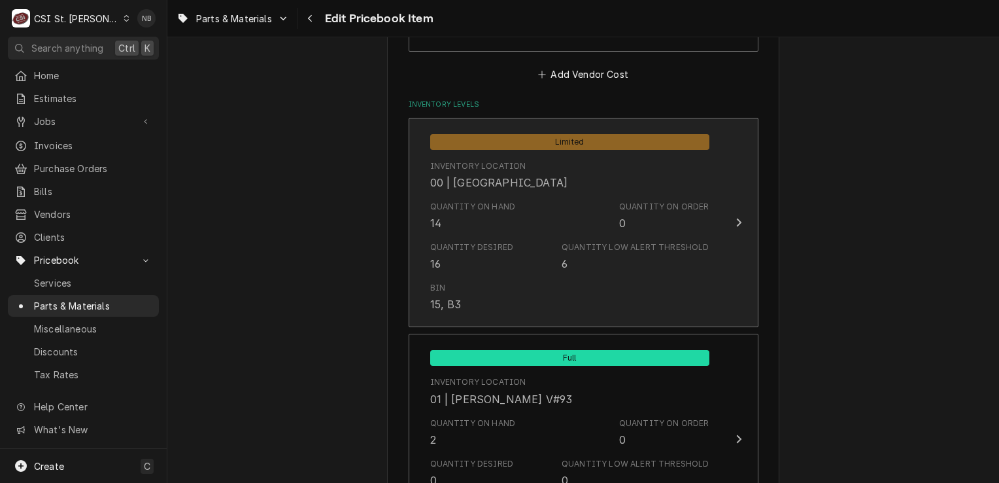
click at [544, 227] on div "Quantity on Hand 14 Quantity on Order 0" at bounding box center [569, 216] width 279 height 41
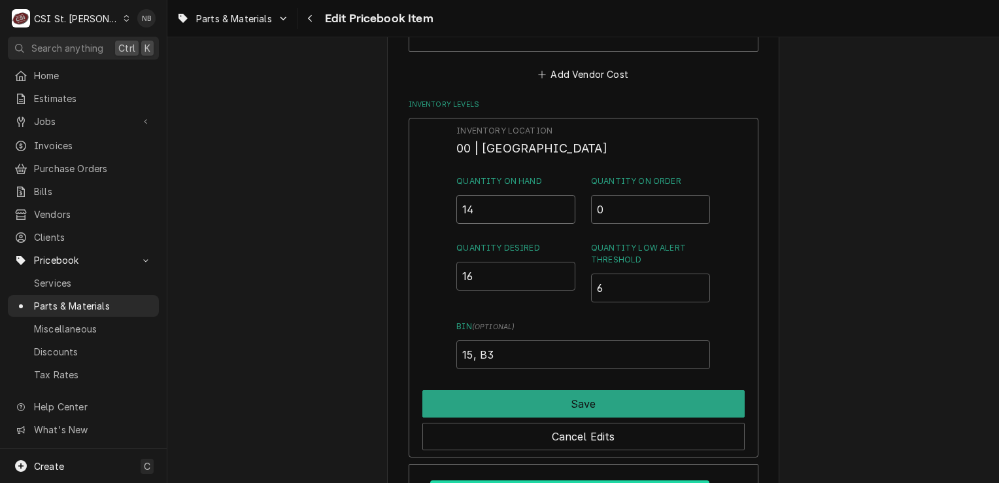
click at [491, 205] on input "14" at bounding box center [516, 209] width 119 height 29
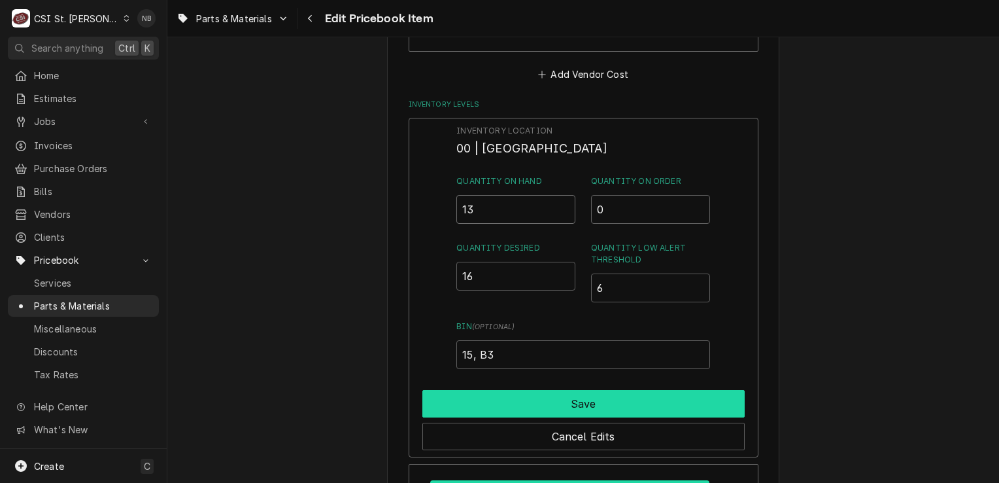
type input "13"
click at [491, 392] on button "Save" at bounding box center [583, 403] width 322 height 27
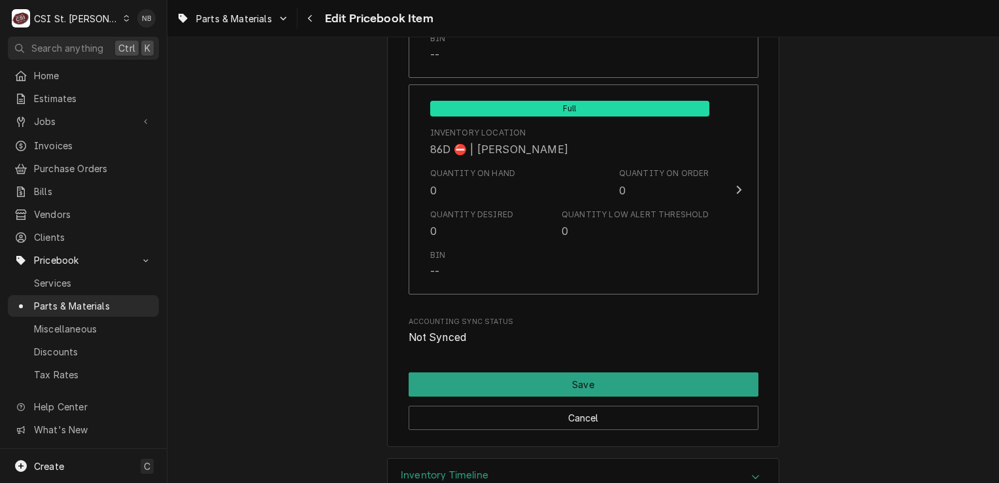
scroll to position [11173, 0]
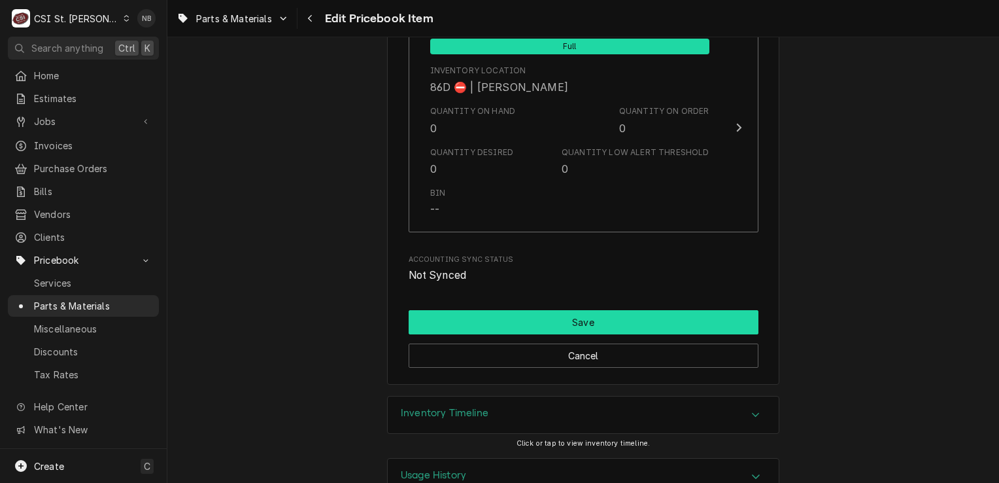
click at [603, 310] on button "Save" at bounding box center [584, 322] width 350 height 24
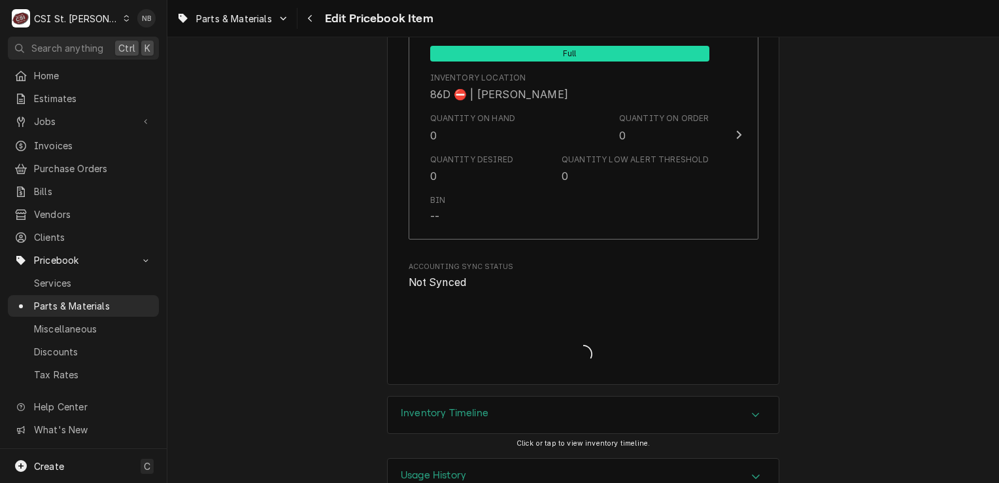
type textarea "x"
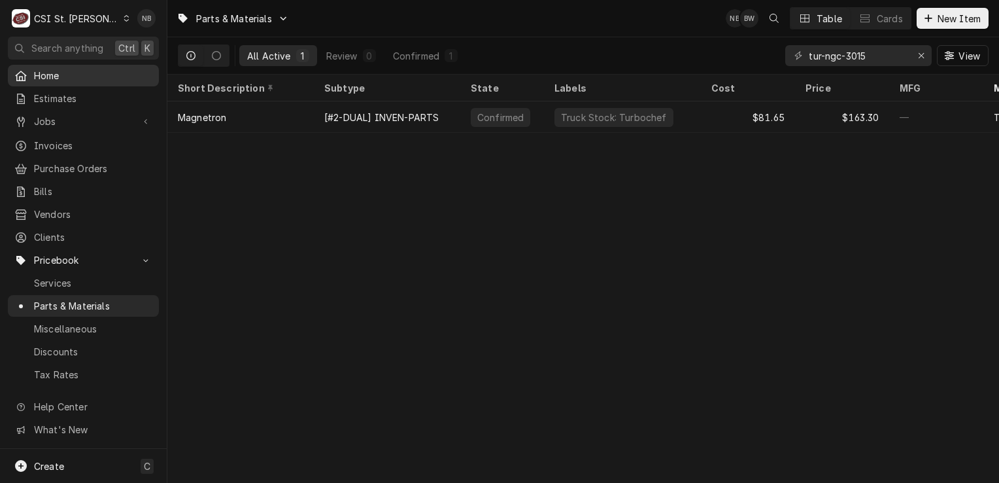
click at [63, 75] on span "Home" at bounding box center [93, 76] width 118 height 14
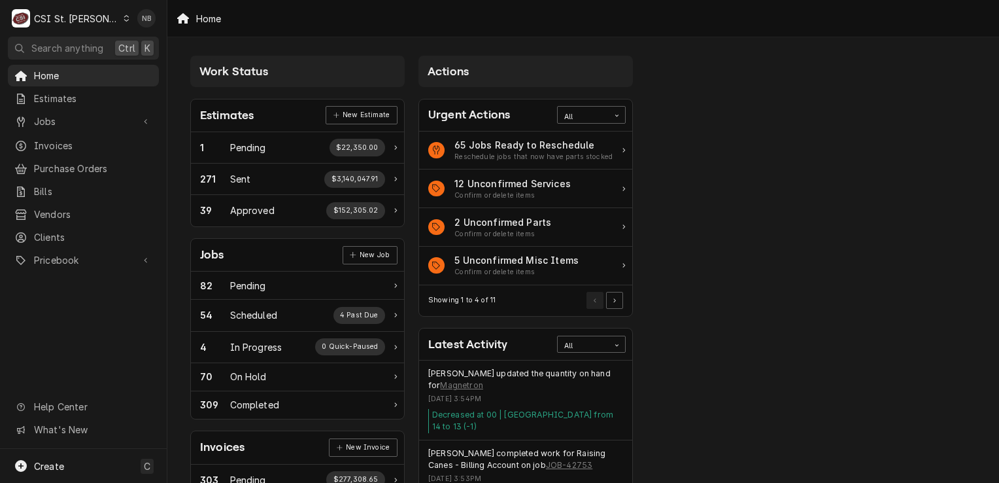
click at [770, 88] on div "Work Status Estimates New Estimate 1 Pending $22,350.00 271 Sent $3,140,047.91 …" at bounding box center [583, 475] width 832 height 876
